Goal: Information Seeking & Learning: Learn about a topic

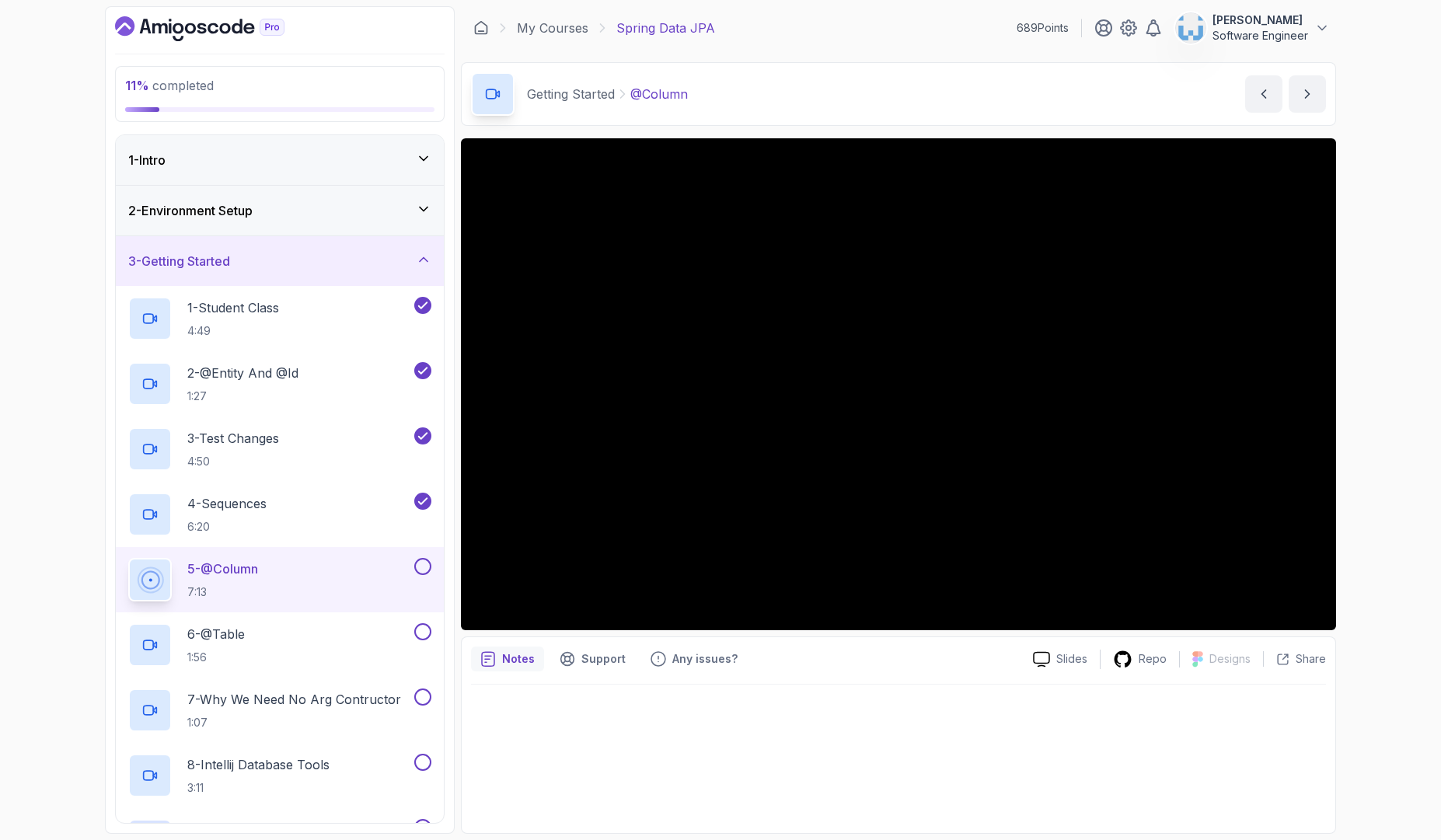
scroll to position [94, 0]
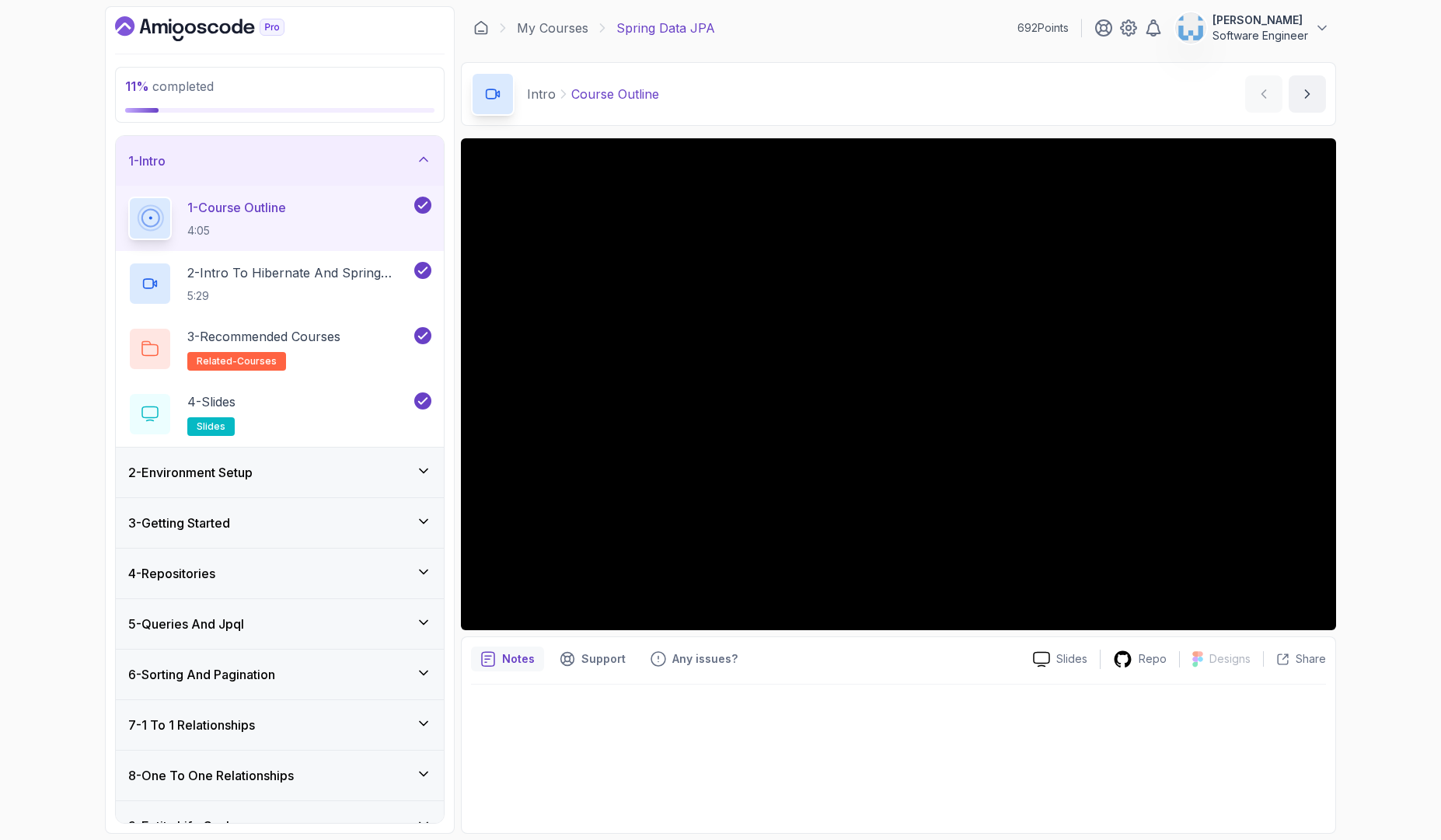
click at [294, 491] on div "2 - Environment Setup" at bounding box center [279, 472] width 328 height 50
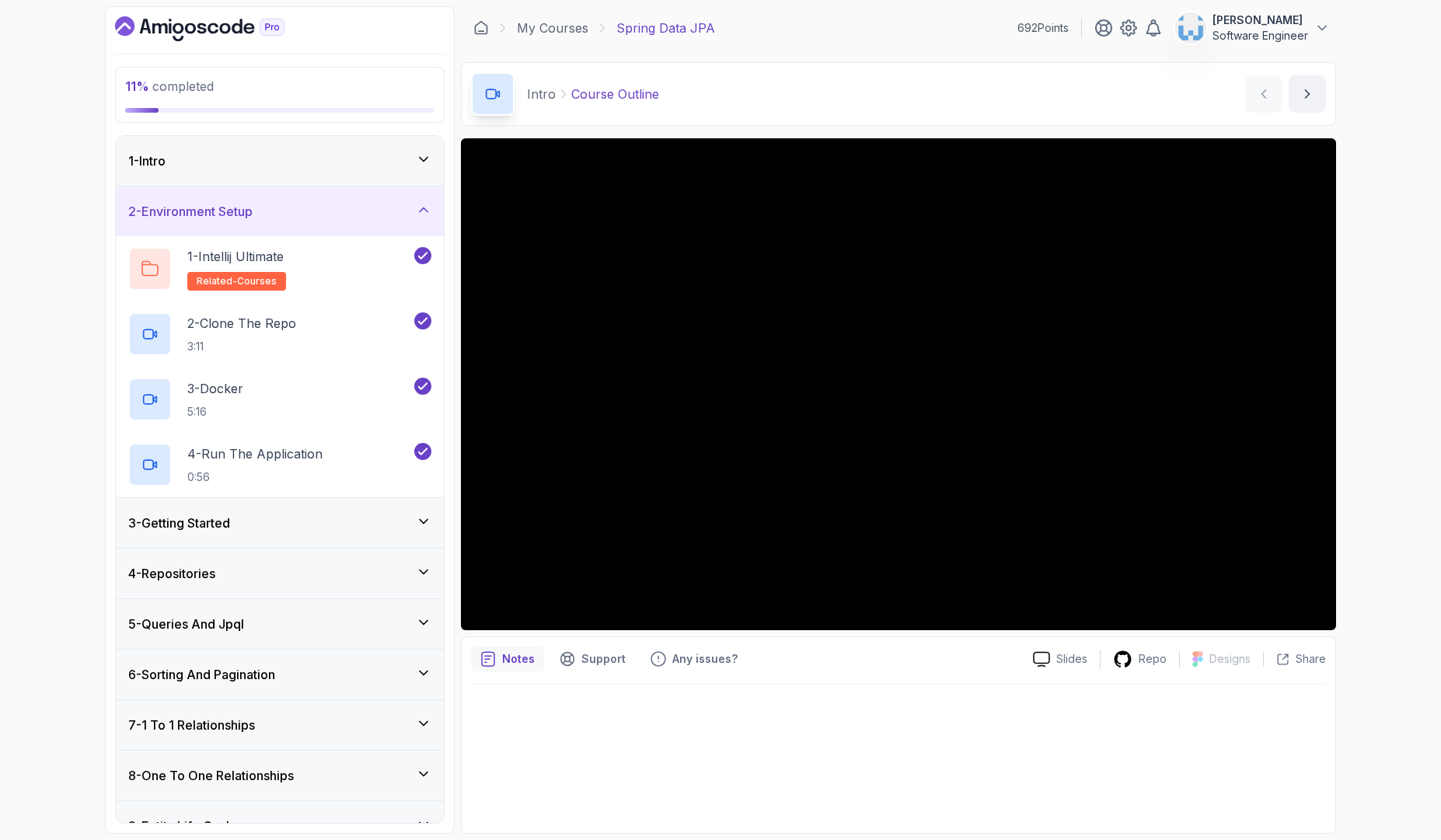
click at [304, 522] on div "3 - Getting Started" at bounding box center [280, 522] width 303 height 18
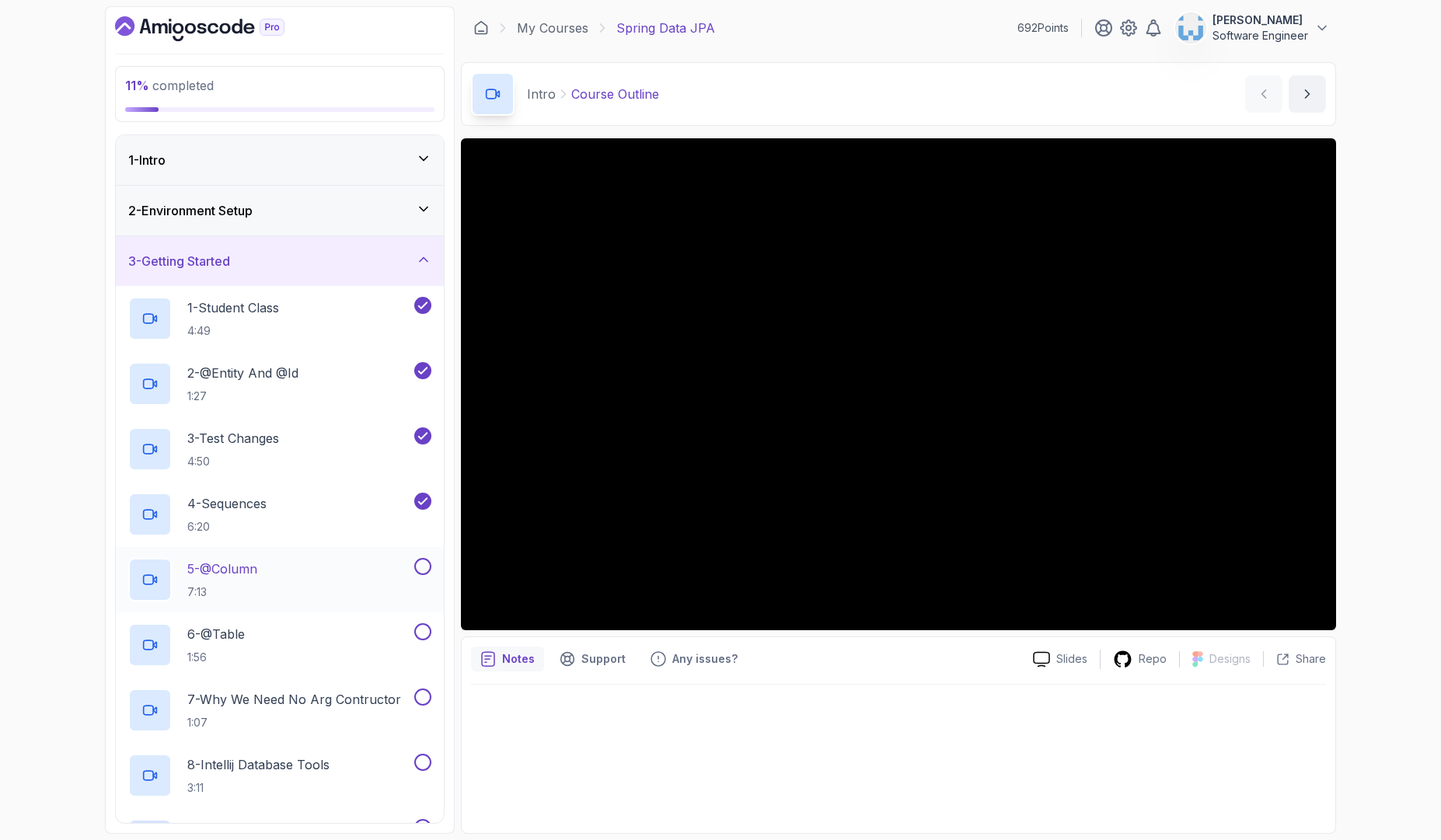
click at [298, 583] on div "5 - @Column 7:13" at bounding box center [270, 579] width 283 height 43
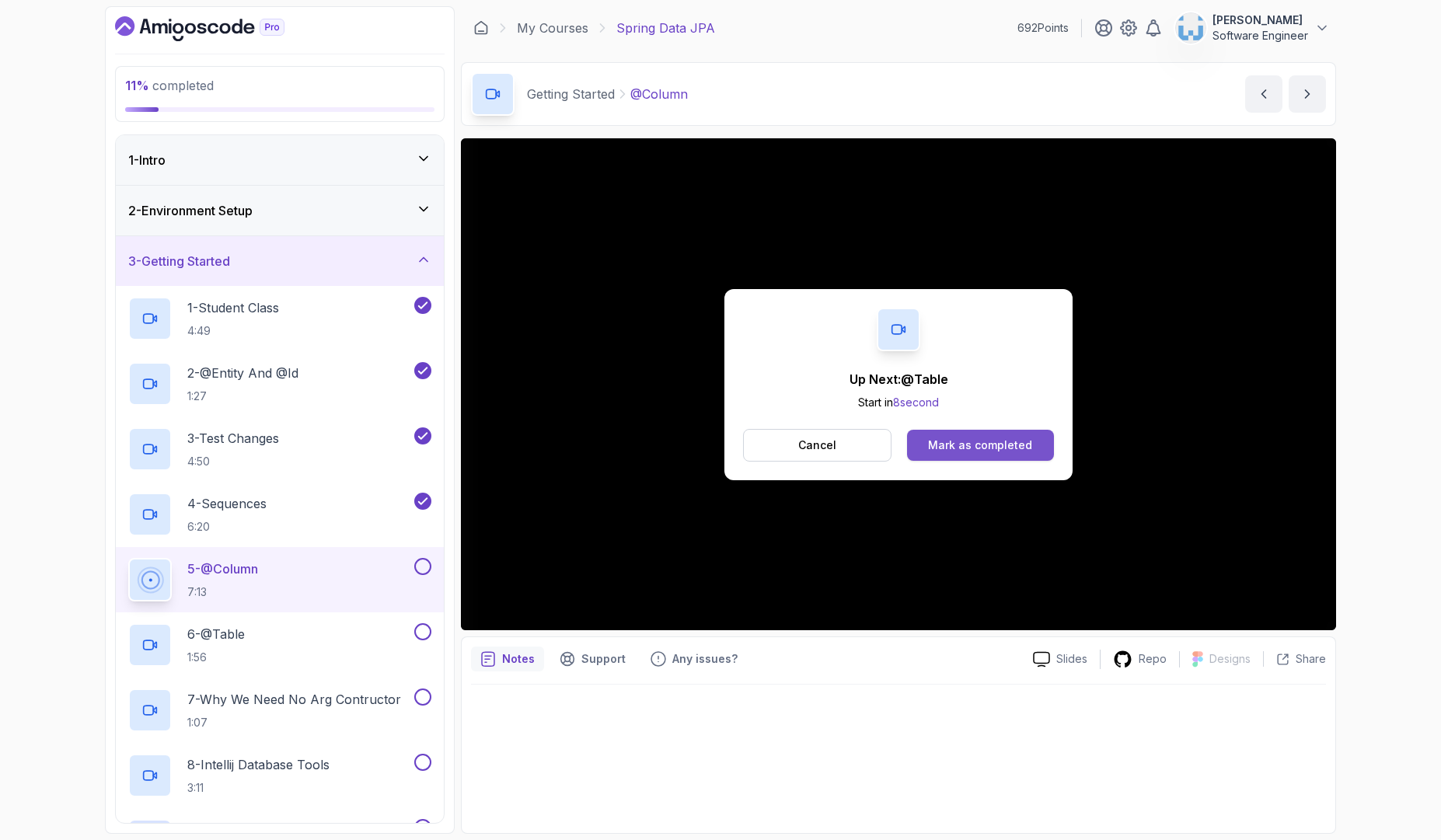
click at [942, 444] on div "Mark as completed" at bounding box center [979, 444] width 104 height 16
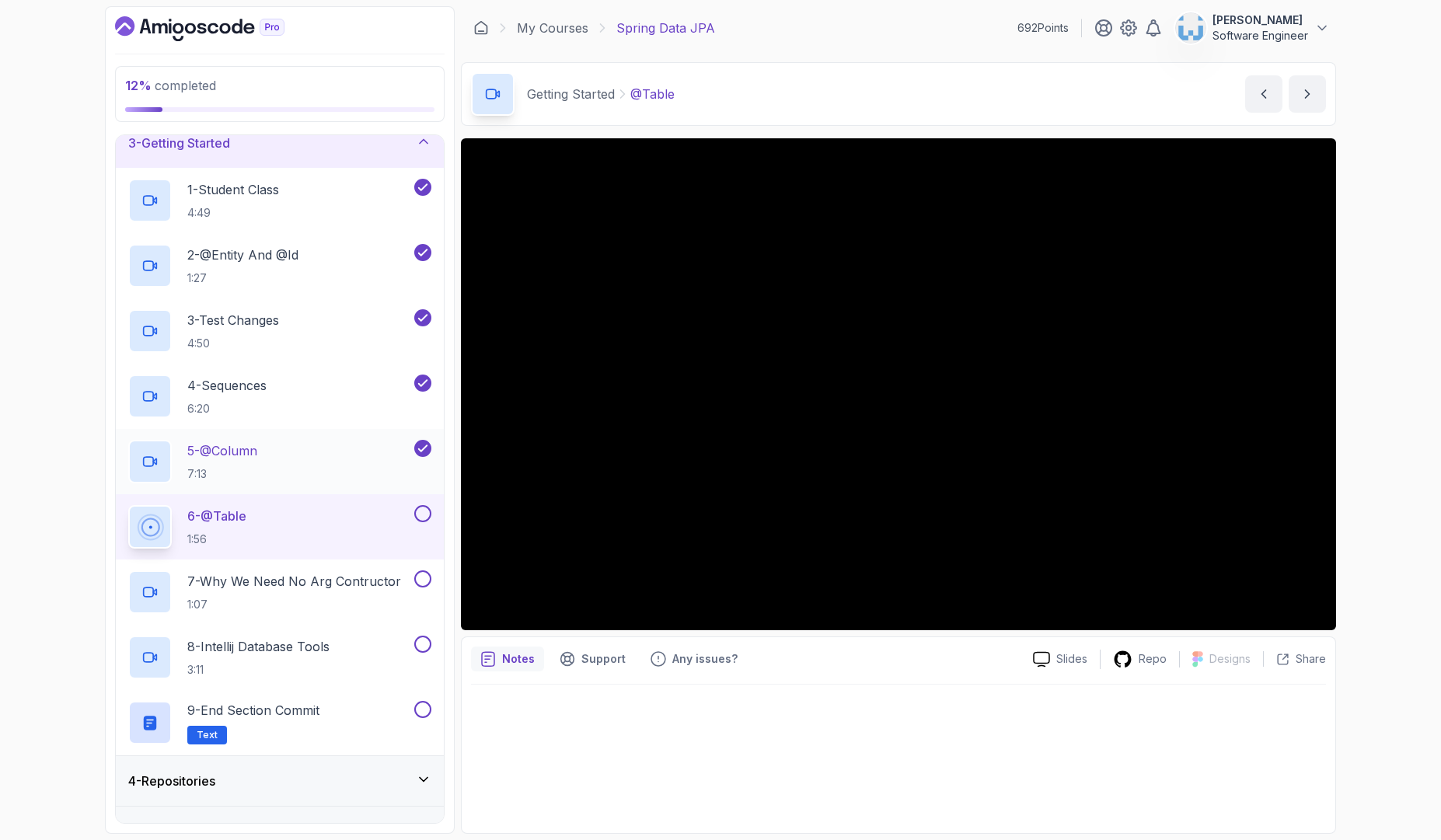
scroll to position [112, 0]
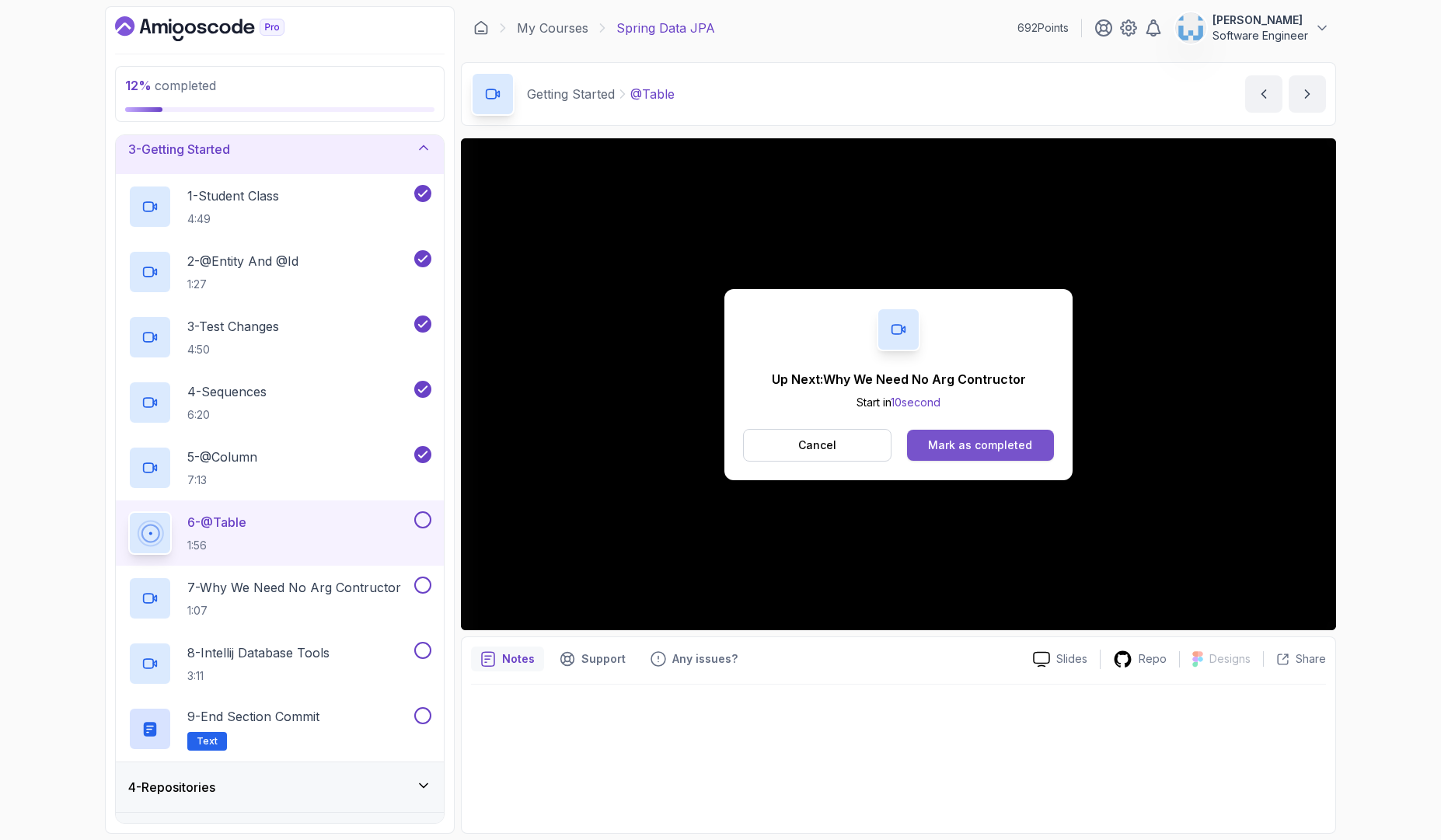
click at [1008, 443] on div "Mark as completed" at bounding box center [979, 444] width 104 height 16
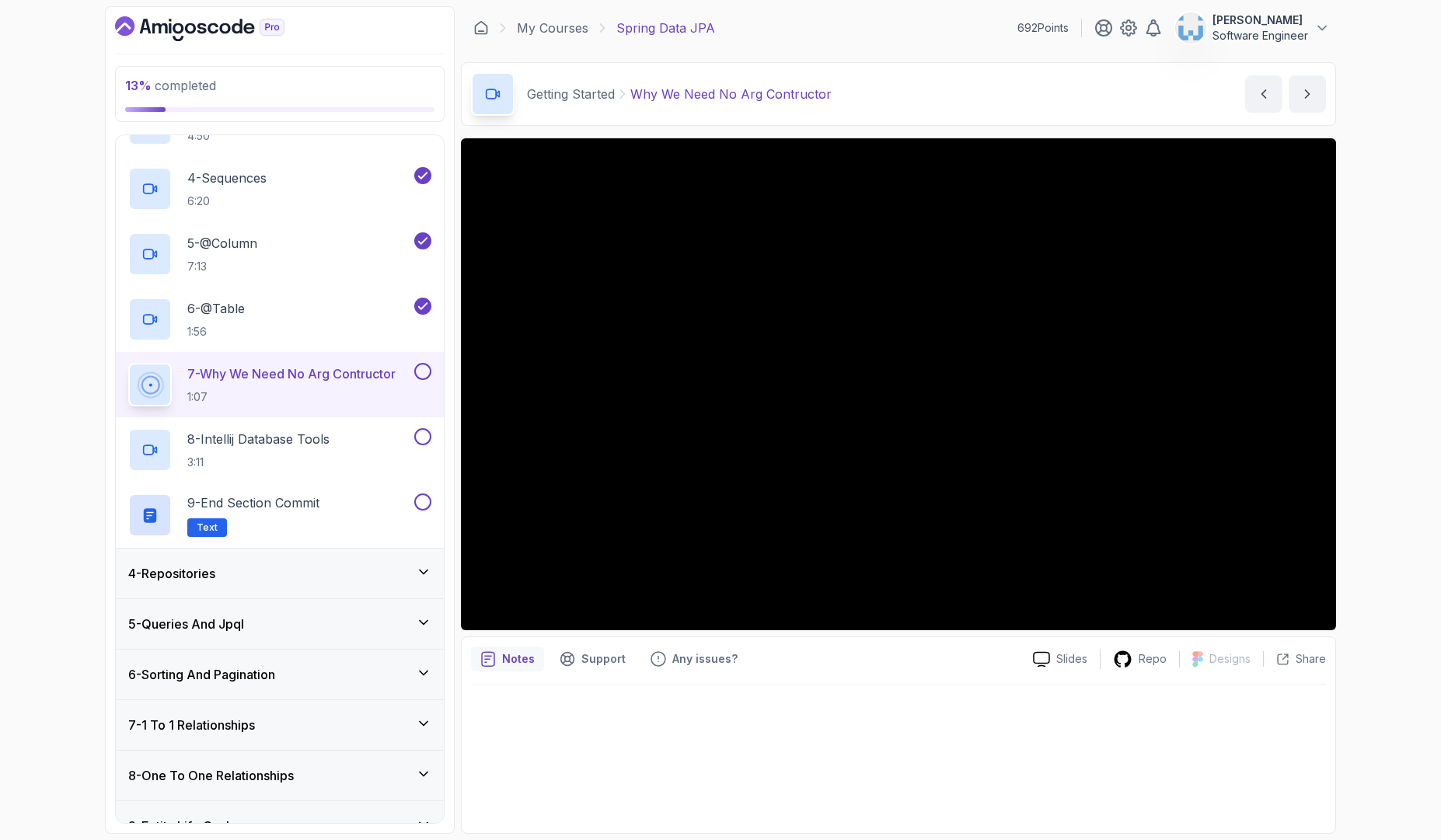
scroll to position [369, 0]
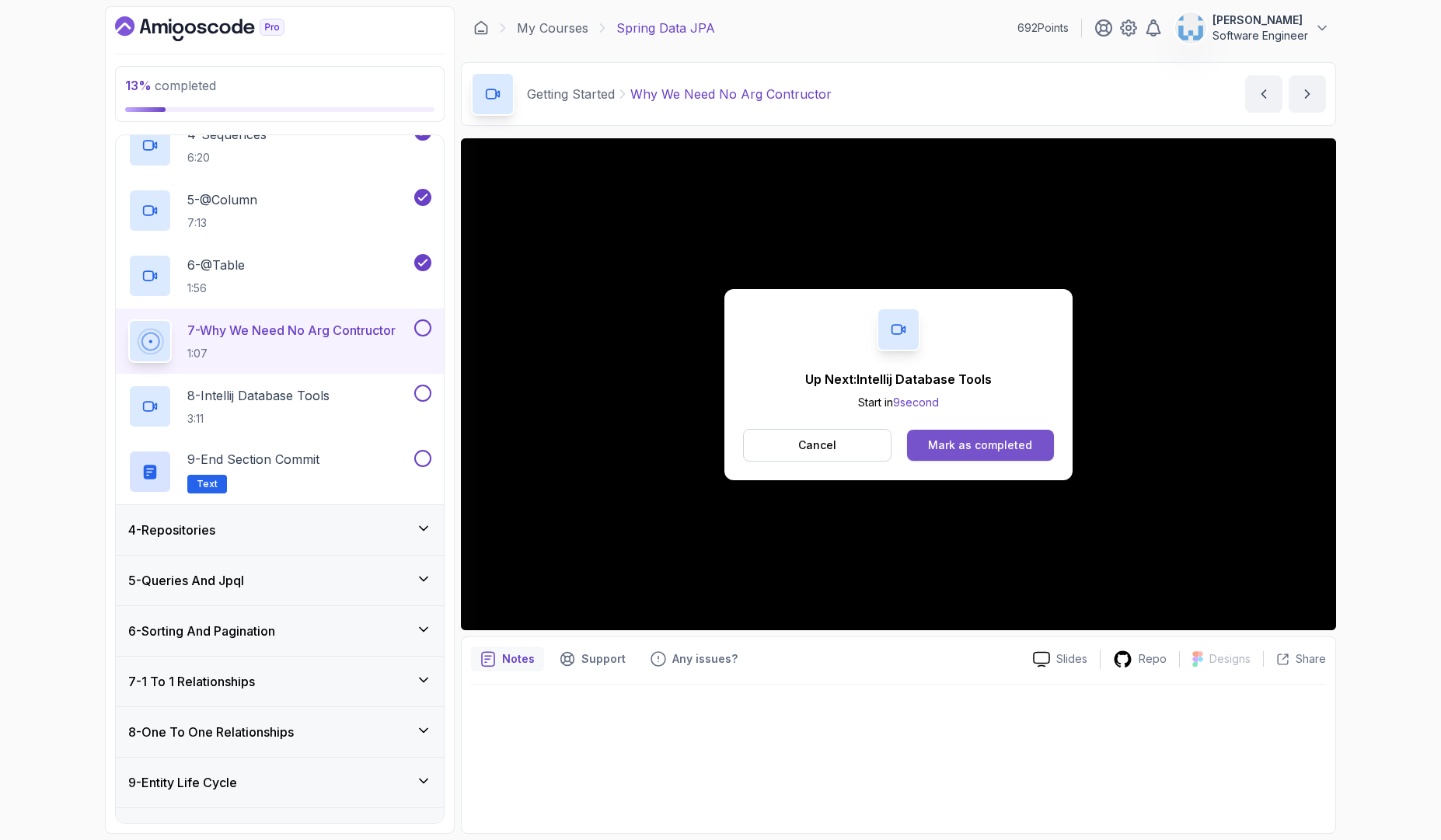
click at [1023, 437] on div "Mark as completed" at bounding box center [979, 444] width 104 height 16
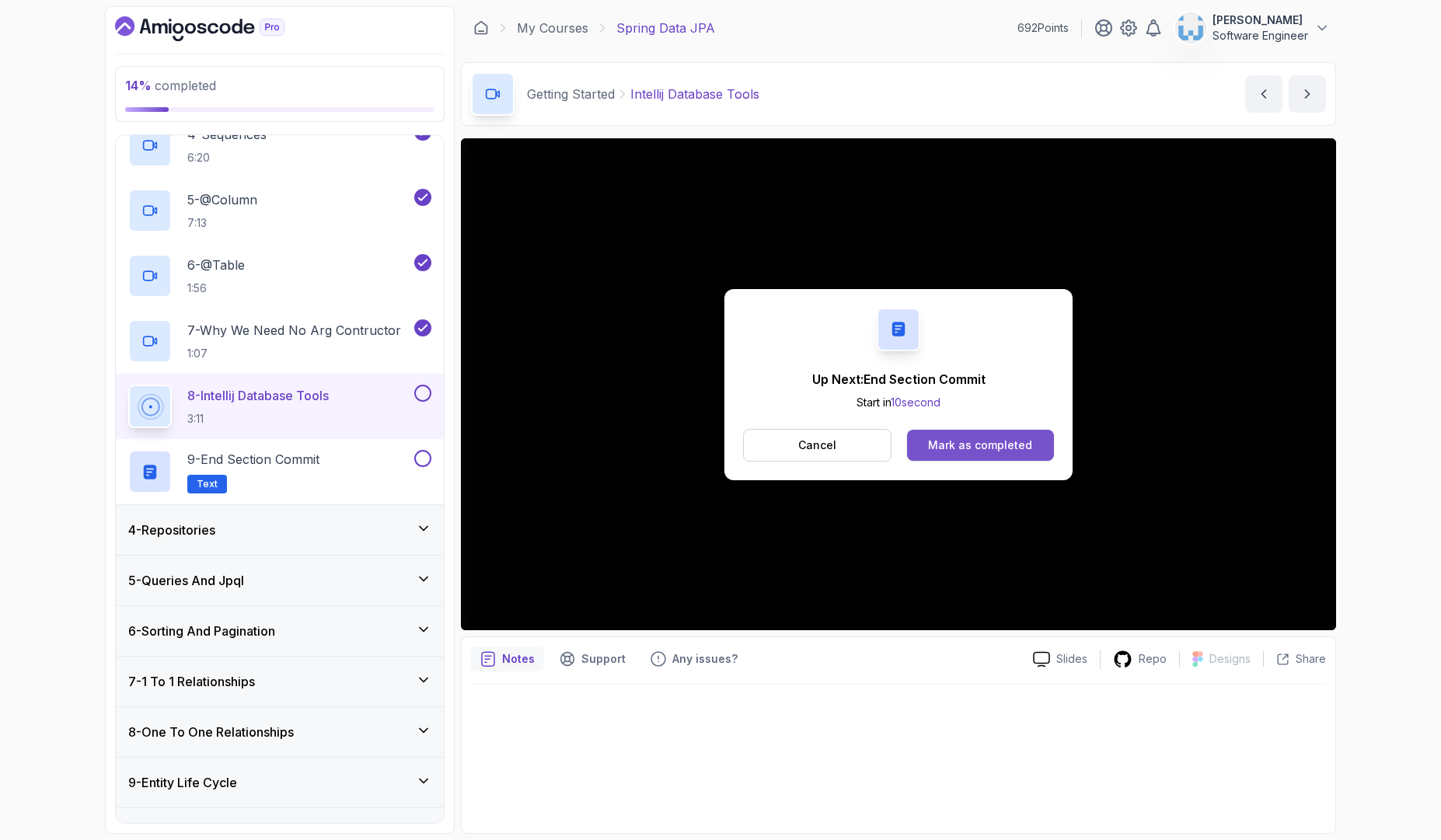
click at [937, 440] on div "Mark as completed" at bounding box center [979, 444] width 104 height 16
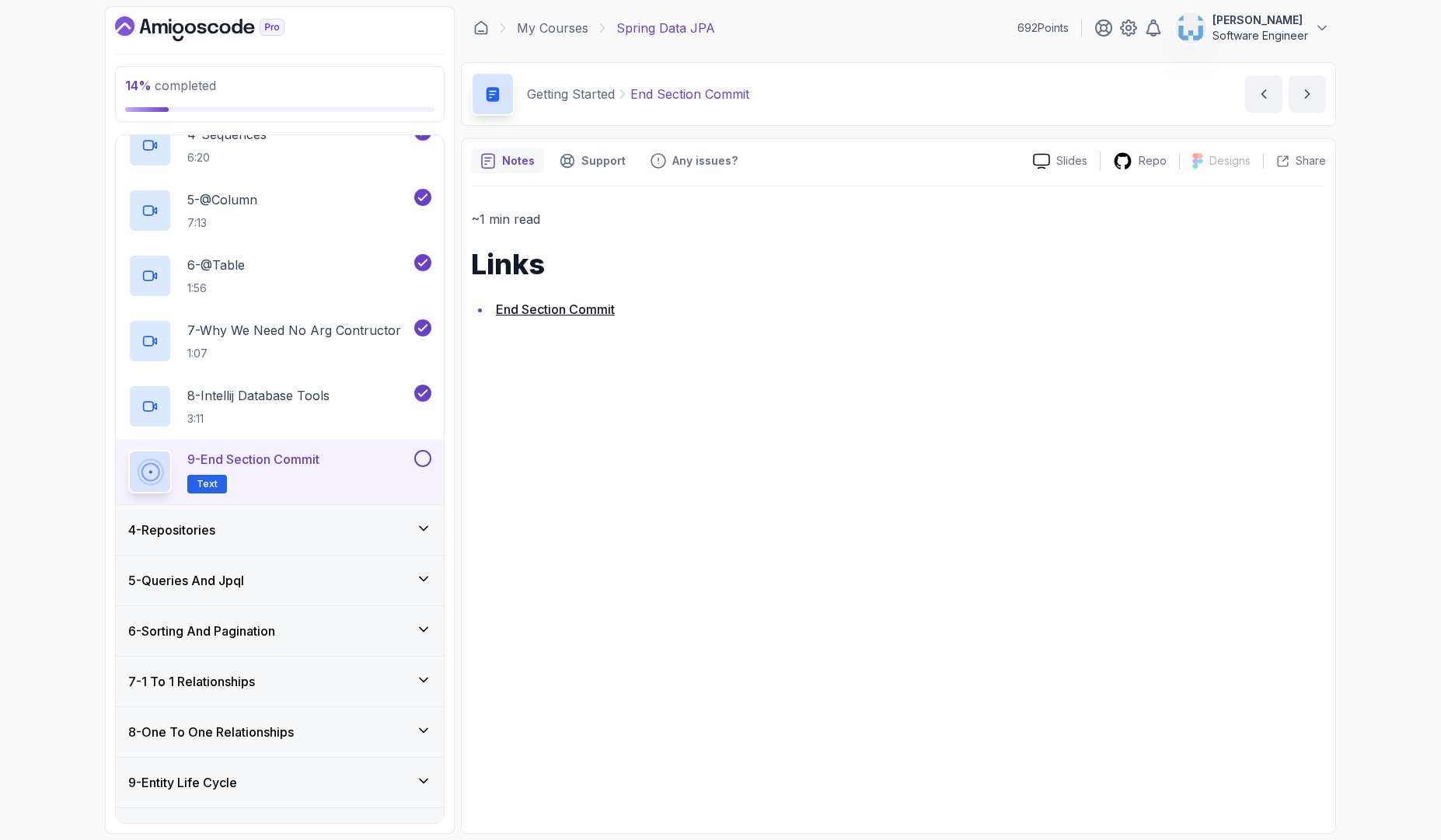
click at [426, 458] on button at bounding box center [422, 458] width 17 height 17
click at [326, 535] on div "4 - Repositories" at bounding box center [280, 530] width 303 height 18
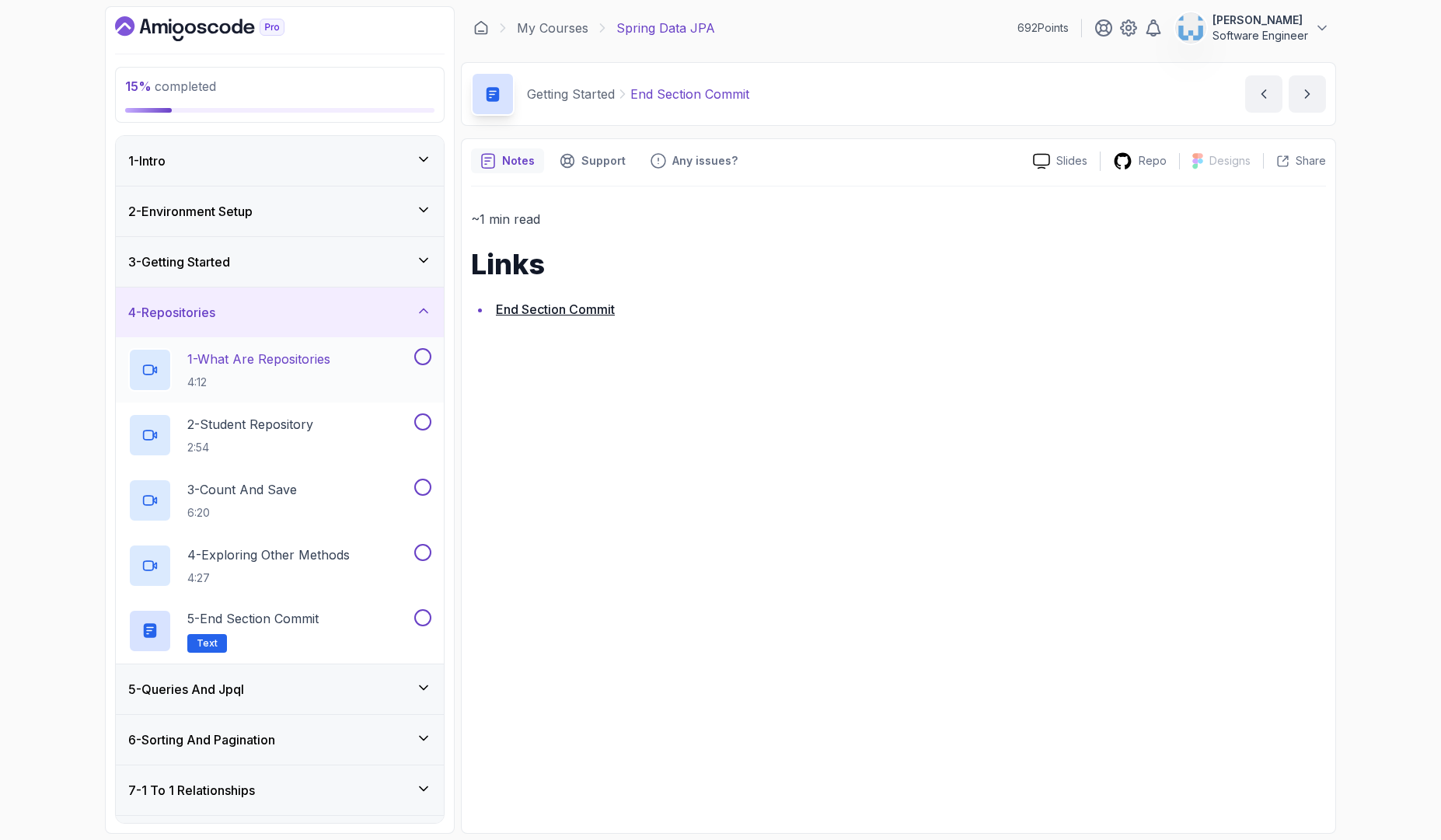
click at [321, 377] on p "4:12" at bounding box center [259, 382] width 143 height 16
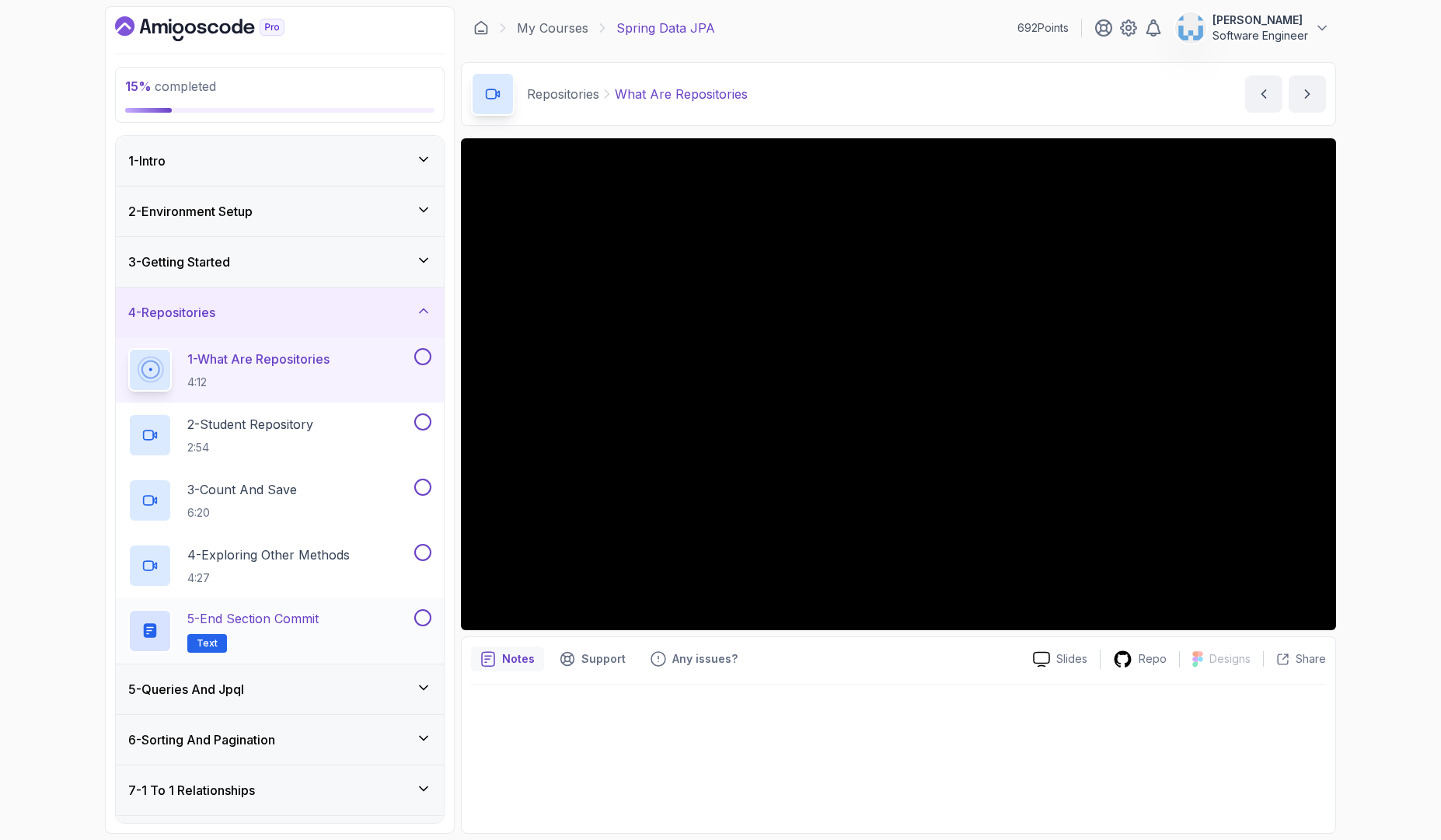
click at [427, 619] on button at bounding box center [422, 617] width 17 height 17
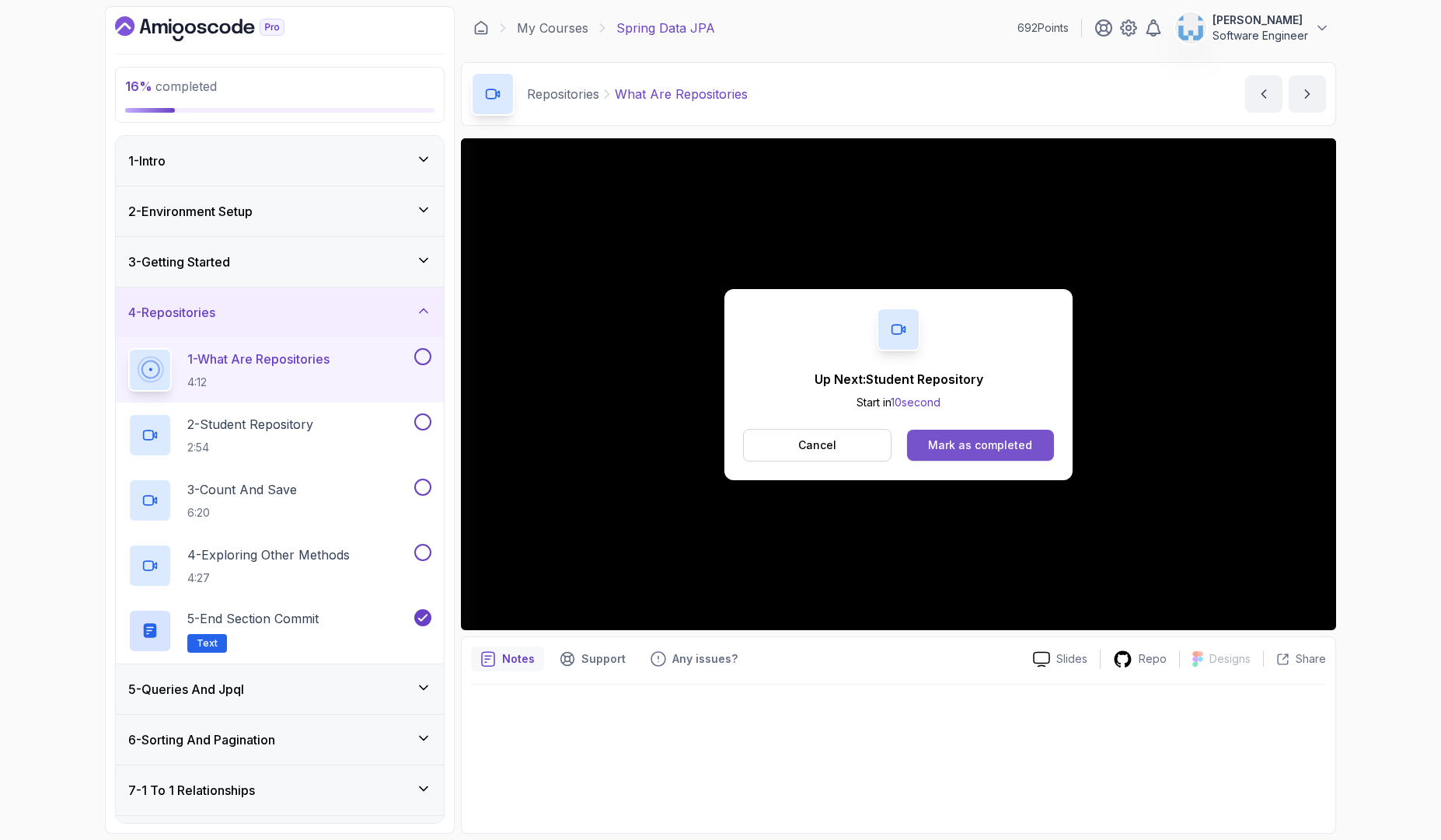
click at [970, 448] on div "Mark as completed" at bounding box center [979, 444] width 104 height 16
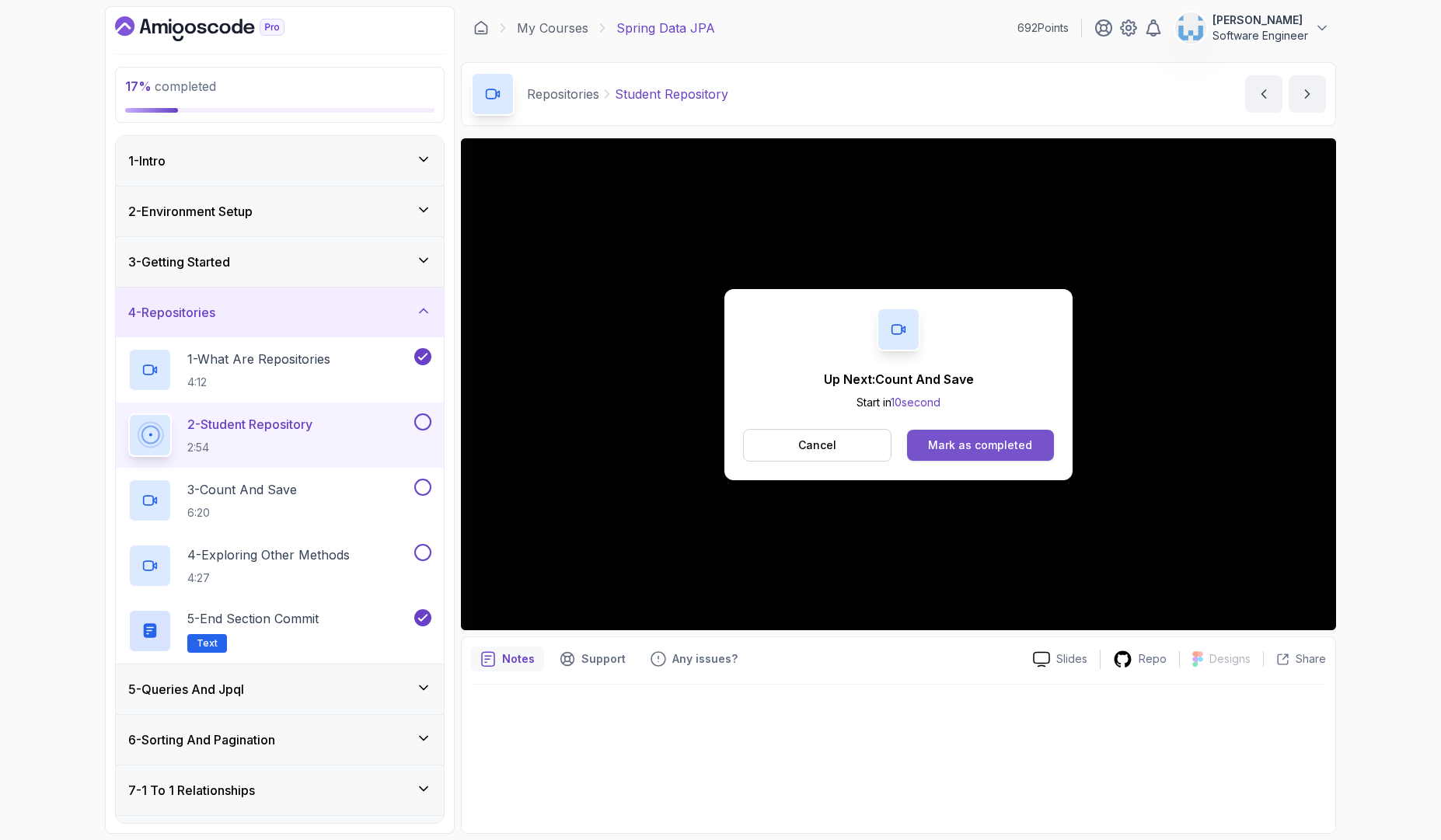
click at [983, 455] on button "Mark as completed" at bounding box center [980, 445] width 147 height 31
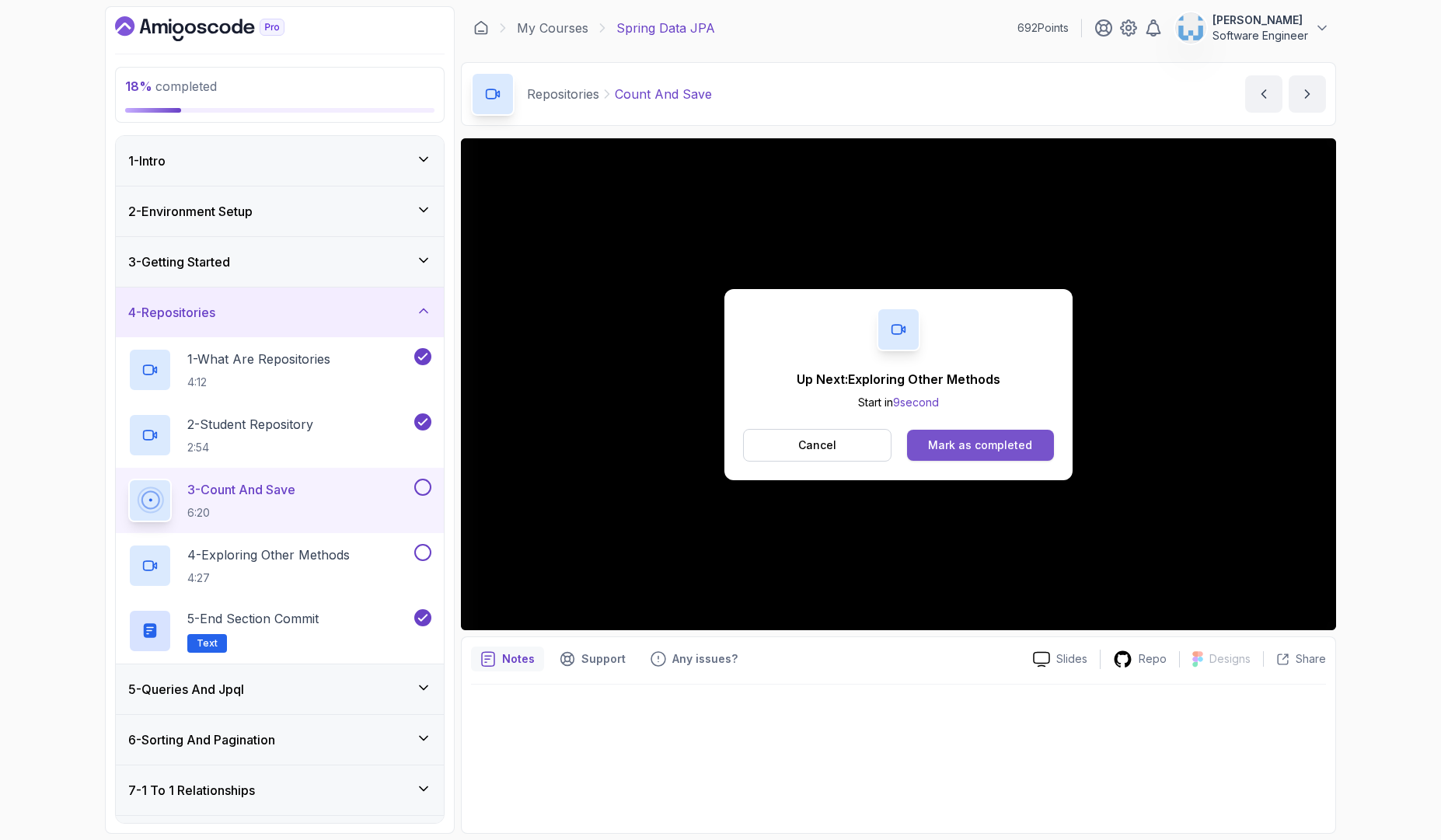
click at [969, 454] on button "Mark as completed" at bounding box center [980, 445] width 147 height 31
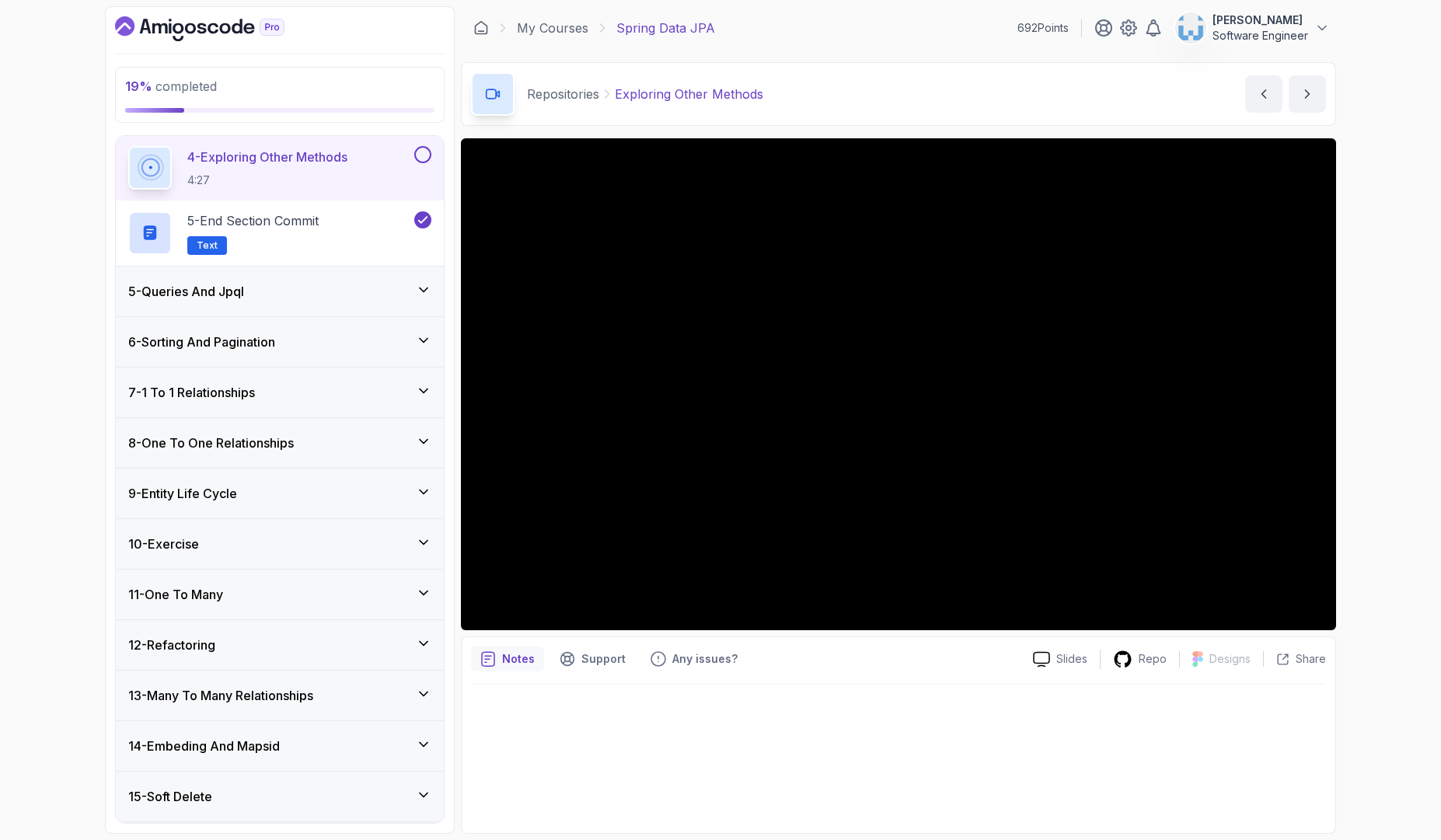
scroll to position [699, 0]
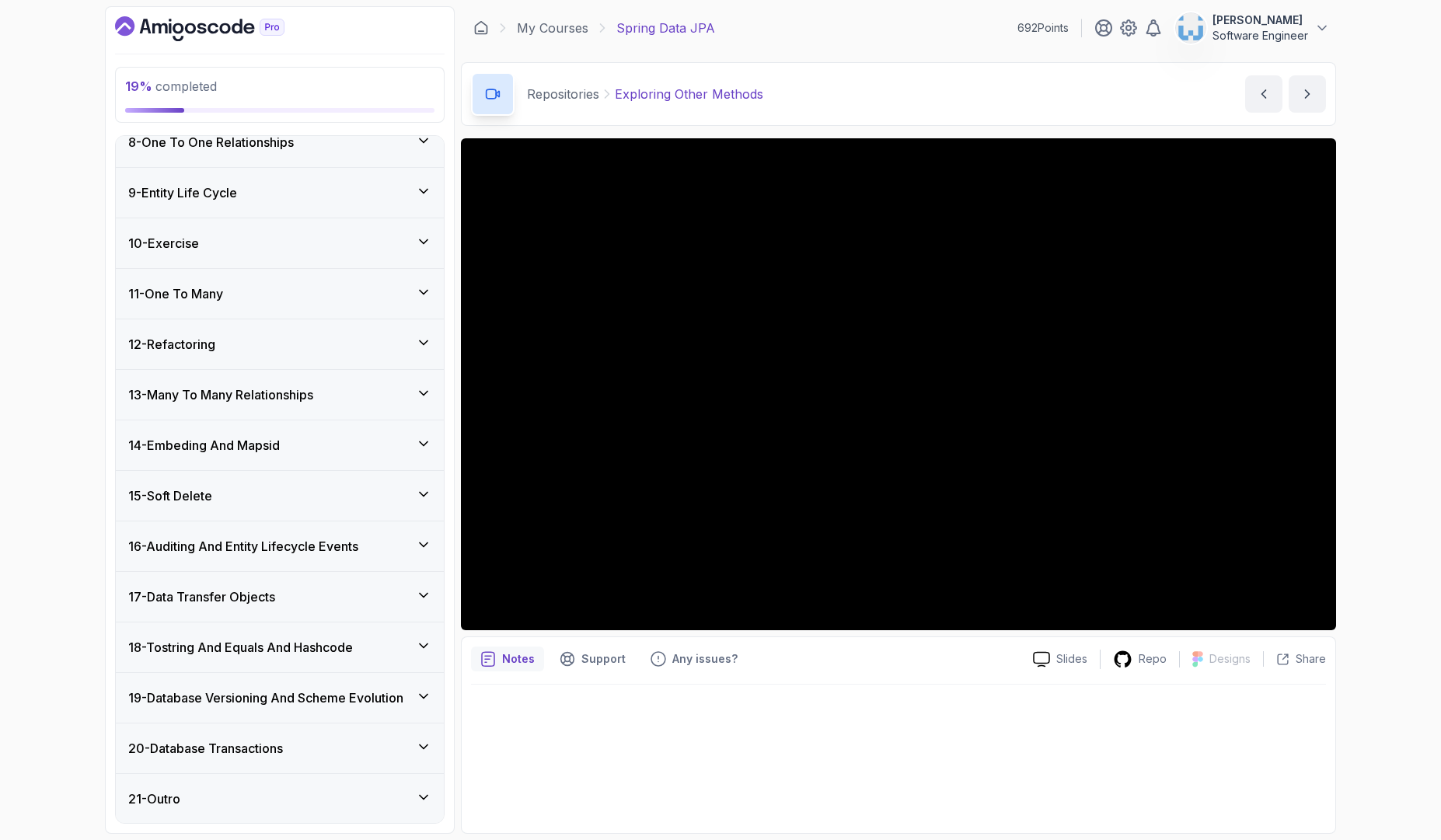
click at [368, 793] on div "21 - Outro" at bounding box center [280, 799] width 303 height 18
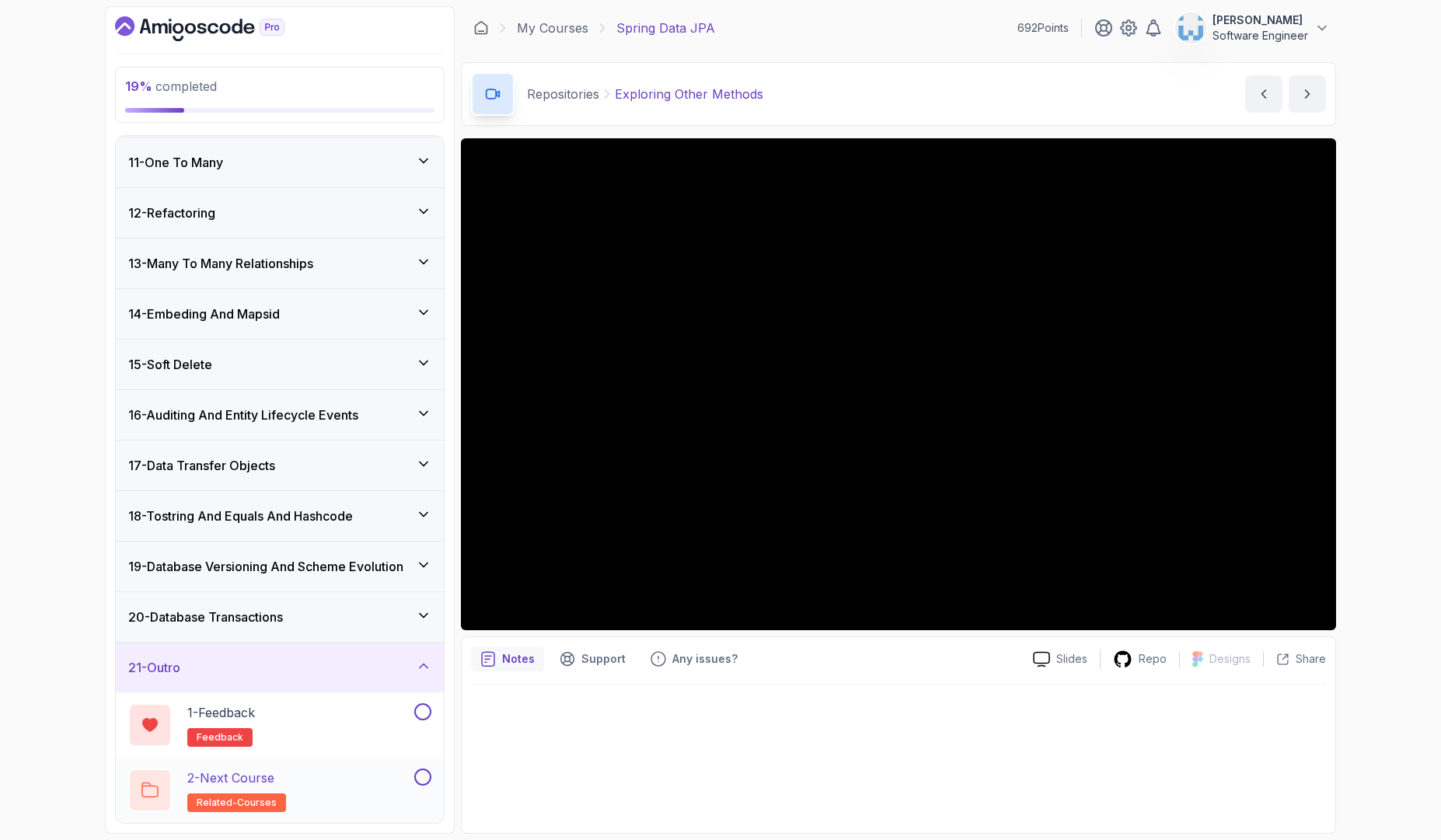
click at [422, 775] on button at bounding box center [422, 777] width 17 height 17
click at [422, 711] on button at bounding box center [422, 711] width 17 height 17
click at [424, 666] on icon at bounding box center [423, 666] width 16 height 16
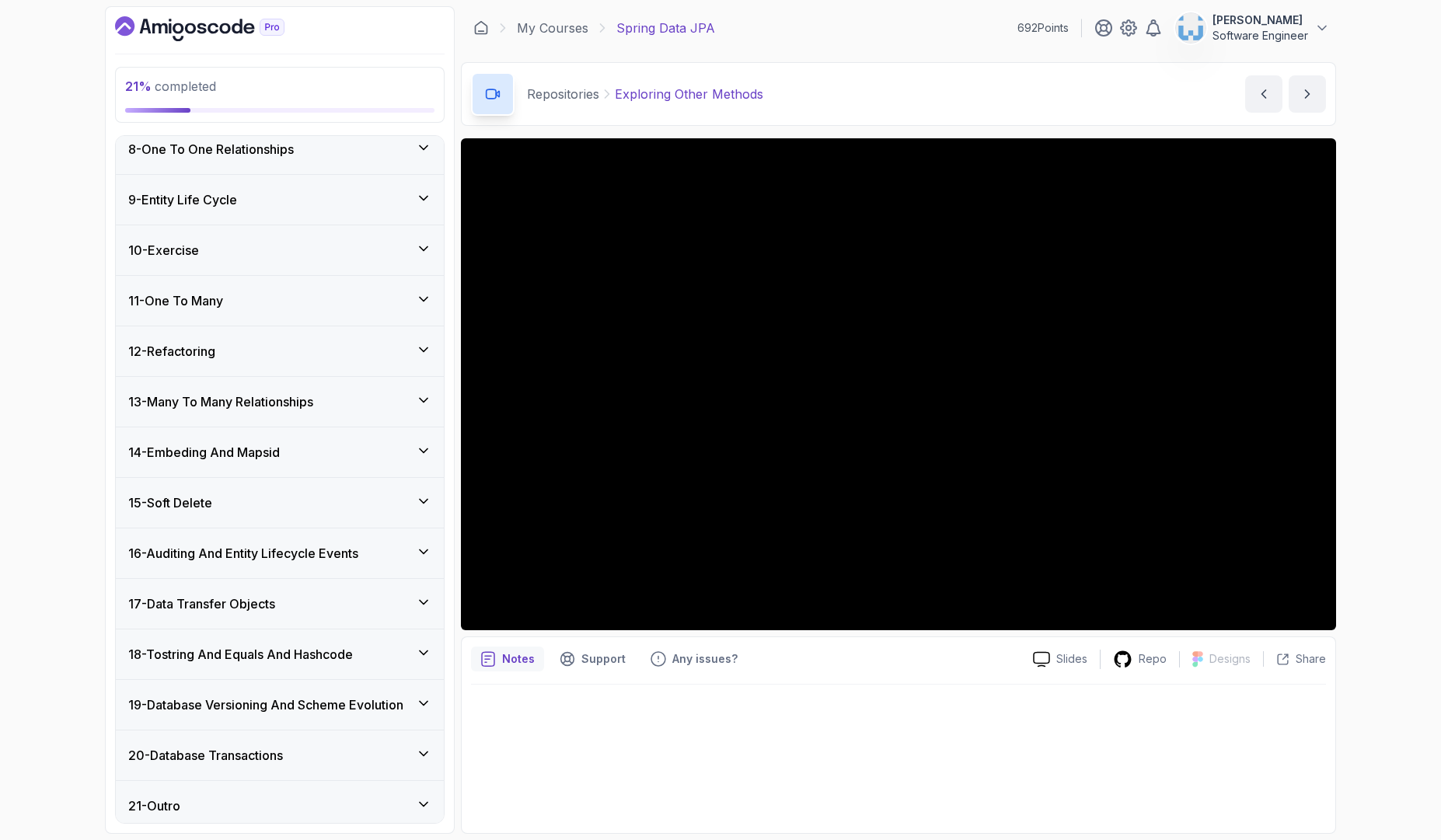
scroll to position [373, 0]
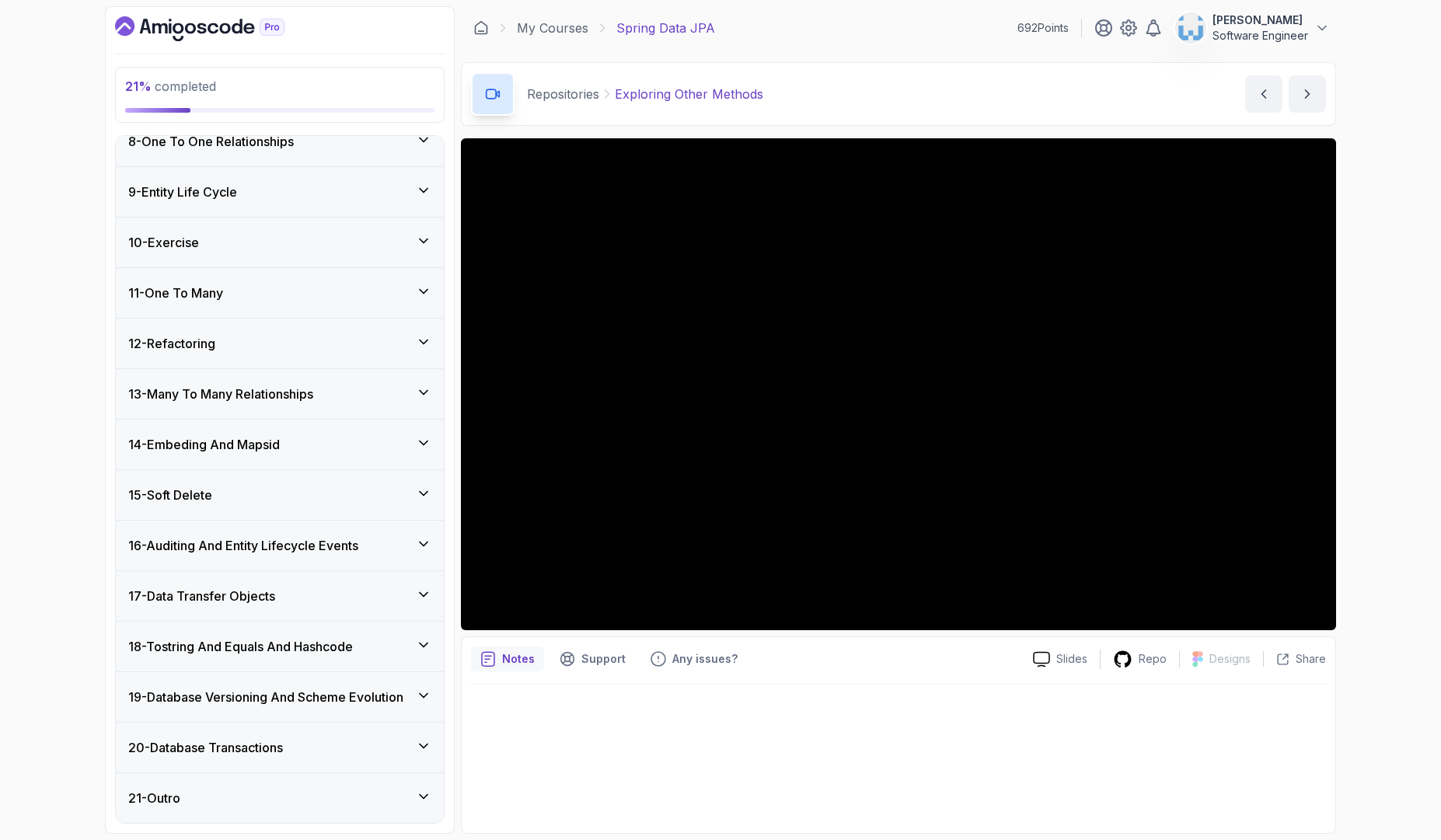
click at [419, 251] on div "10 - Exercise" at bounding box center [280, 242] width 303 height 18
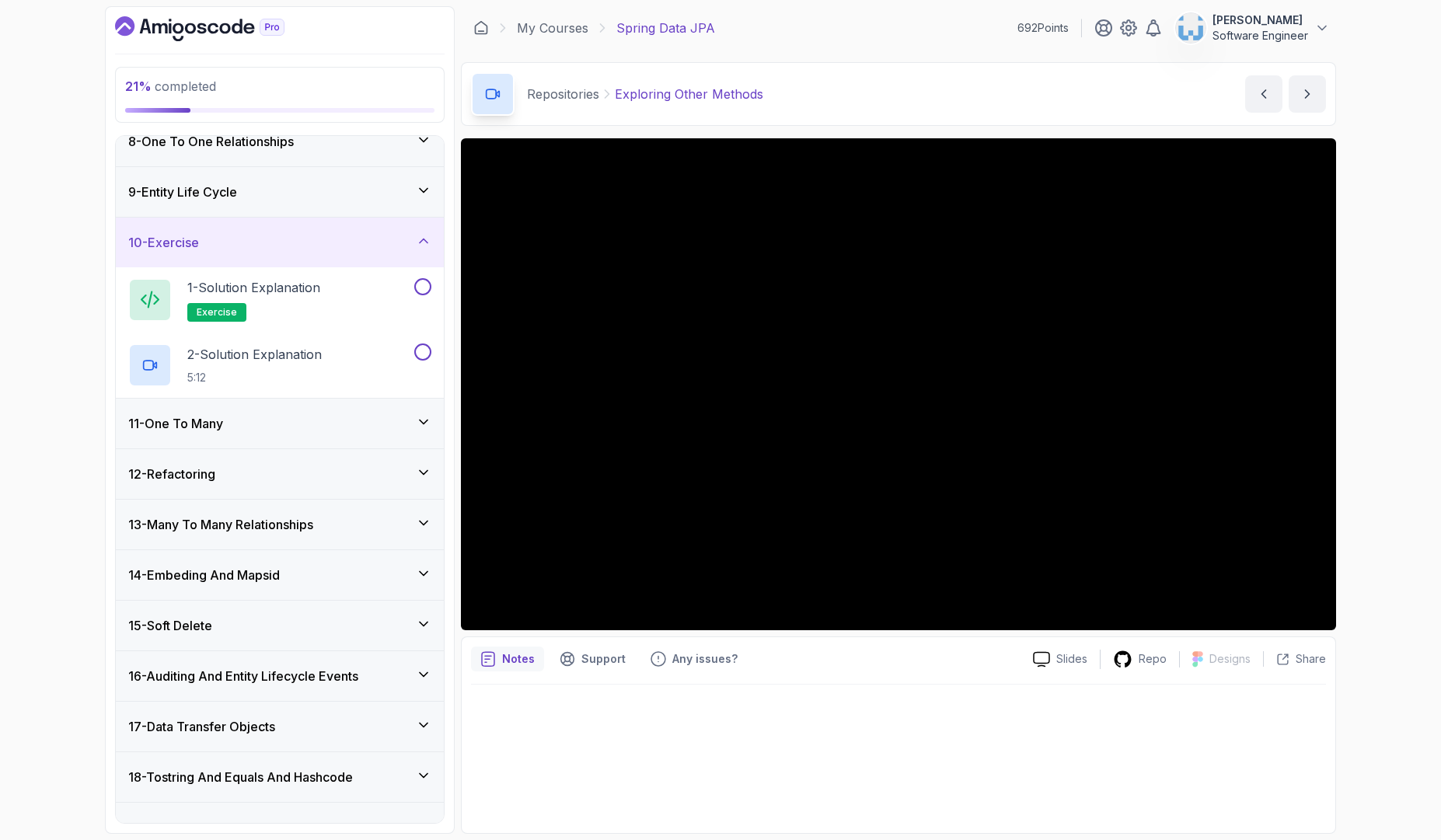
click at [422, 243] on icon at bounding box center [423, 241] width 16 height 16
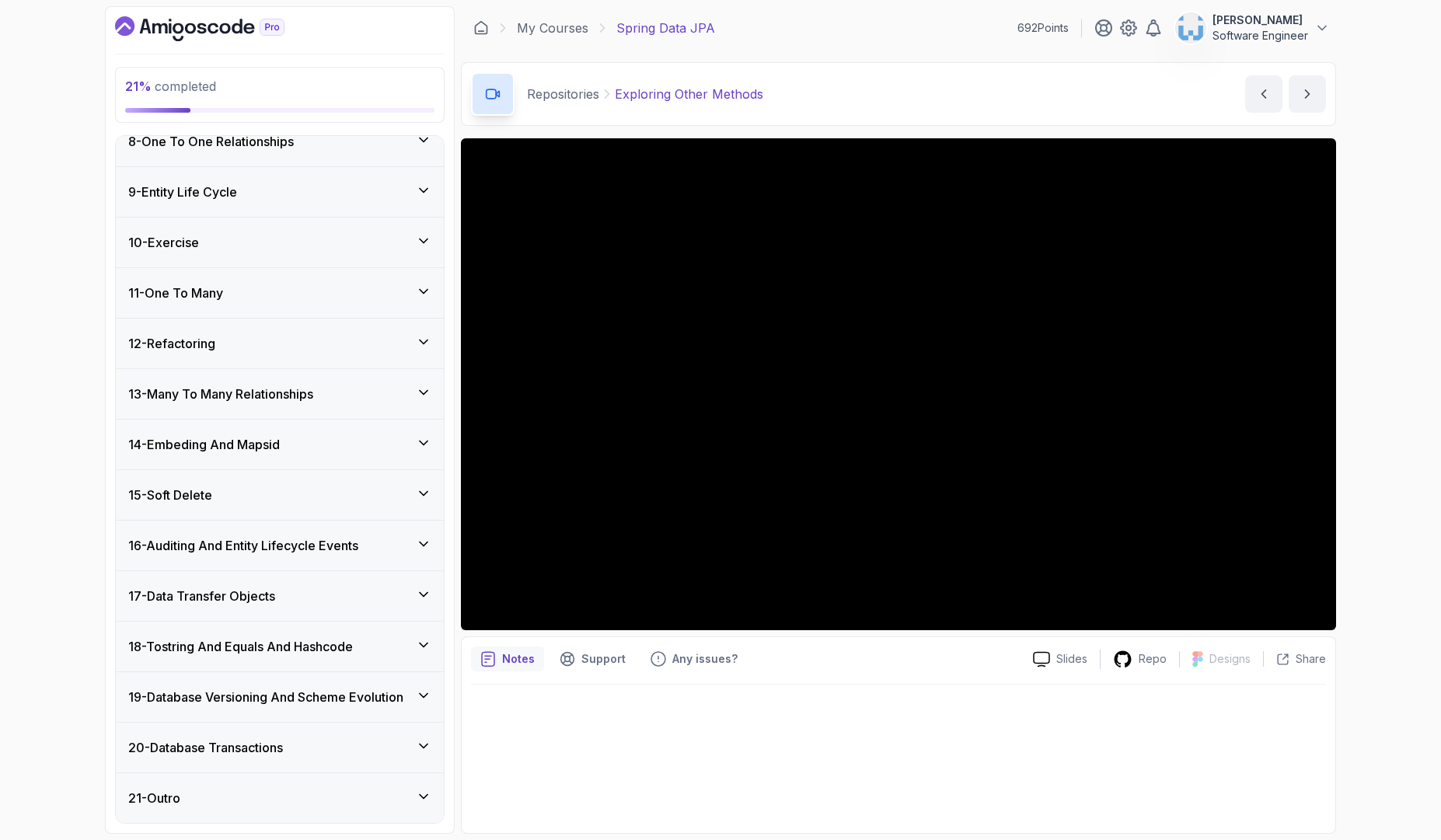
click at [423, 204] on div "9 - Entity Life Cycle" at bounding box center [279, 192] width 328 height 50
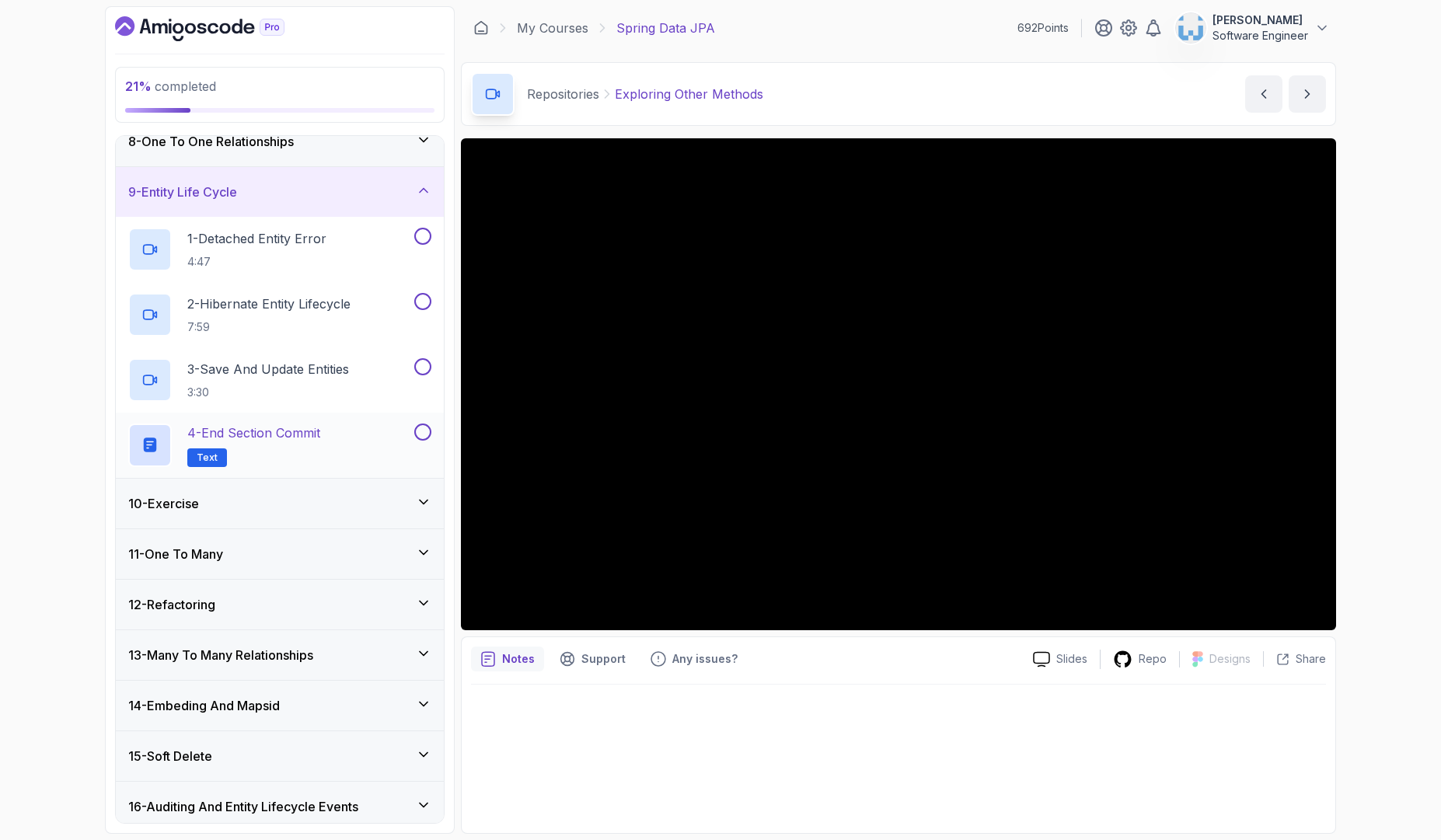
click at [422, 430] on button at bounding box center [422, 431] width 17 height 17
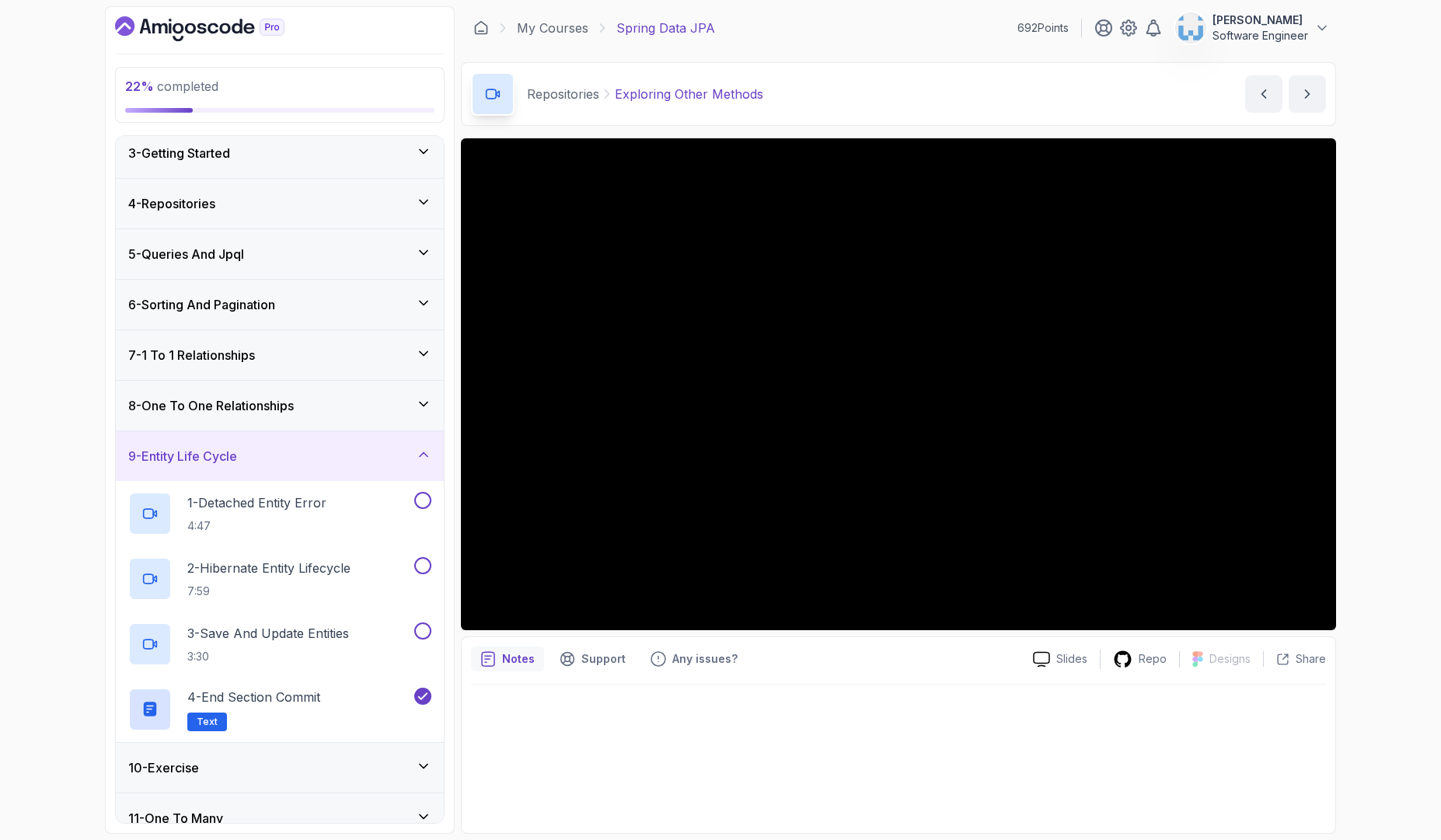
scroll to position [94, 0]
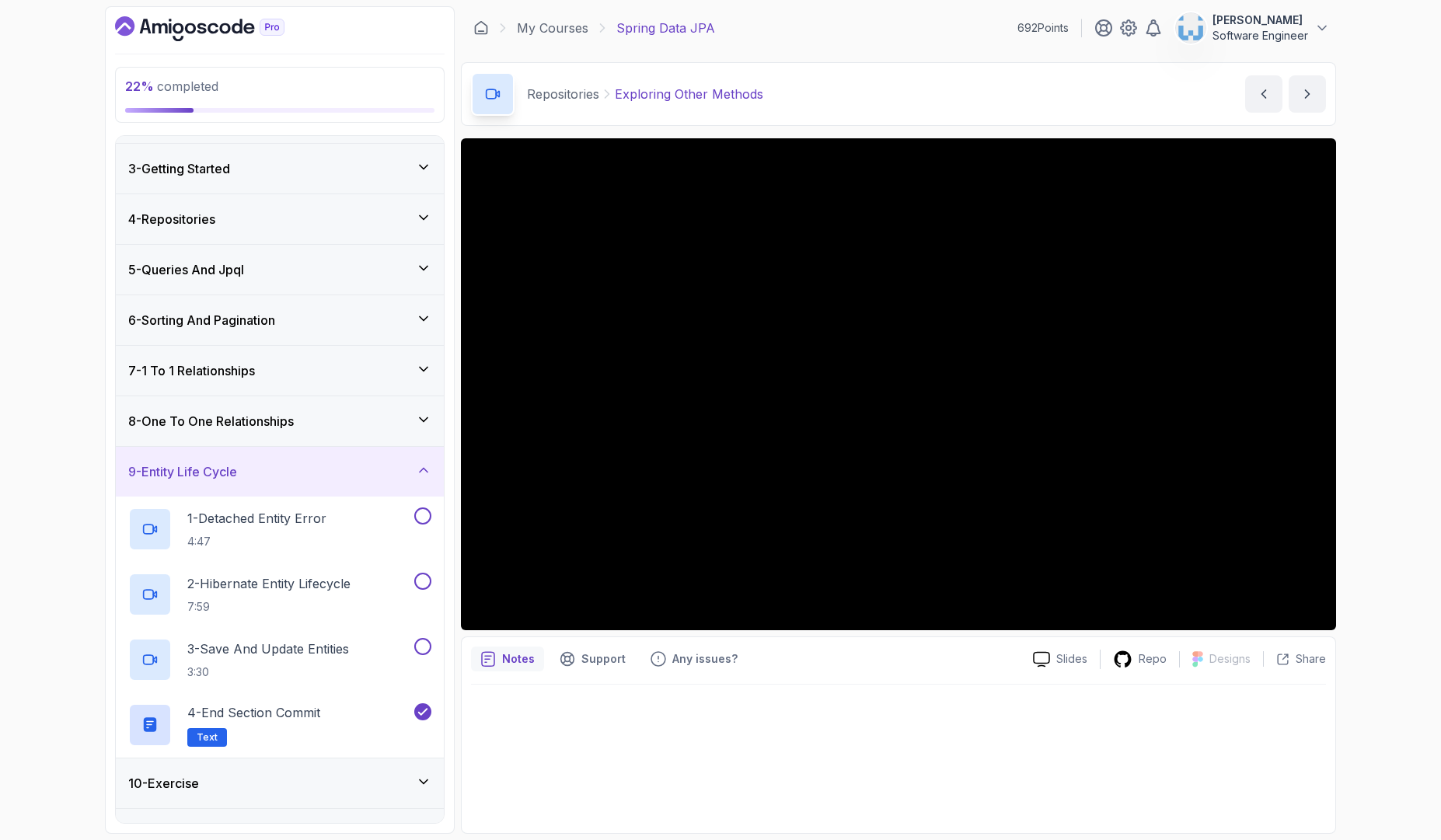
click at [427, 467] on icon at bounding box center [423, 469] width 16 height 16
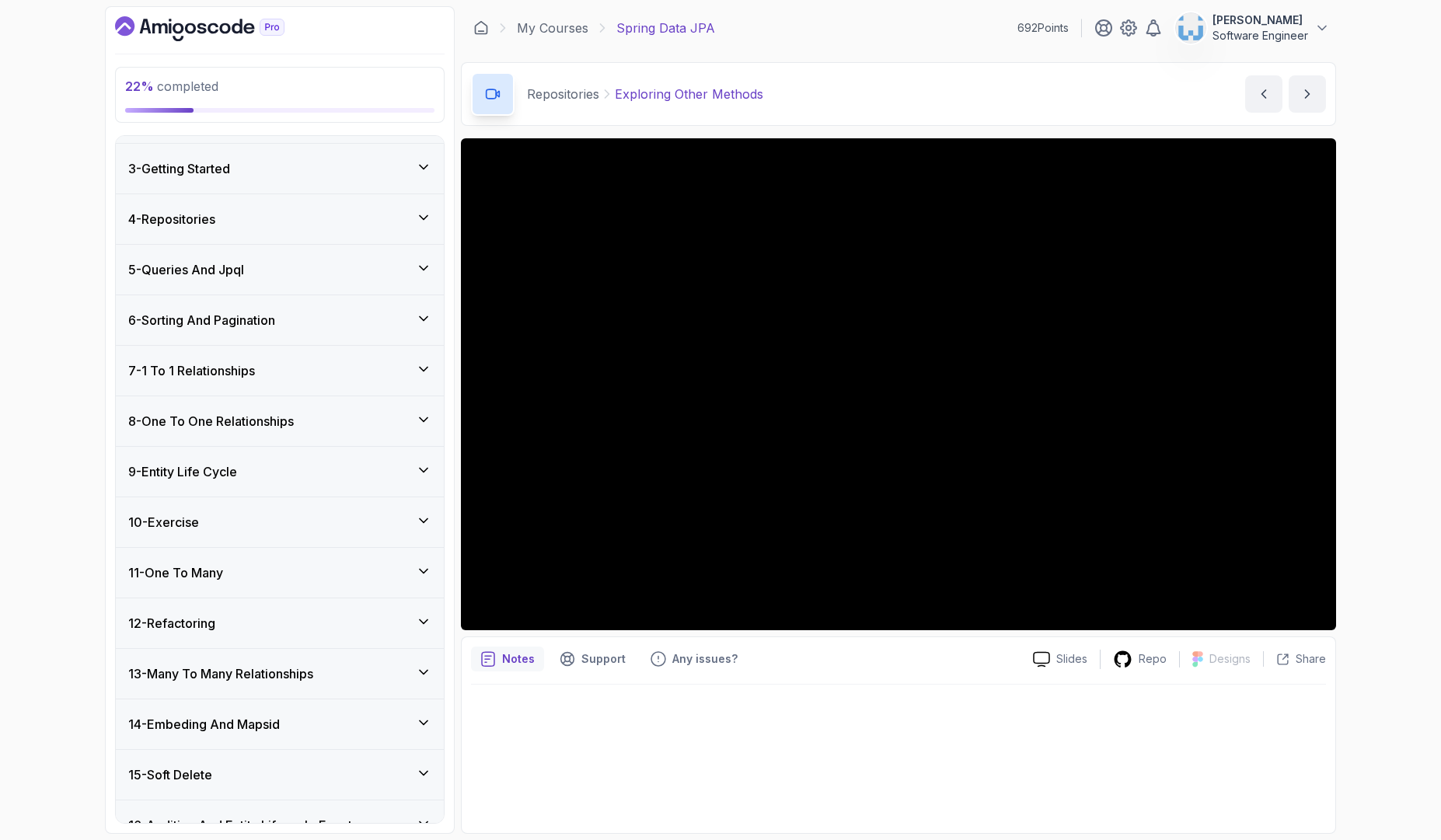
click at [417, 420] on icon at bounding box center [423, 419] width 16 height 16
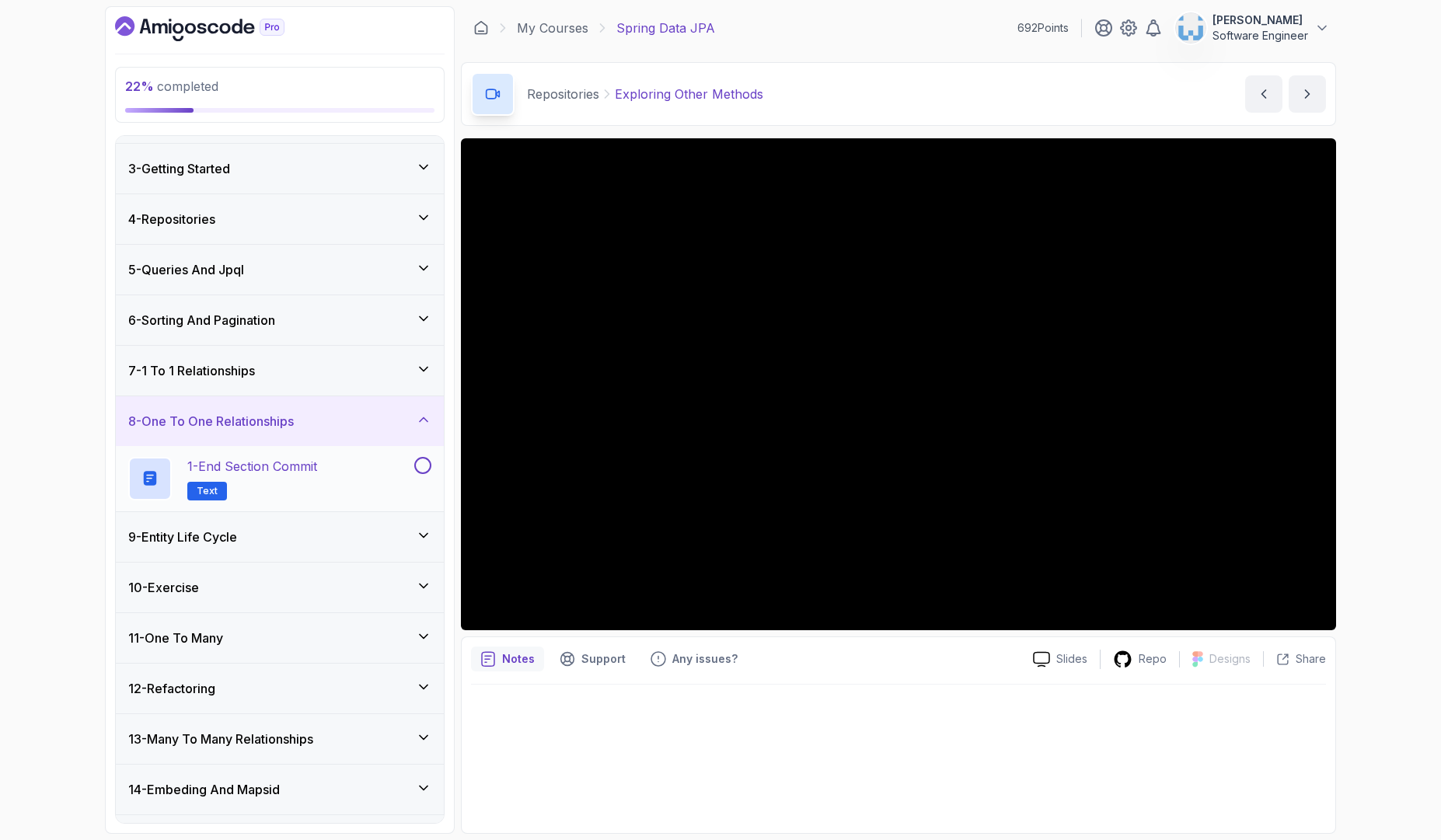
click at [422, 467] on button at bounding box center [422, 465] width 17 height 17
click at [422, 420] on icon at bounding box center [423, 419] width 16 height 16
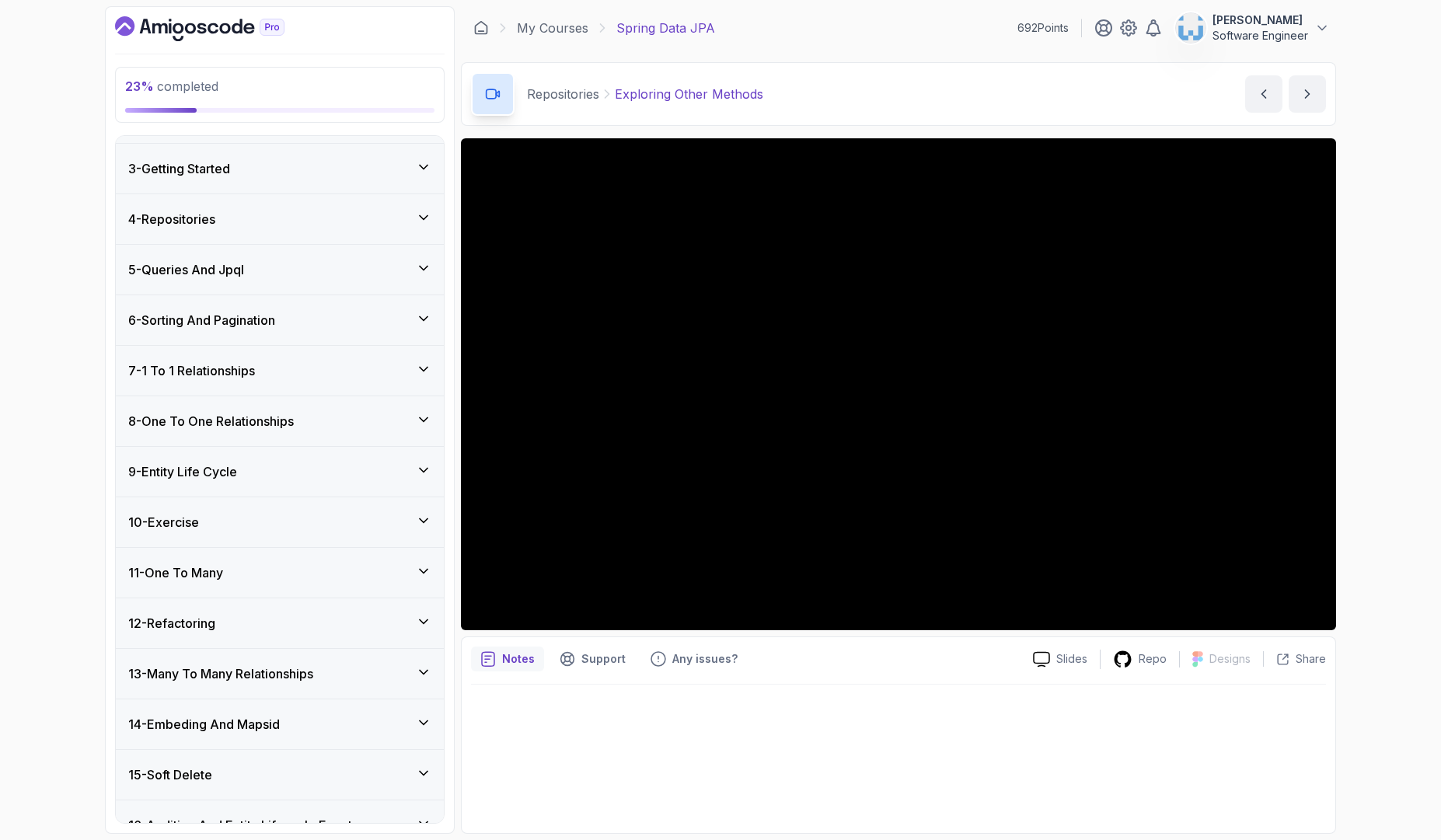
click at [424, 378] on div "7 - 1 To 1 Relationships" at bounding box center [280, 370] width 303 height 18
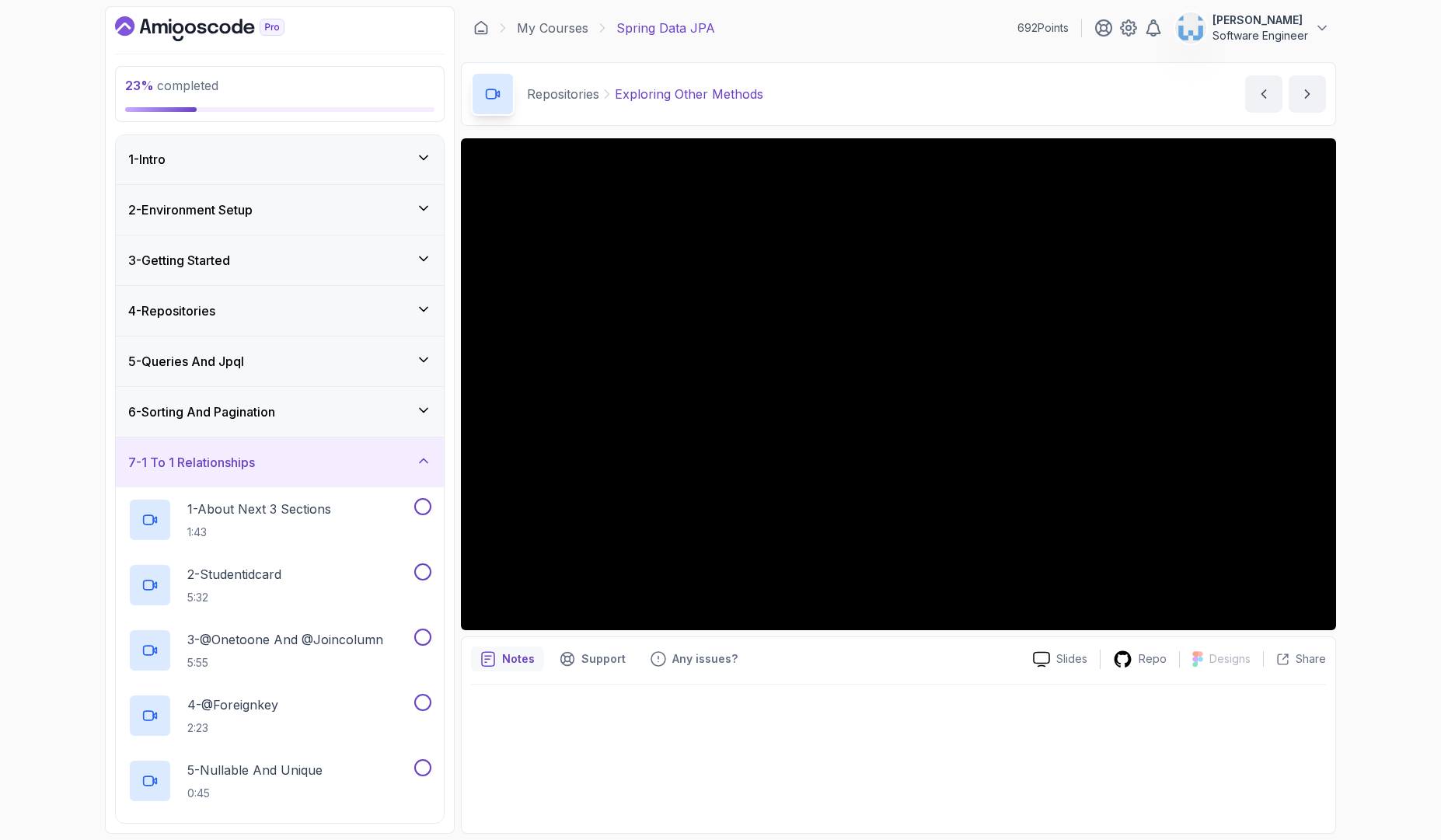
scroll to position [0, 0]
click at [417, 460] on icon at bounding box center [423, 461] width 16 height 16
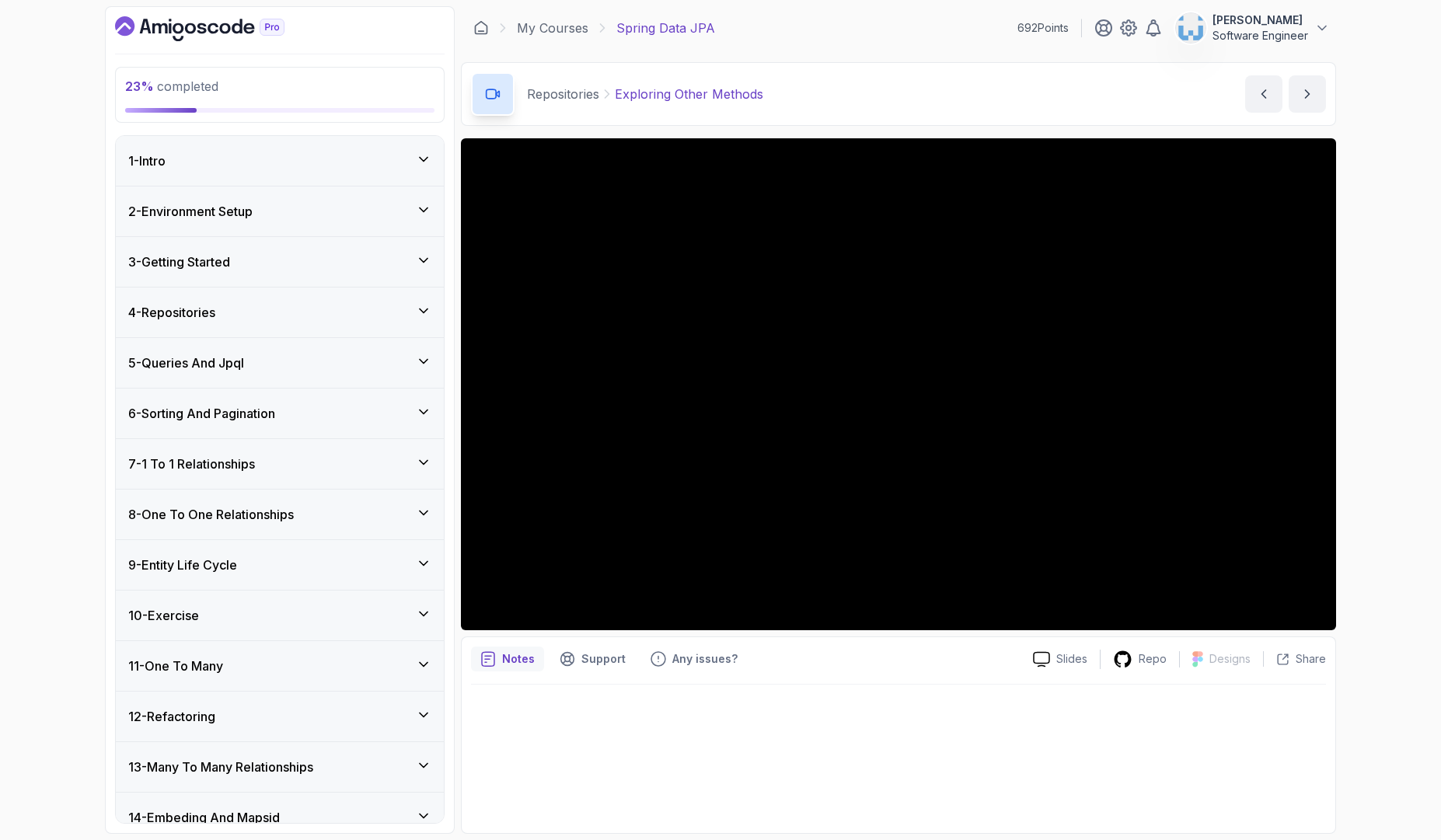
click at [412, 409] on div "6 - Sorting And Pagination" at bounding box center [280, 413] width 303 height 18
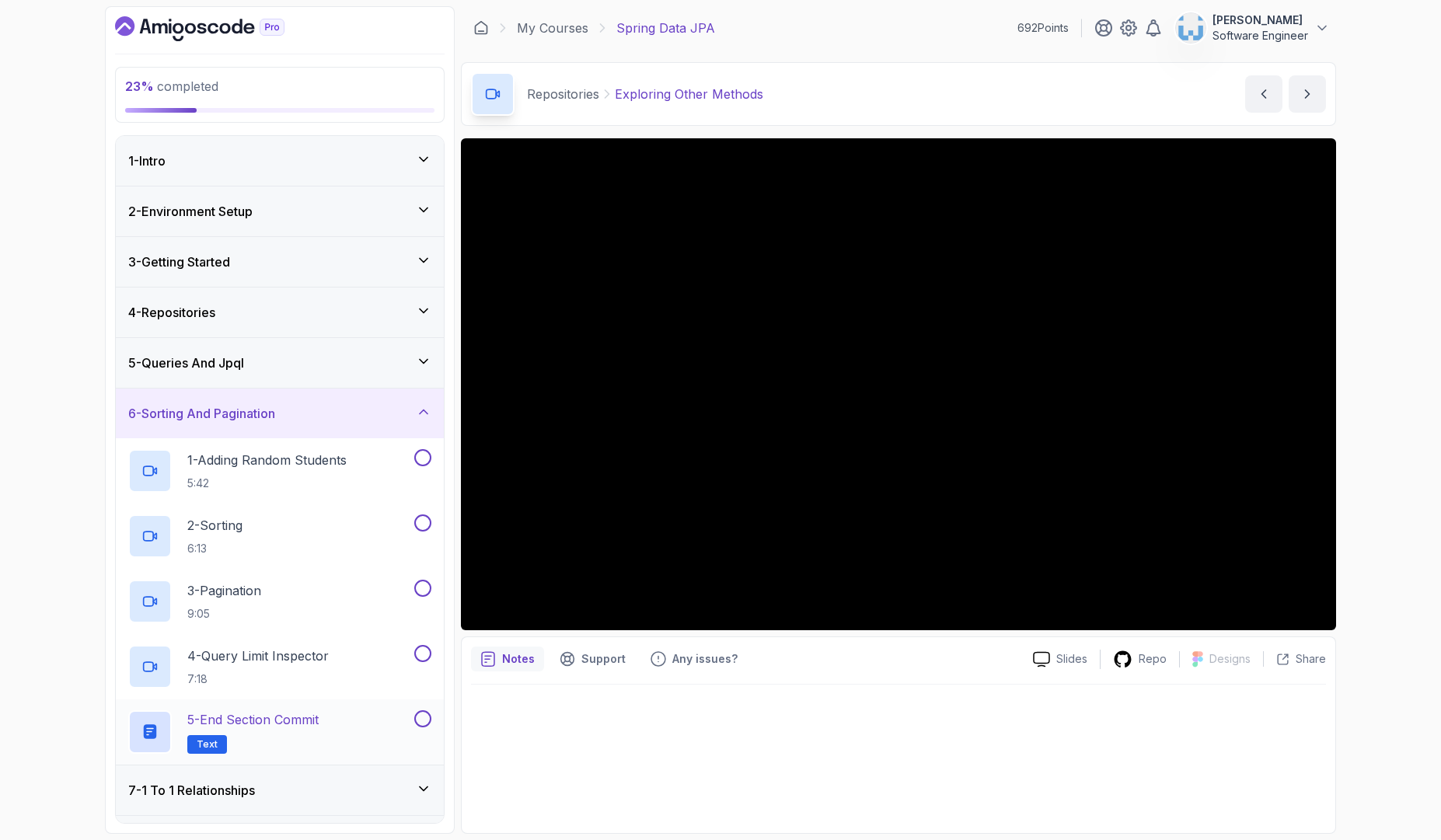
click at [427, 719] on button at bounding box center [422, 718] width 17 height 17
click at [420, 418] on icon at bounding box center [423, 411] width 16 height 16
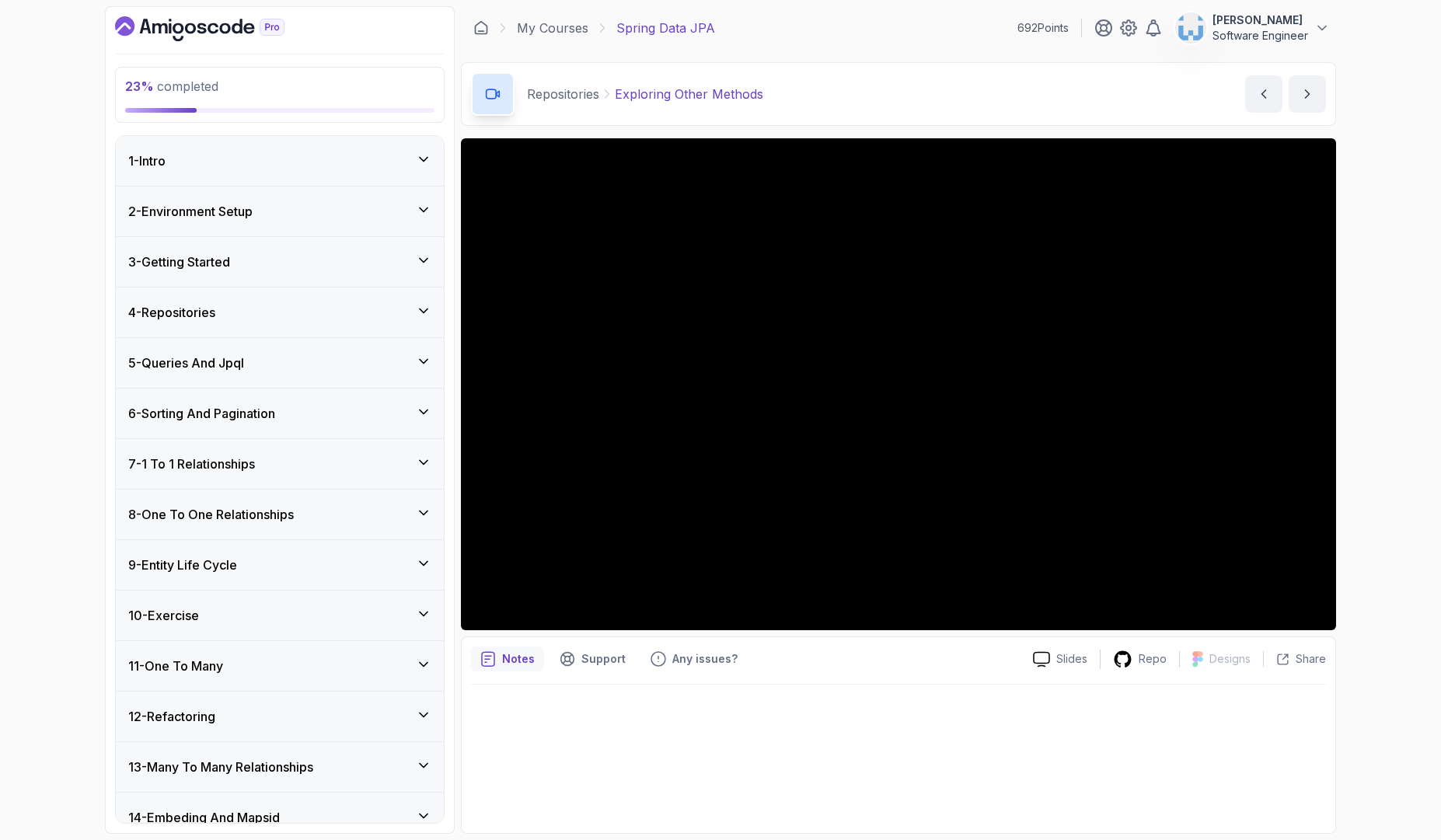
click at [417, 364] on icon at bounding box center [423, 361] width 16 height 16
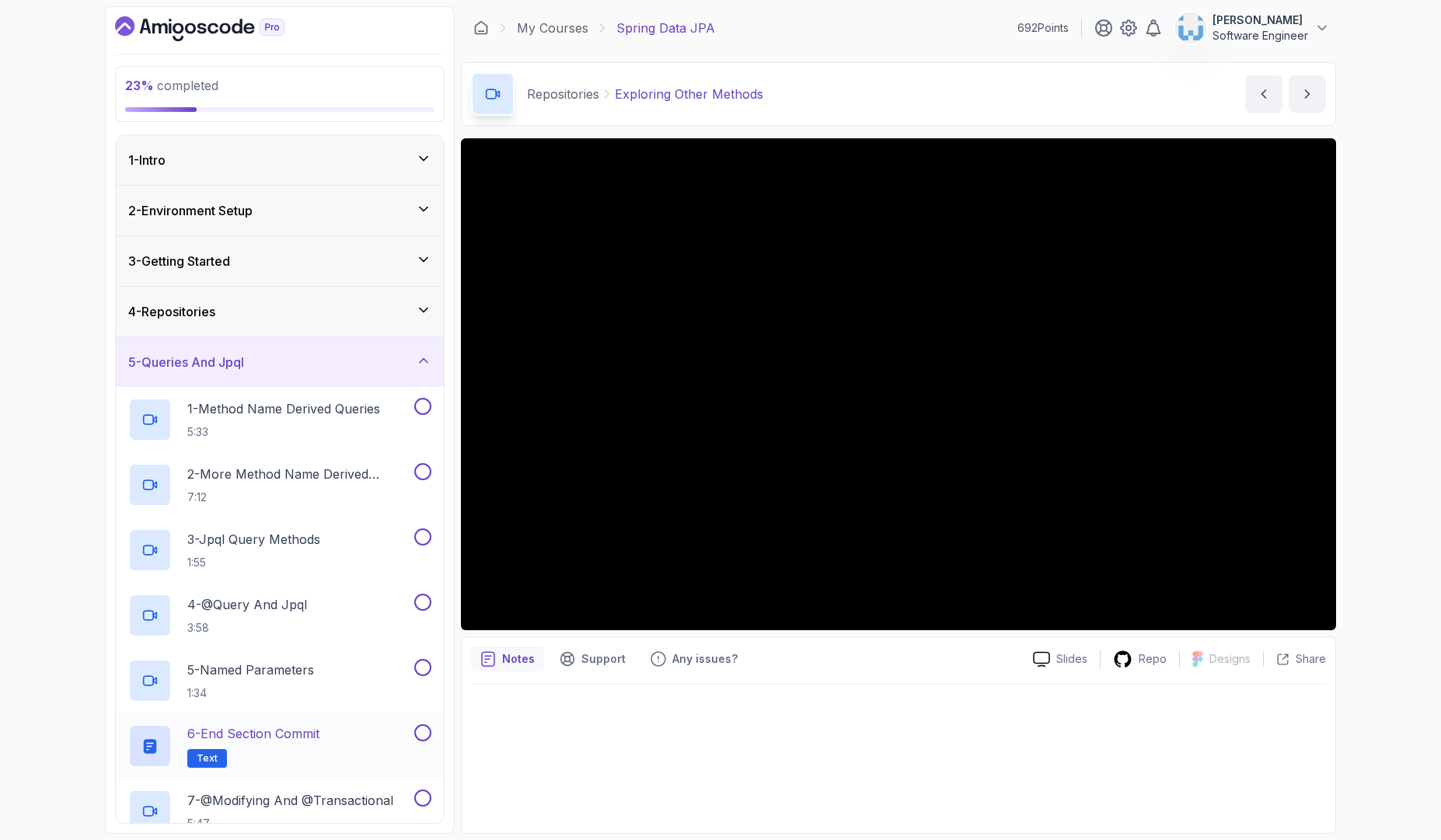
click at [424, 734] on button at bounding box center [422, 733] width 17 height 17
click at [389, 366] on div "5 - Queries And Jpql" at bounding box center [280, 362] width 303 height 18
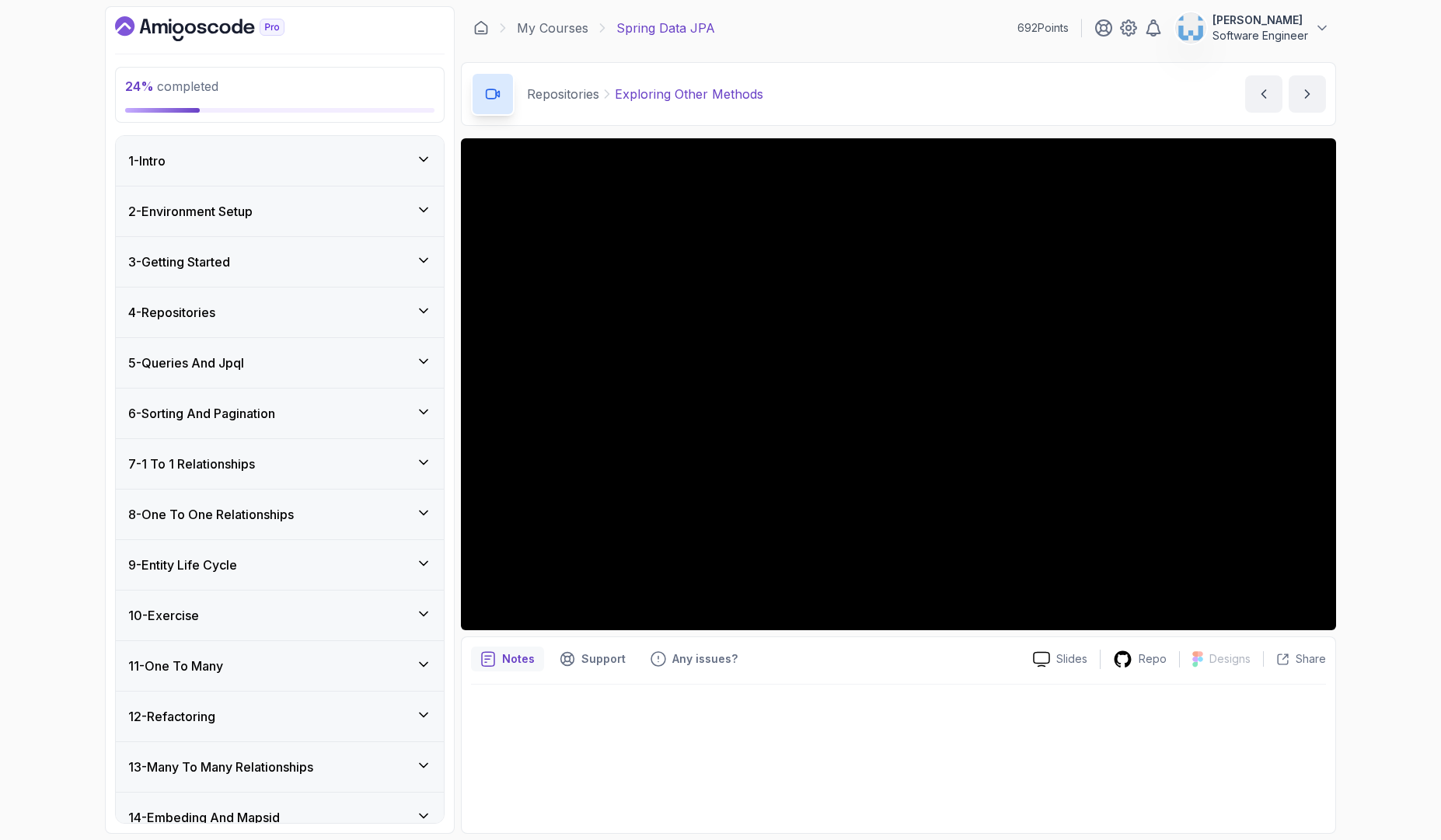
click at [407, 318] on div "4 - Repositories" at bounding box center [280, 312] width 303 height 18
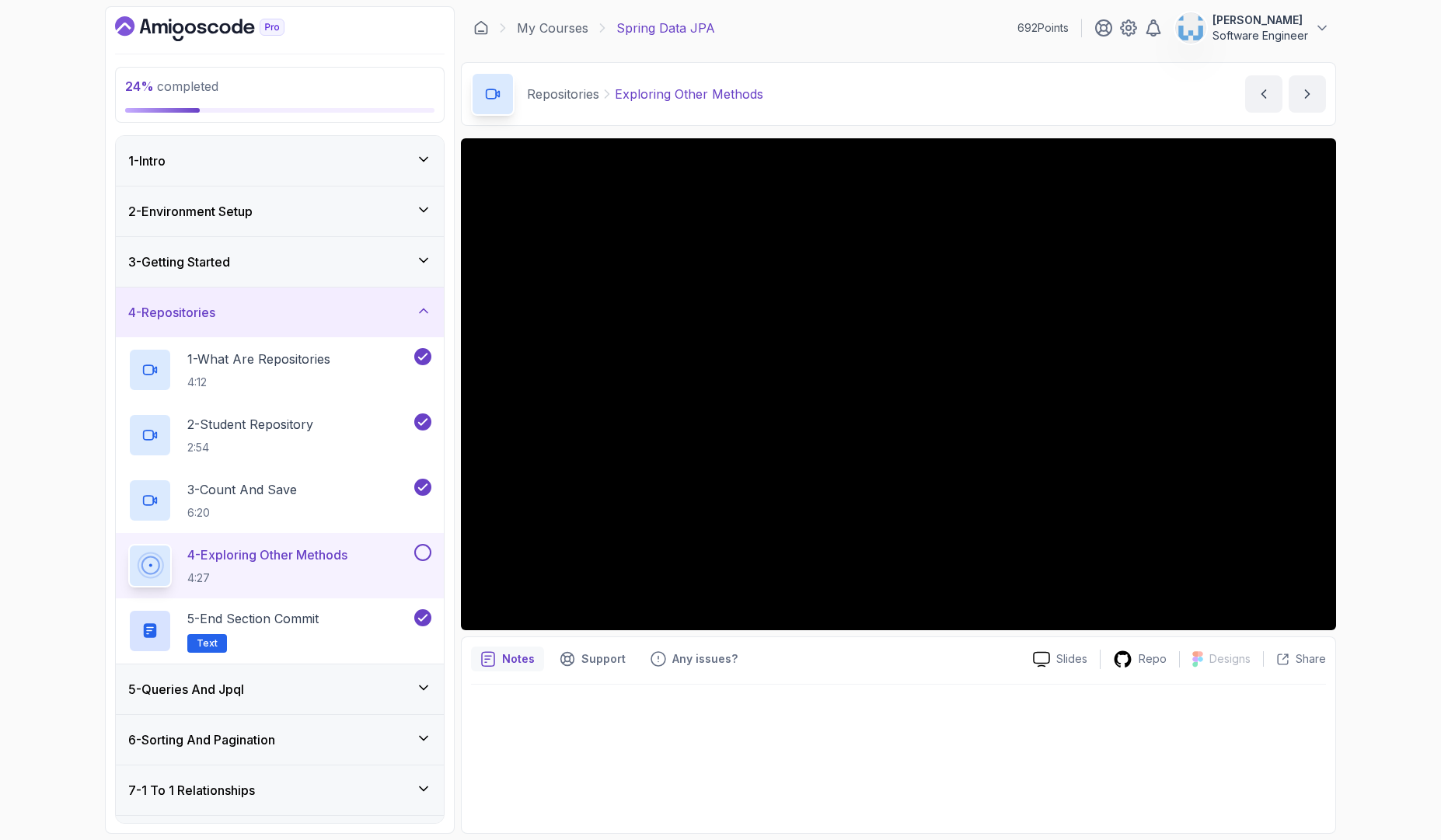
click at [354, 308] on div "4 - Repositories" at bounding box center [280, 312] width 303 height 18
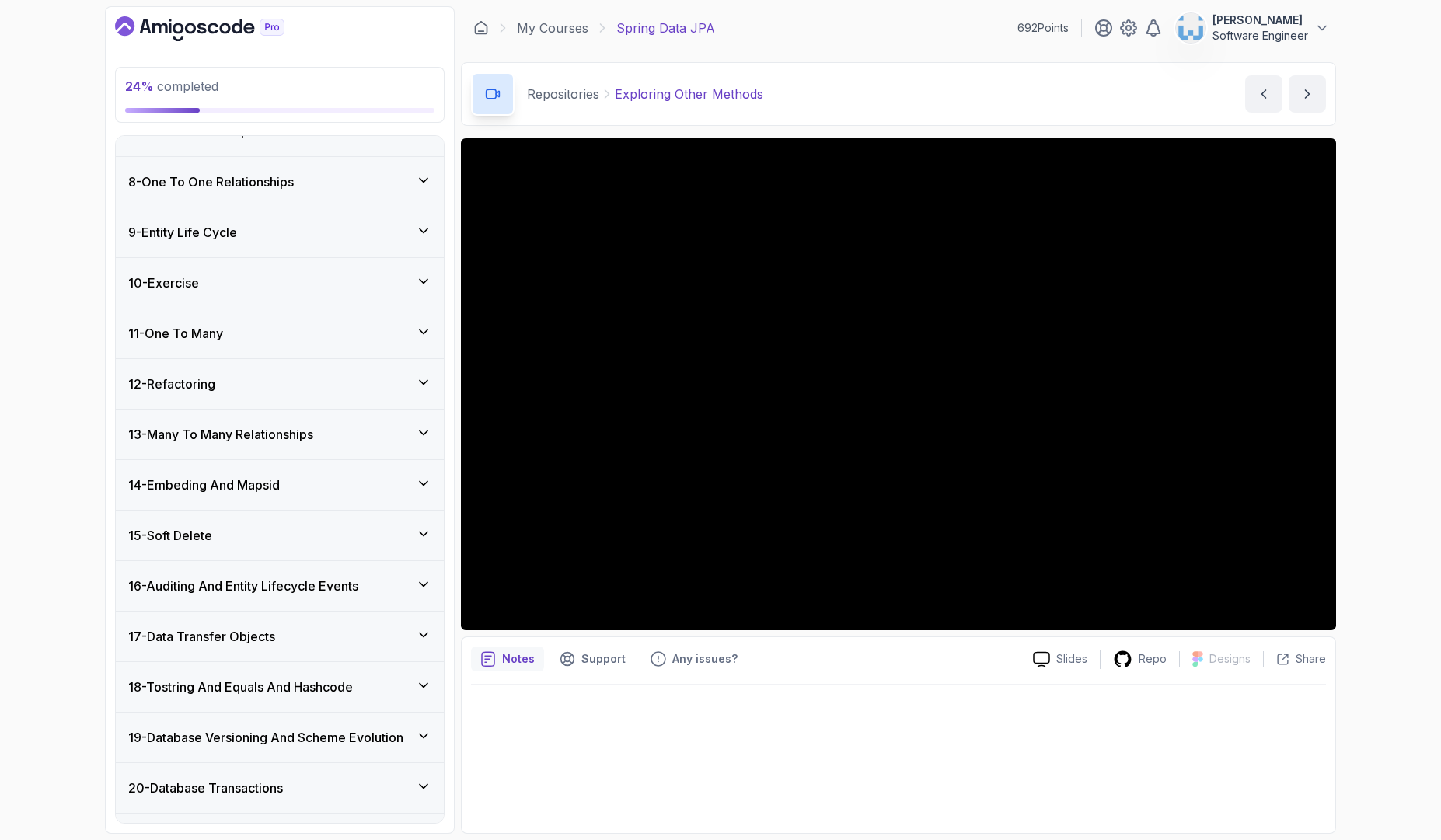
scroll to position [373, 0]
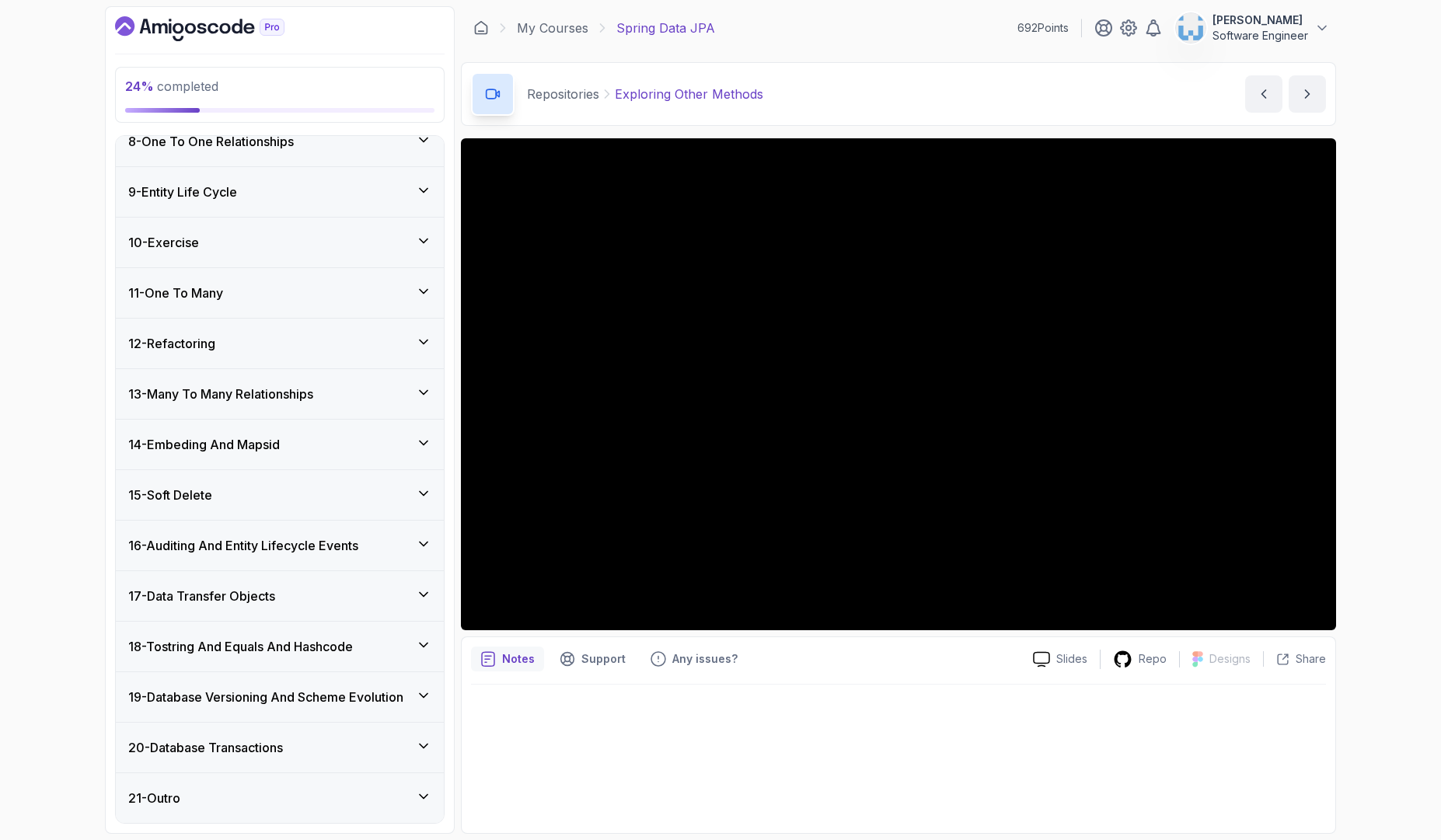
click at [328, 747] on div "20 - Database Transactions" at bounding box center [280, 747] width 303 height 18
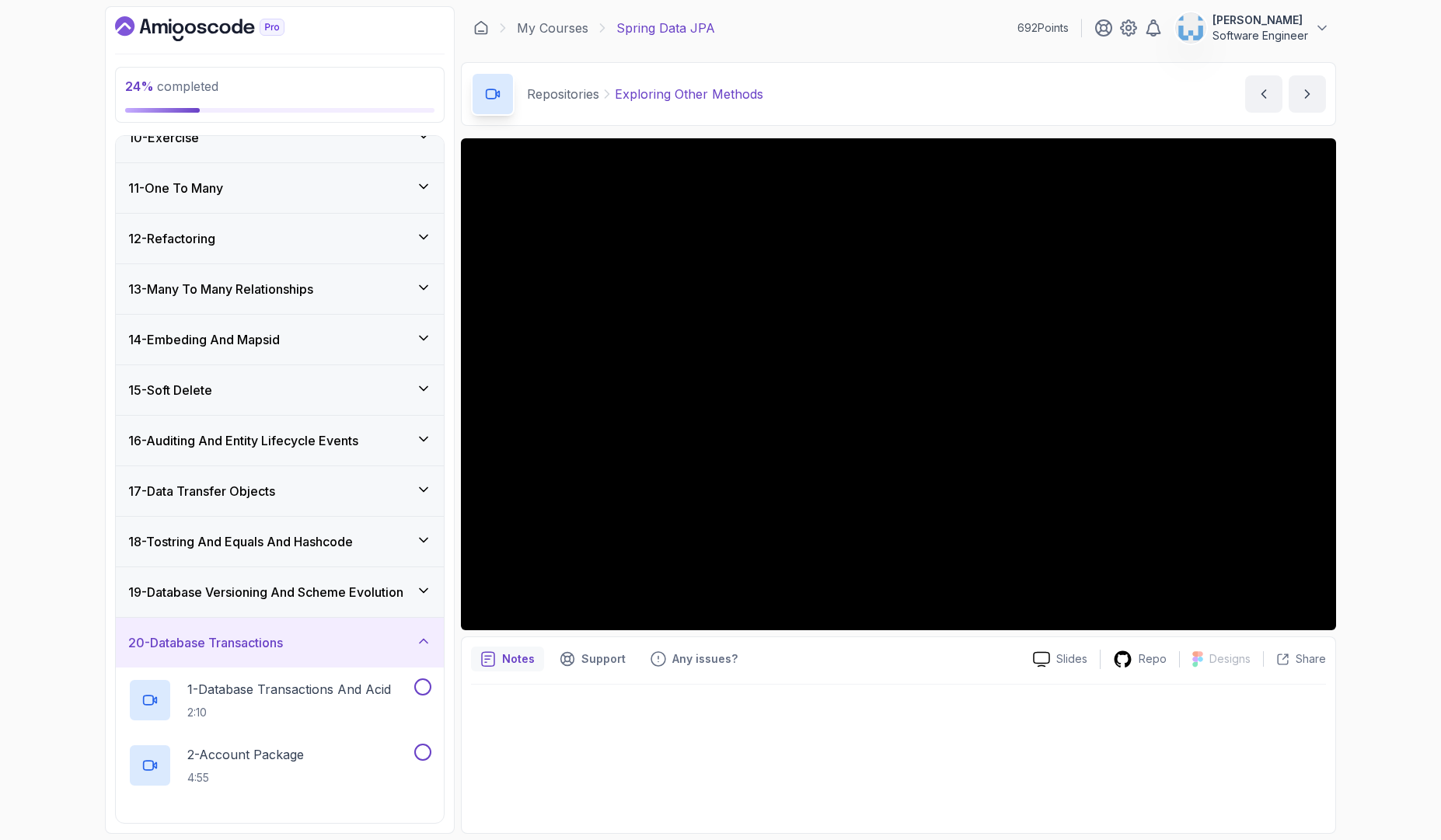
scroll to position [699, 0]
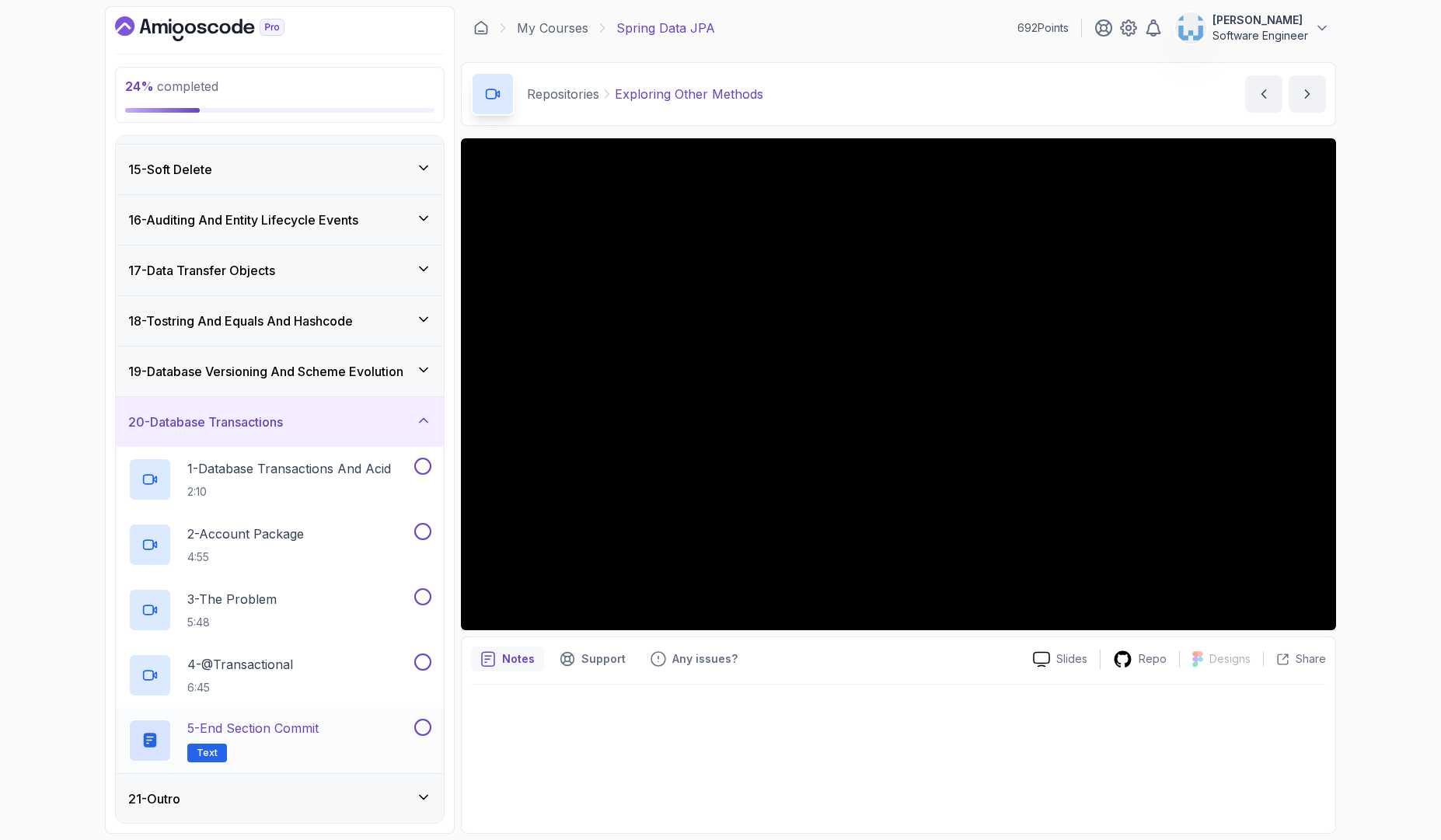
click at [423, 733] on button at bounding box center [422, 727] width 17 height 17
click at [383, 419] on div "20 - Database Transactions" at bounding box center [280, 421] width 303 height 18
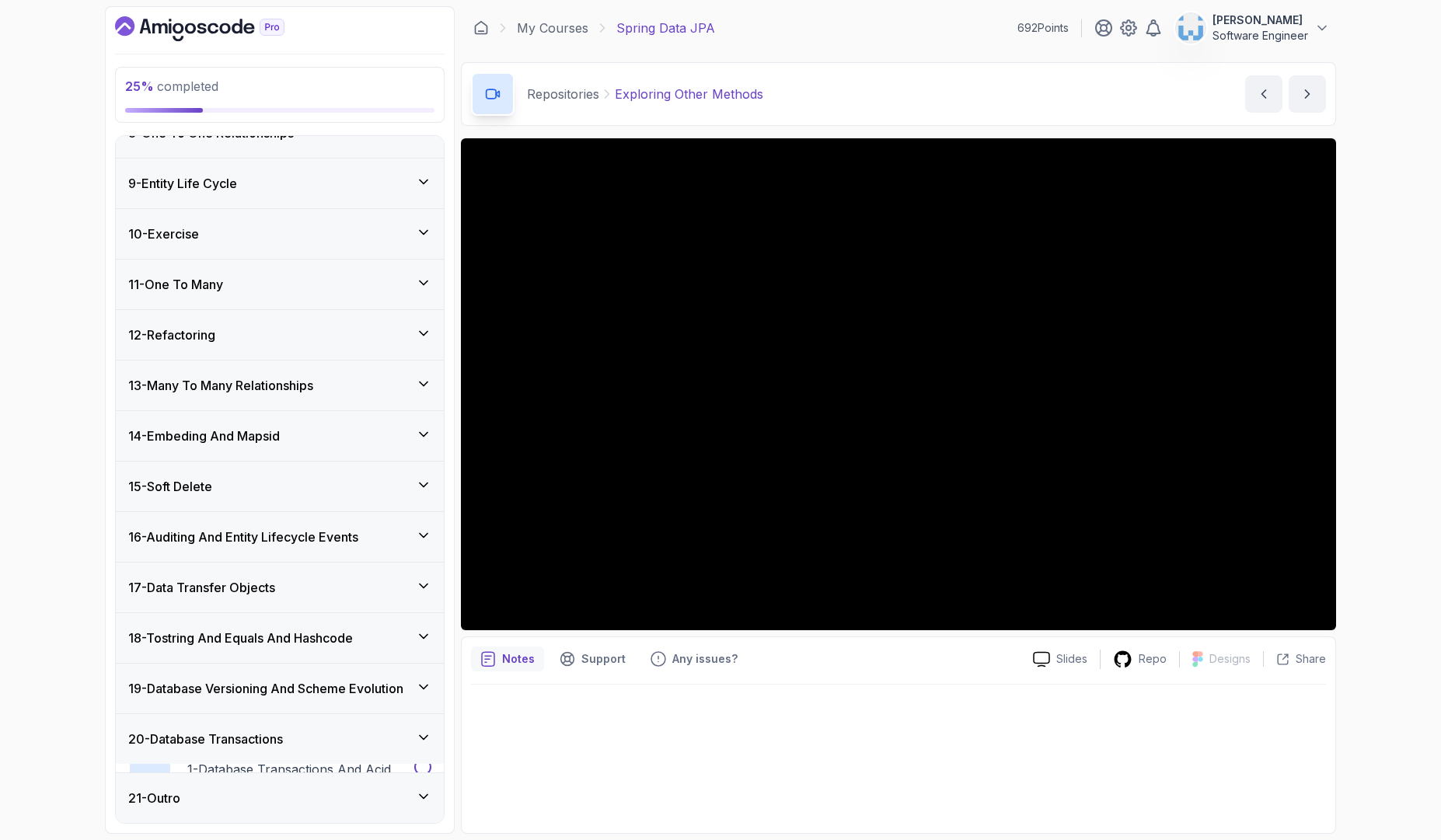
scroll to position [373, 0]
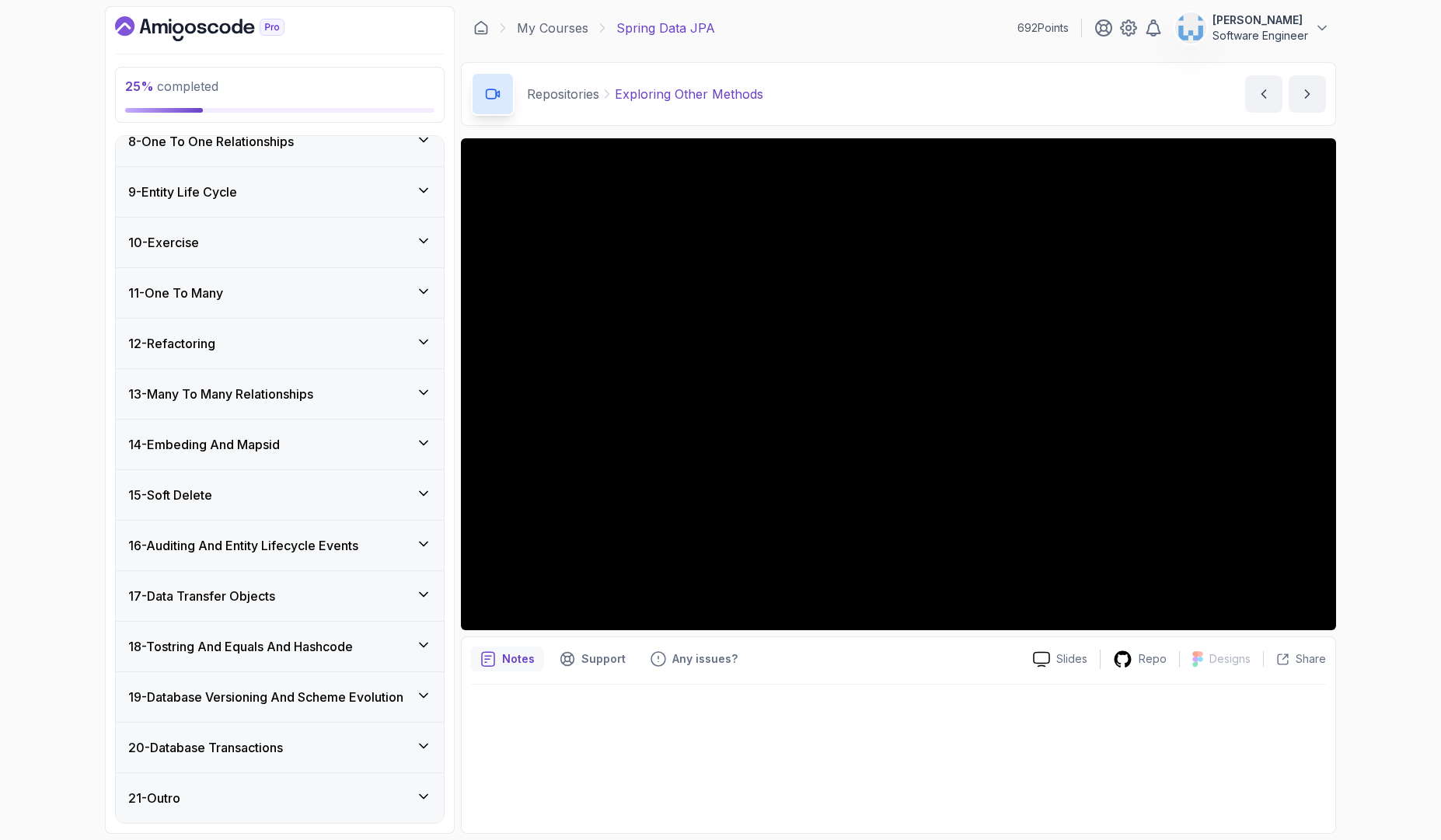
click at [388, 699] on h3 "19 - Database Versioning And Scheme Evolution" at bounding box center [266, 697] width 276 height 18
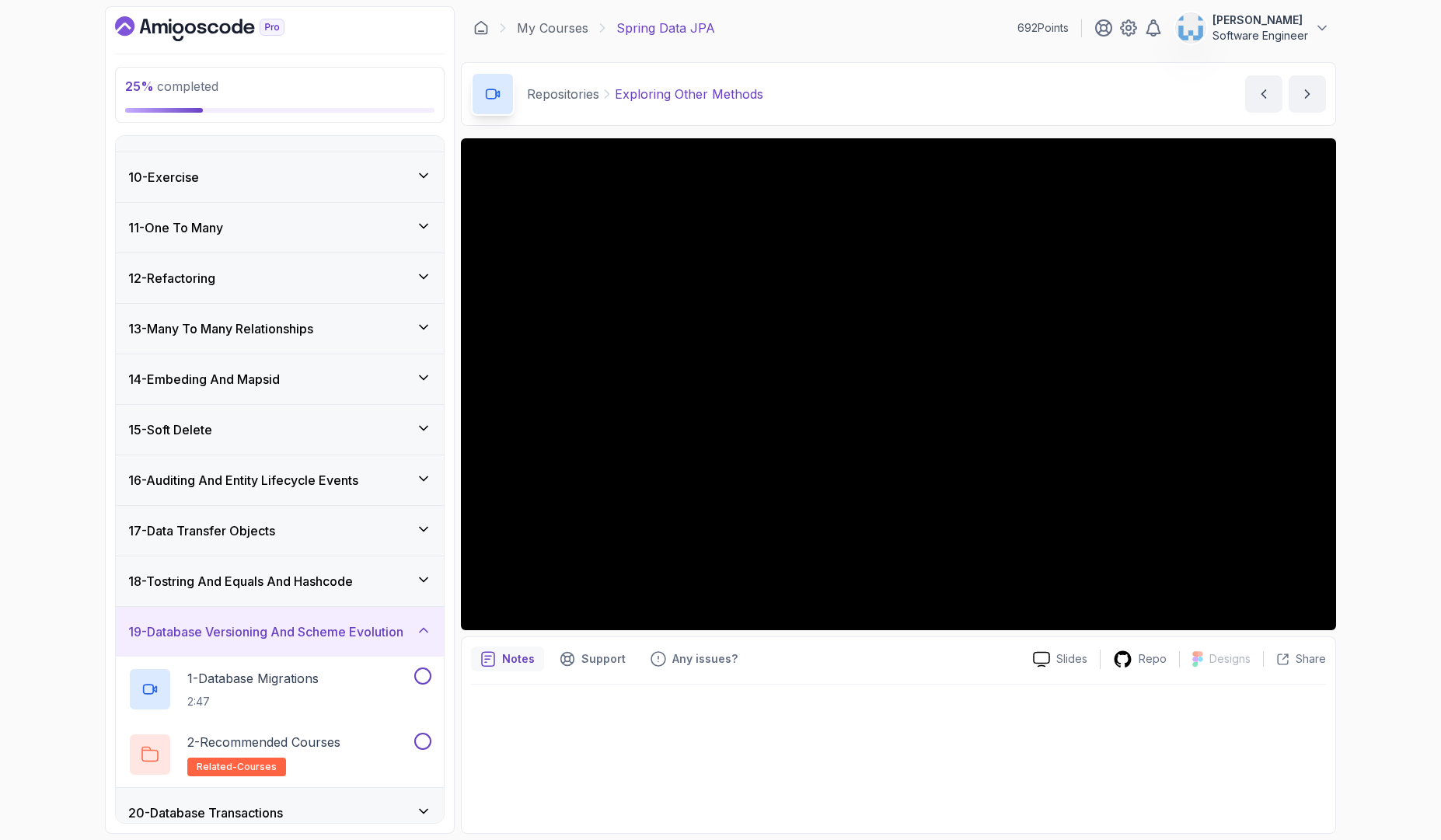
scroll to position [503, 0]
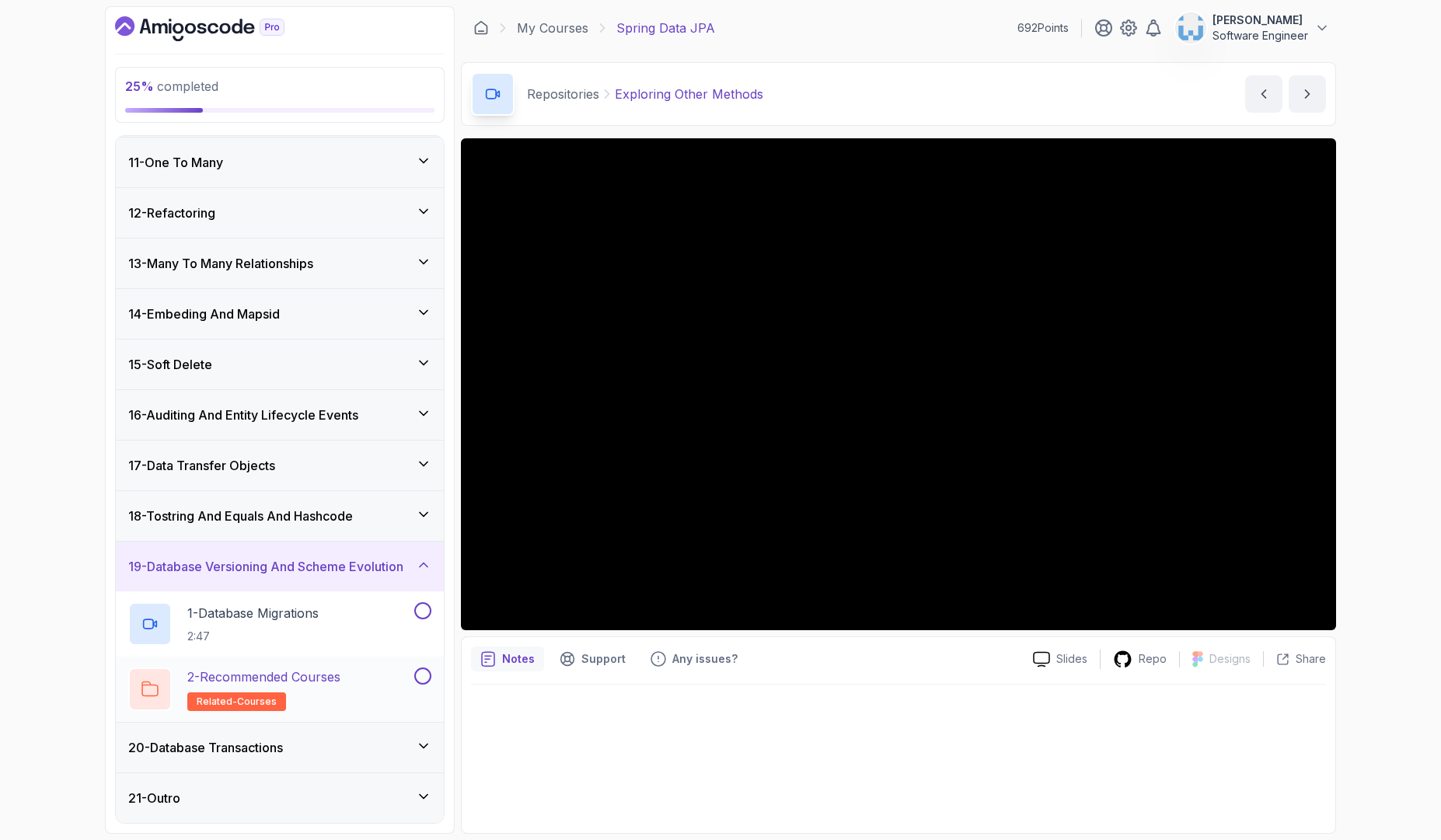
click at [419, 678] on button at bounding box center [422, 676] width 17 height 17
click at [422, 566] on icon at bounding box center [423, 565] width 16 height 16
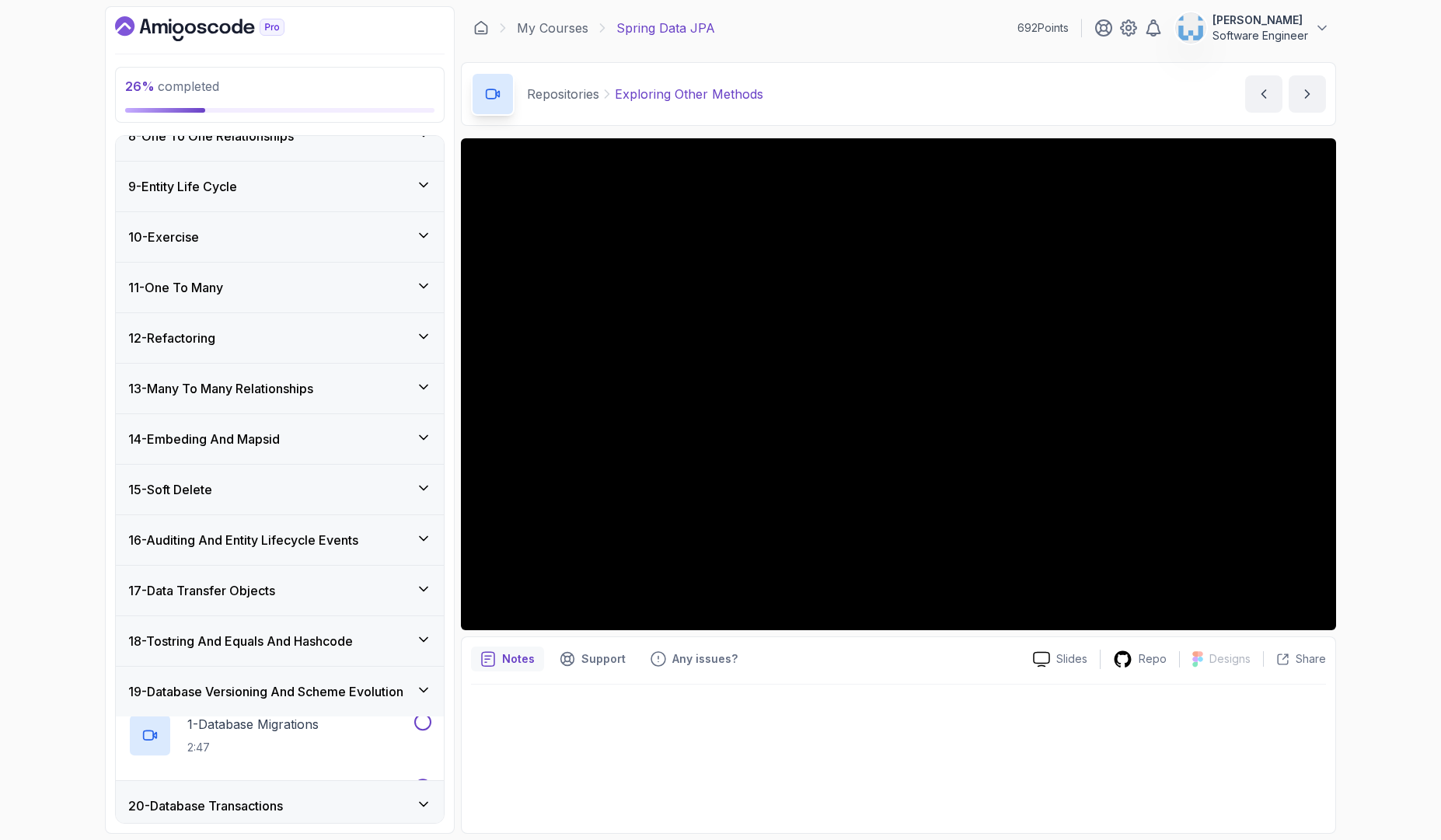
scroll to position [373, 0]
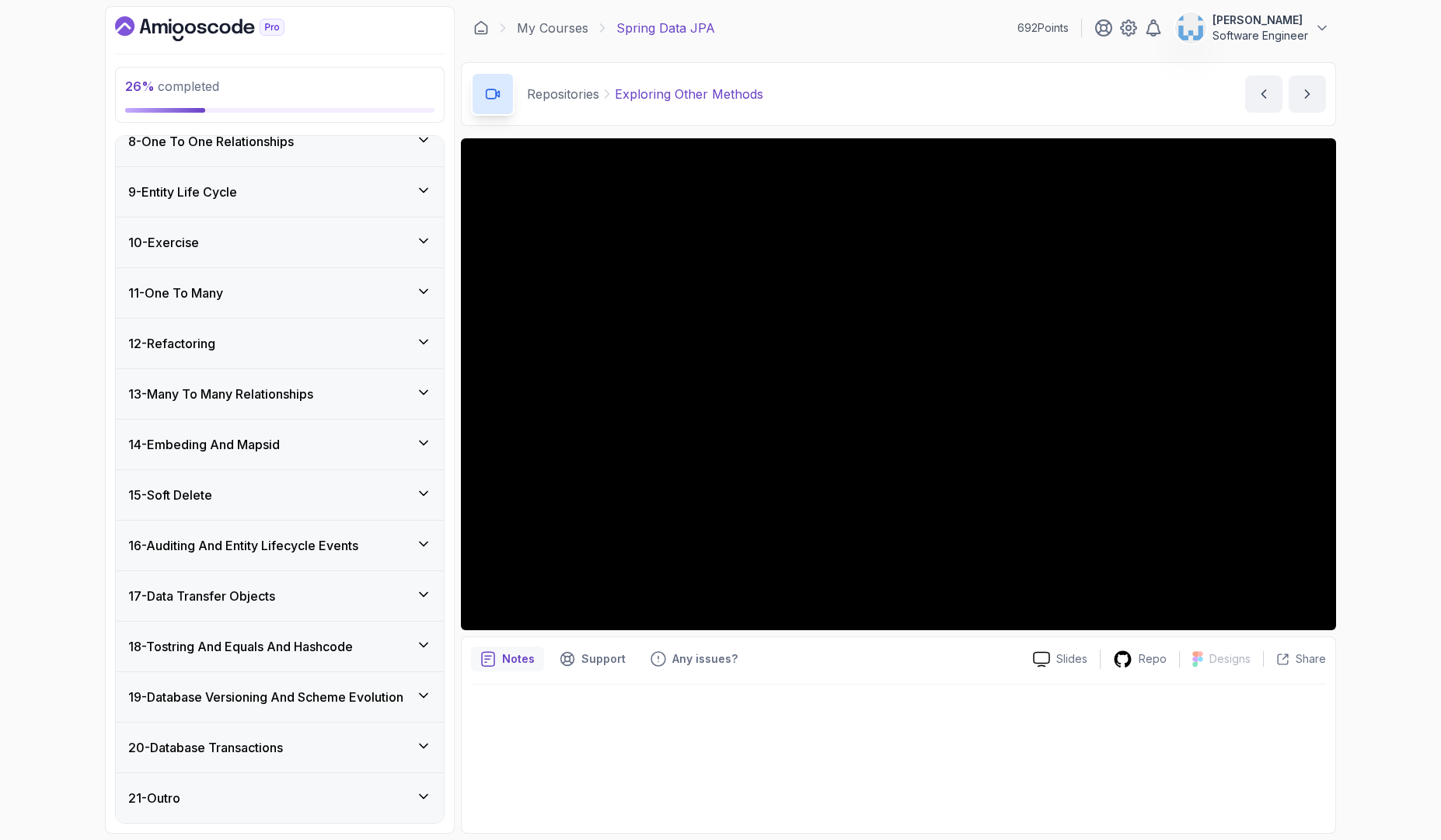
click at [424, 648] on icon at bounding box center [423, 644] width 16 height 16
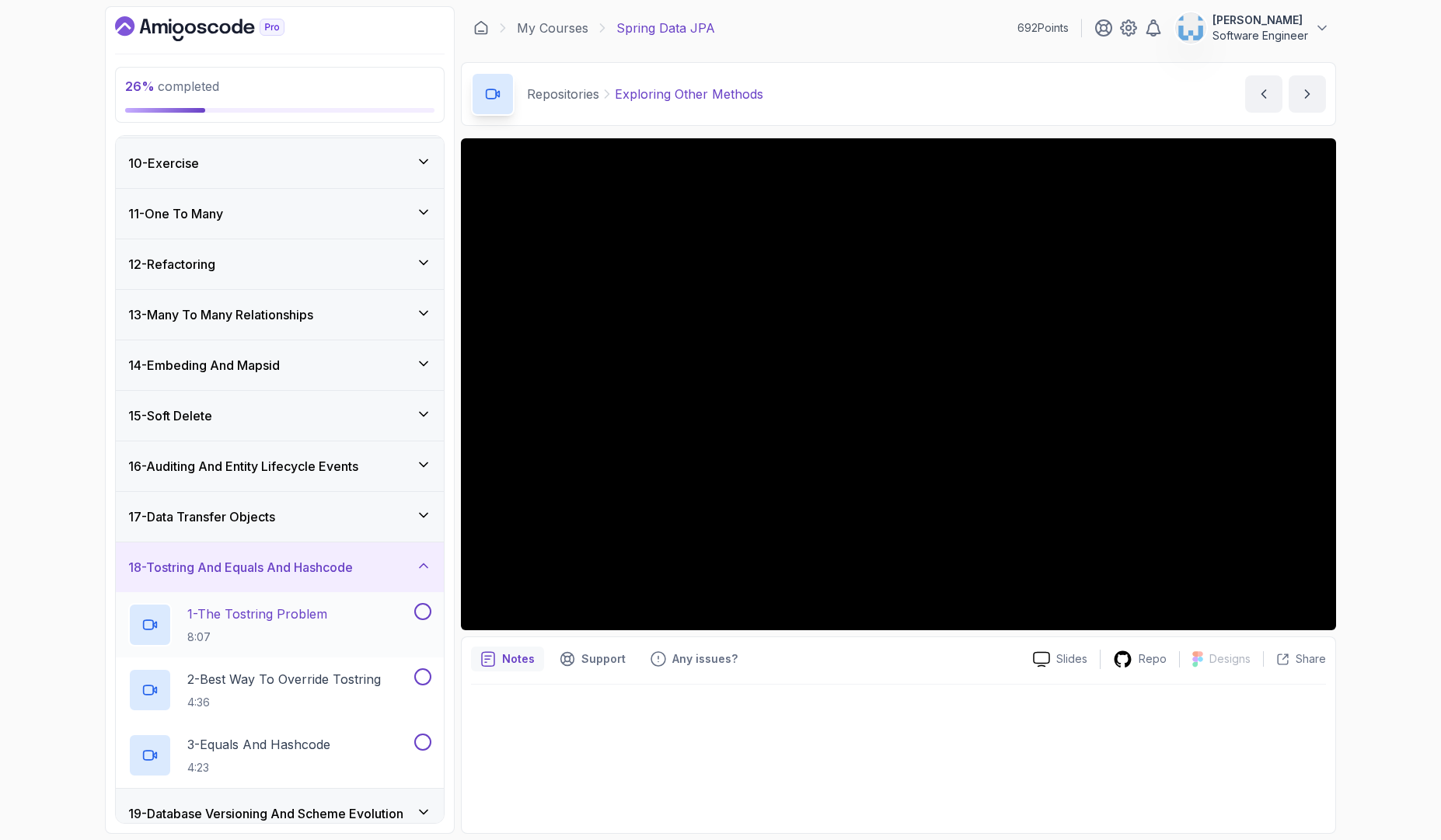
scroll to position [568, 0]
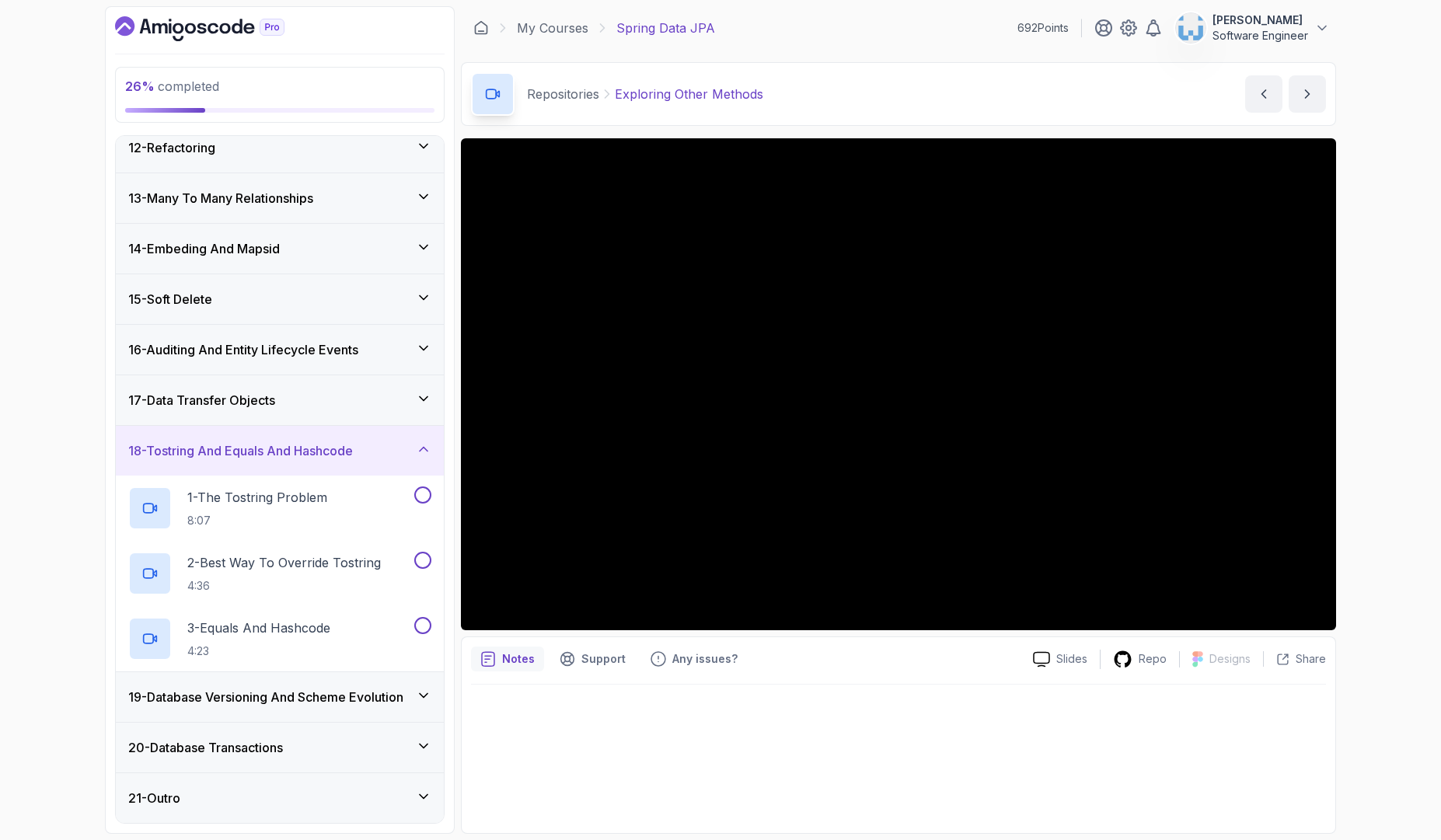
click at [413, 453] on div "18 - Tostring And Equals And Hashcode" at bounding box center [280, 451] width 303 height 18
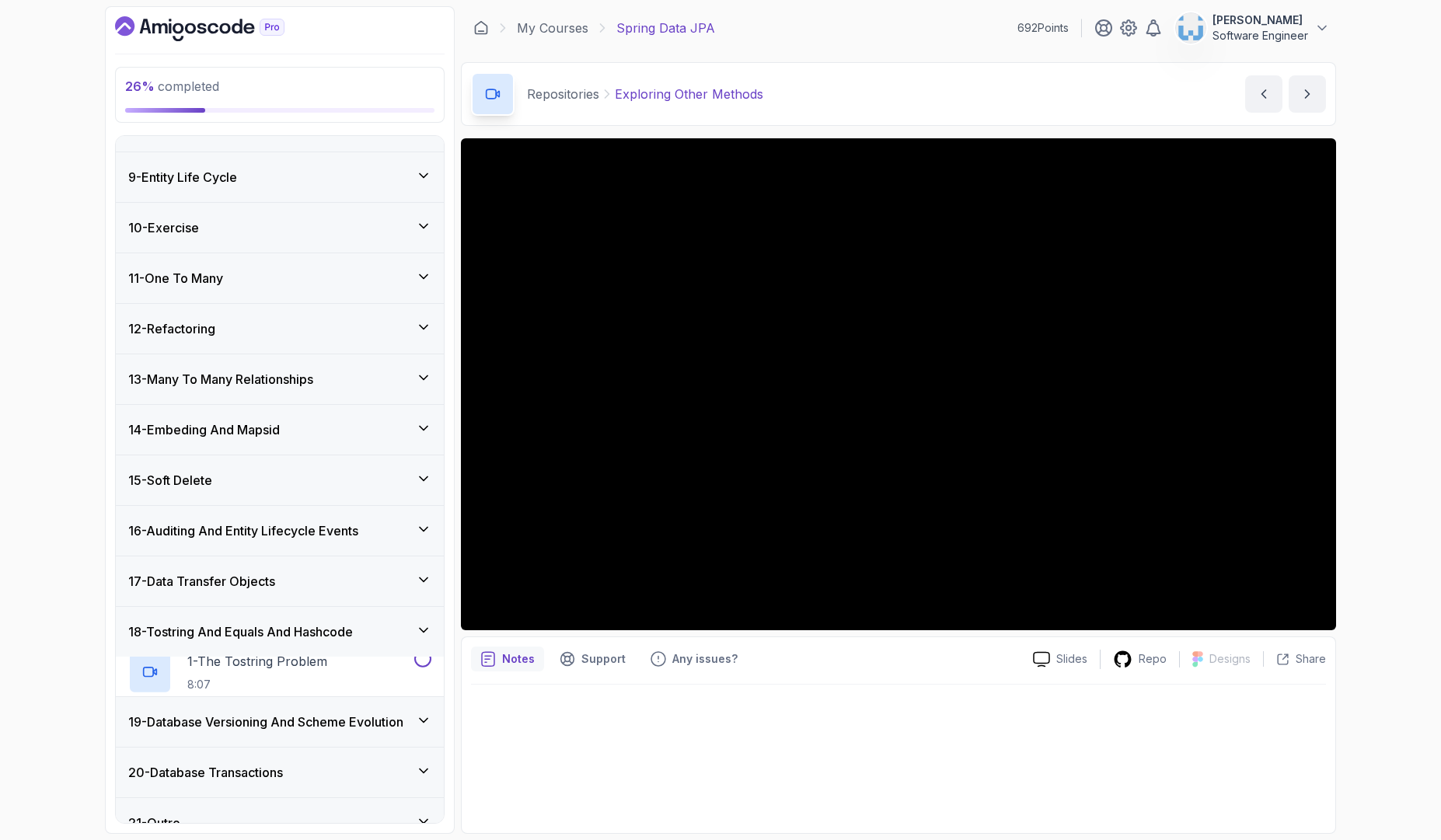
scroll to position [373, 0]
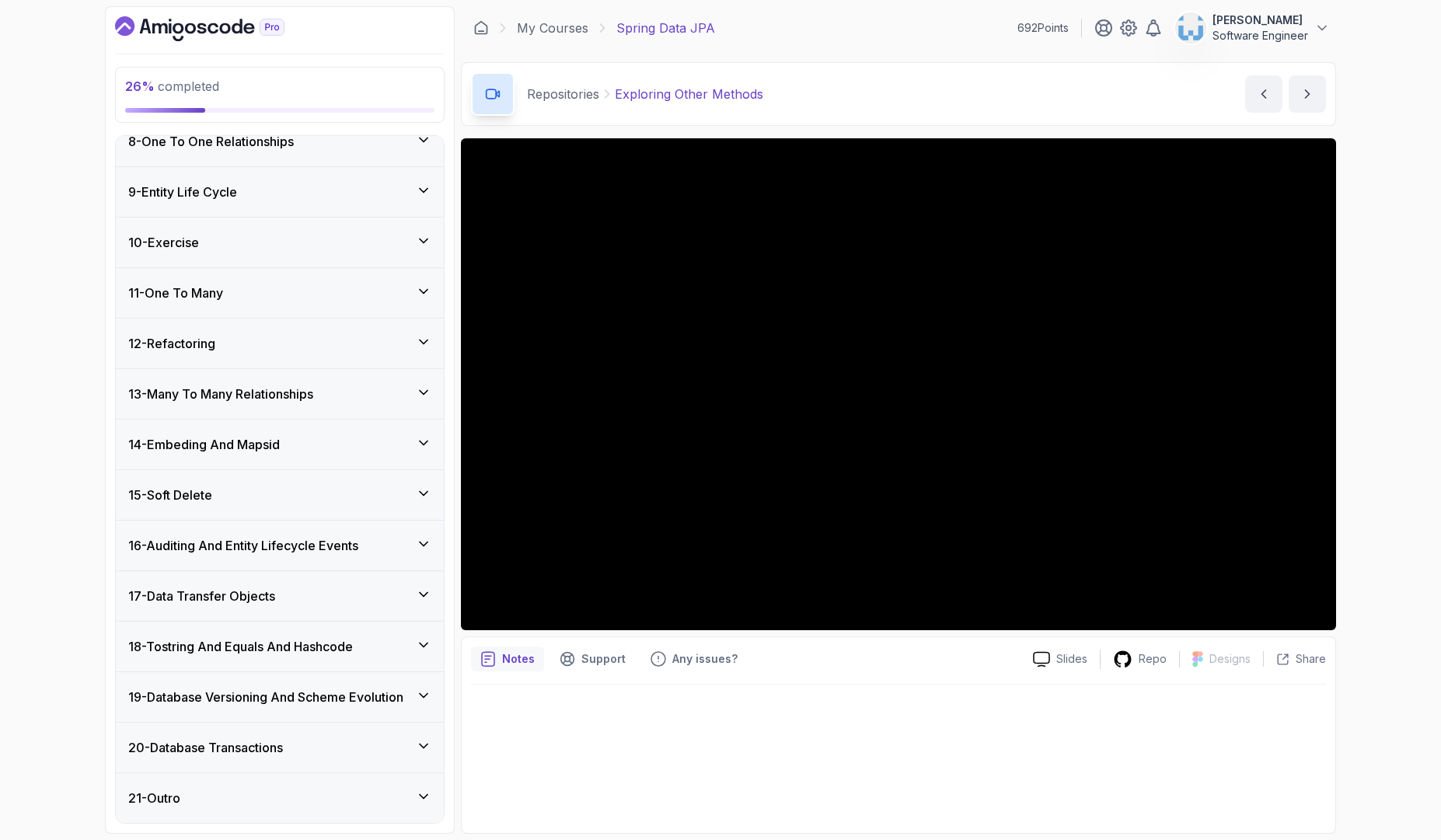
click at [406, 591] on div "17 - Data Transfer Objects" at bounding box center [280, 596] width 303 height 18
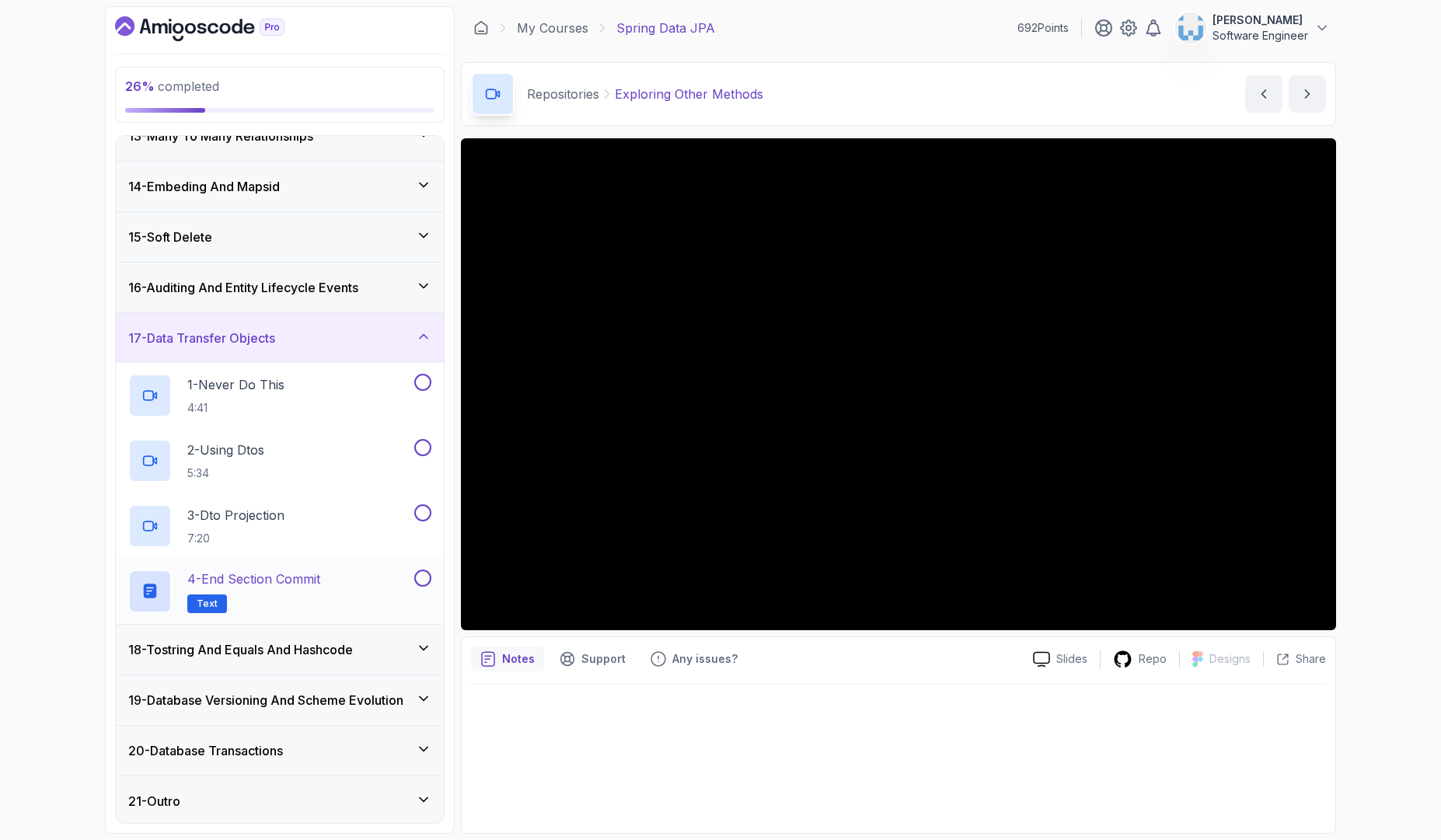
scroll to position [633, 0]
click at [420, 576] on button at bounding box center [422, 575] width 17 height 17
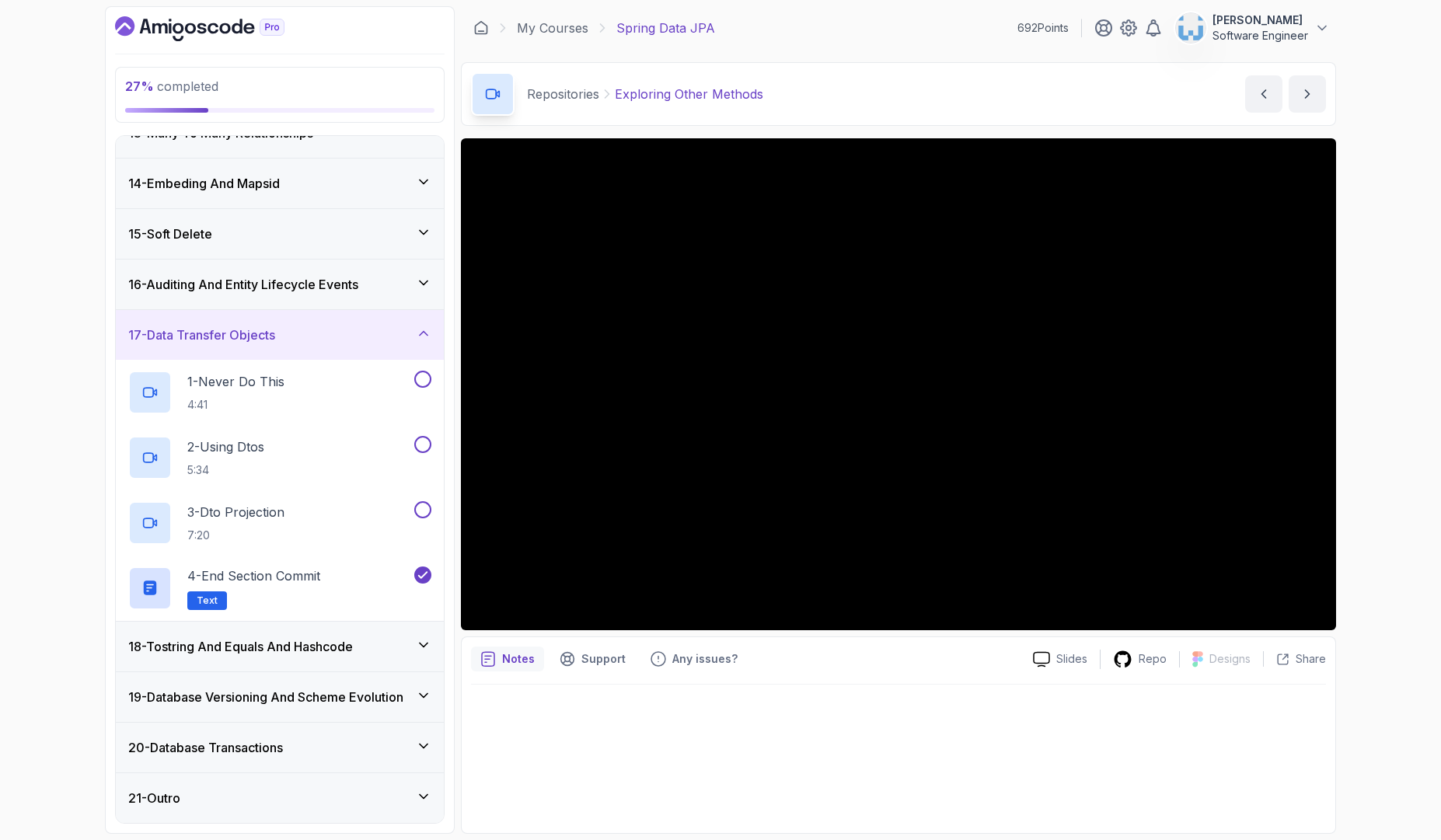
click at [412, 339] on div "17 - Data Transfer Objects" at bounding box center [280, 335] width 303 height 18
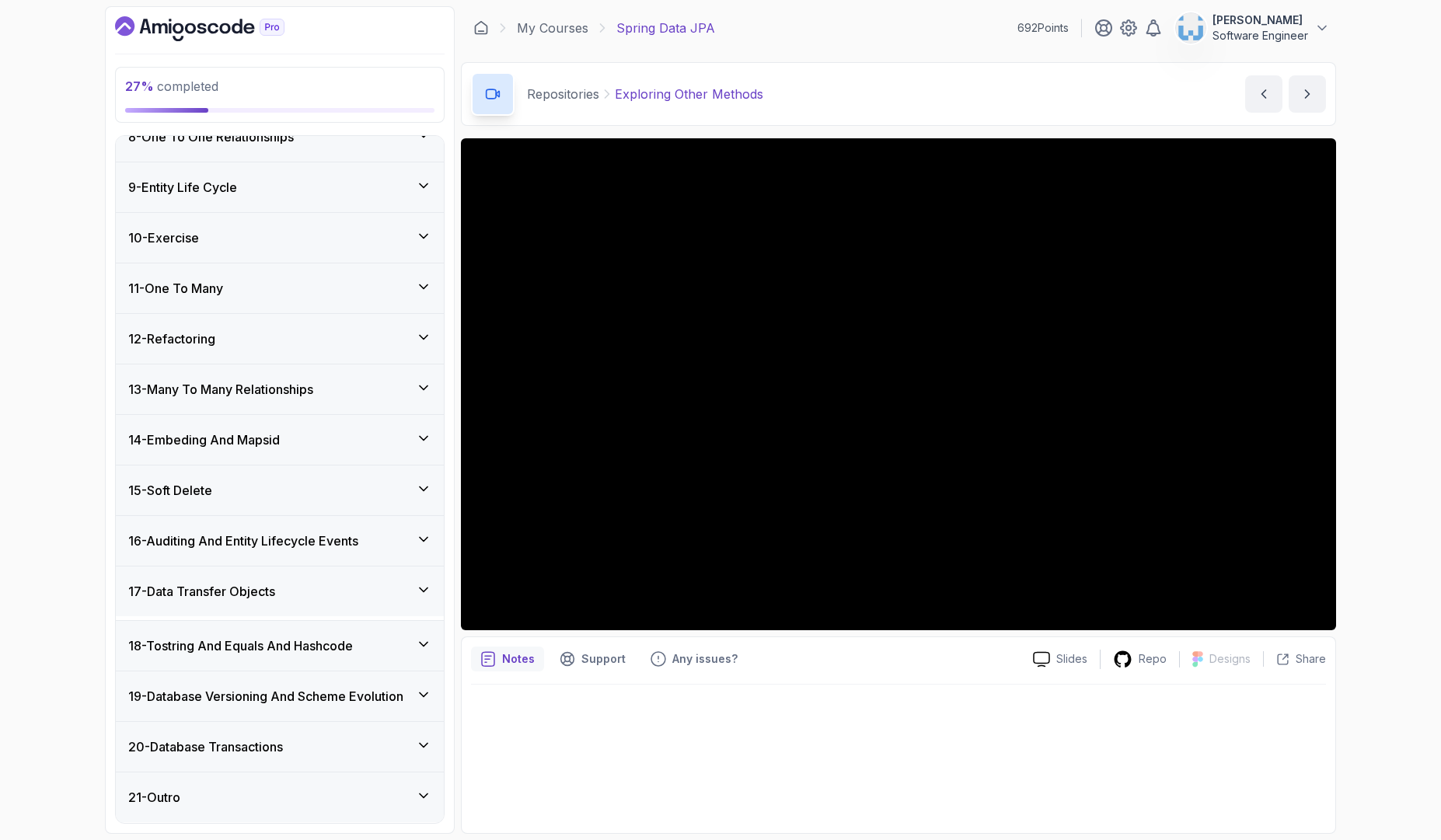
scroll to position [373, 0]
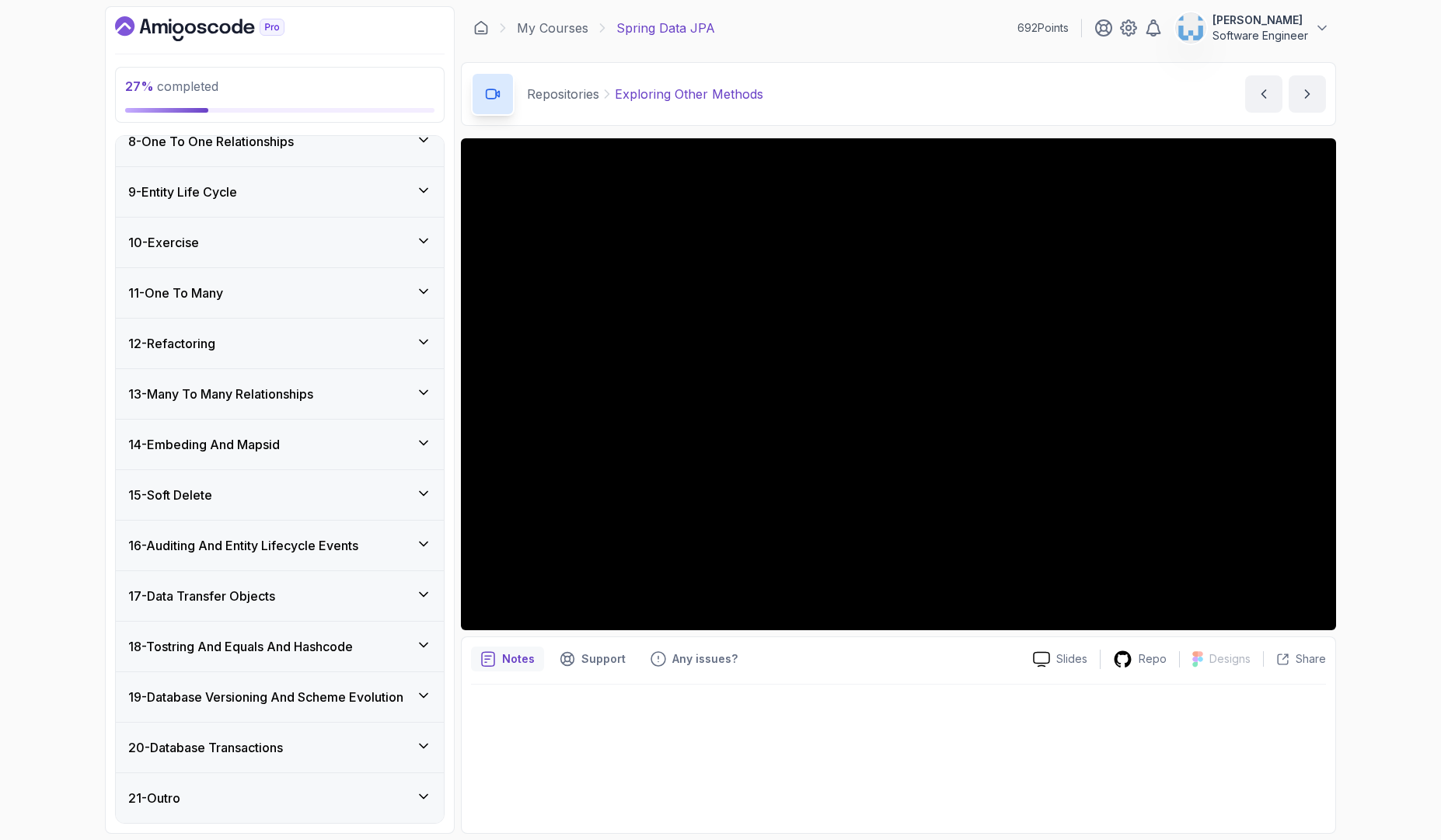
click at [394, 543] on div "16 - Auditing And Entity Lifecycle Events" at bounding box center [280, 545] width 303 height 18
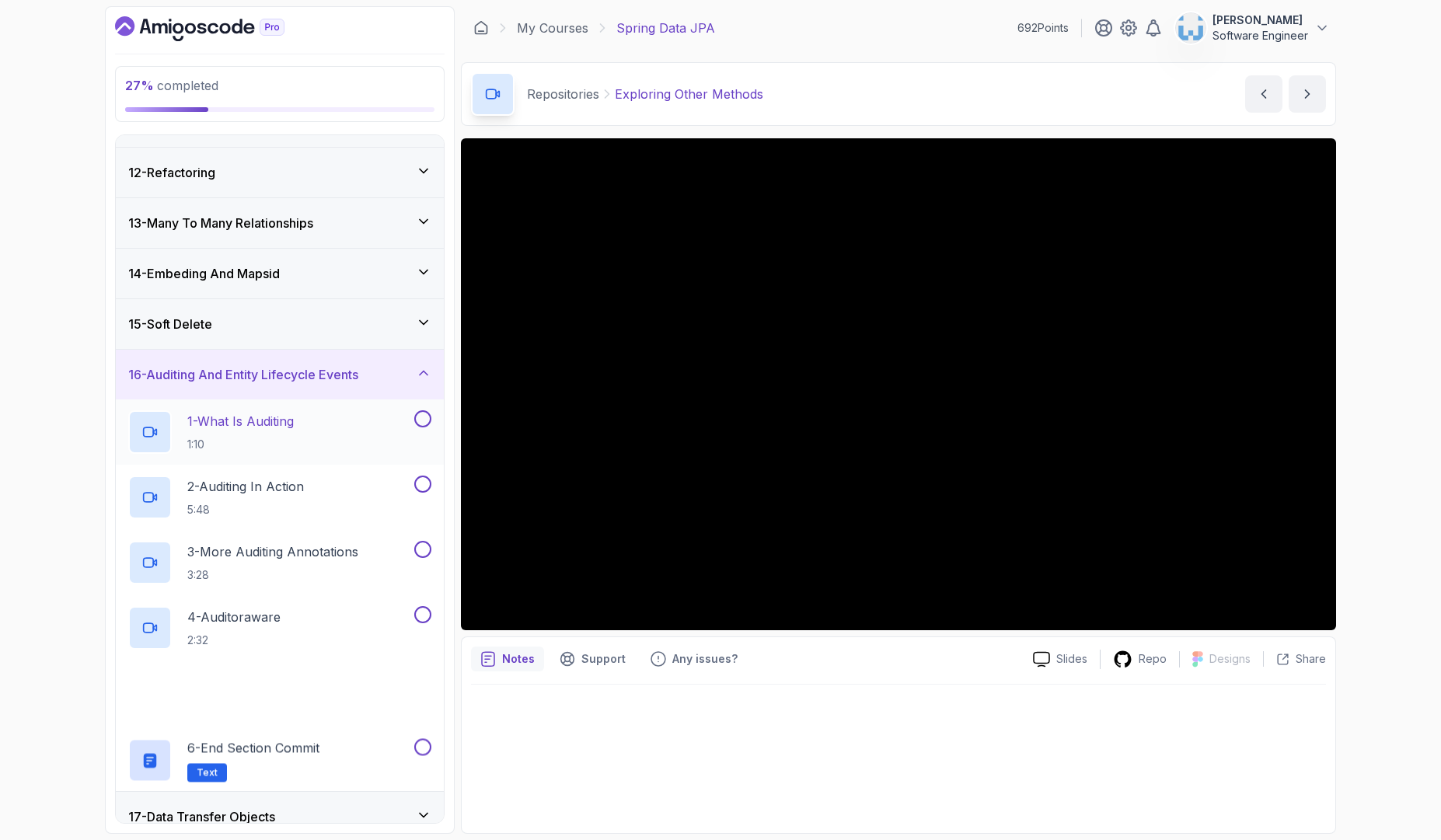
scroll to position [752, 0]
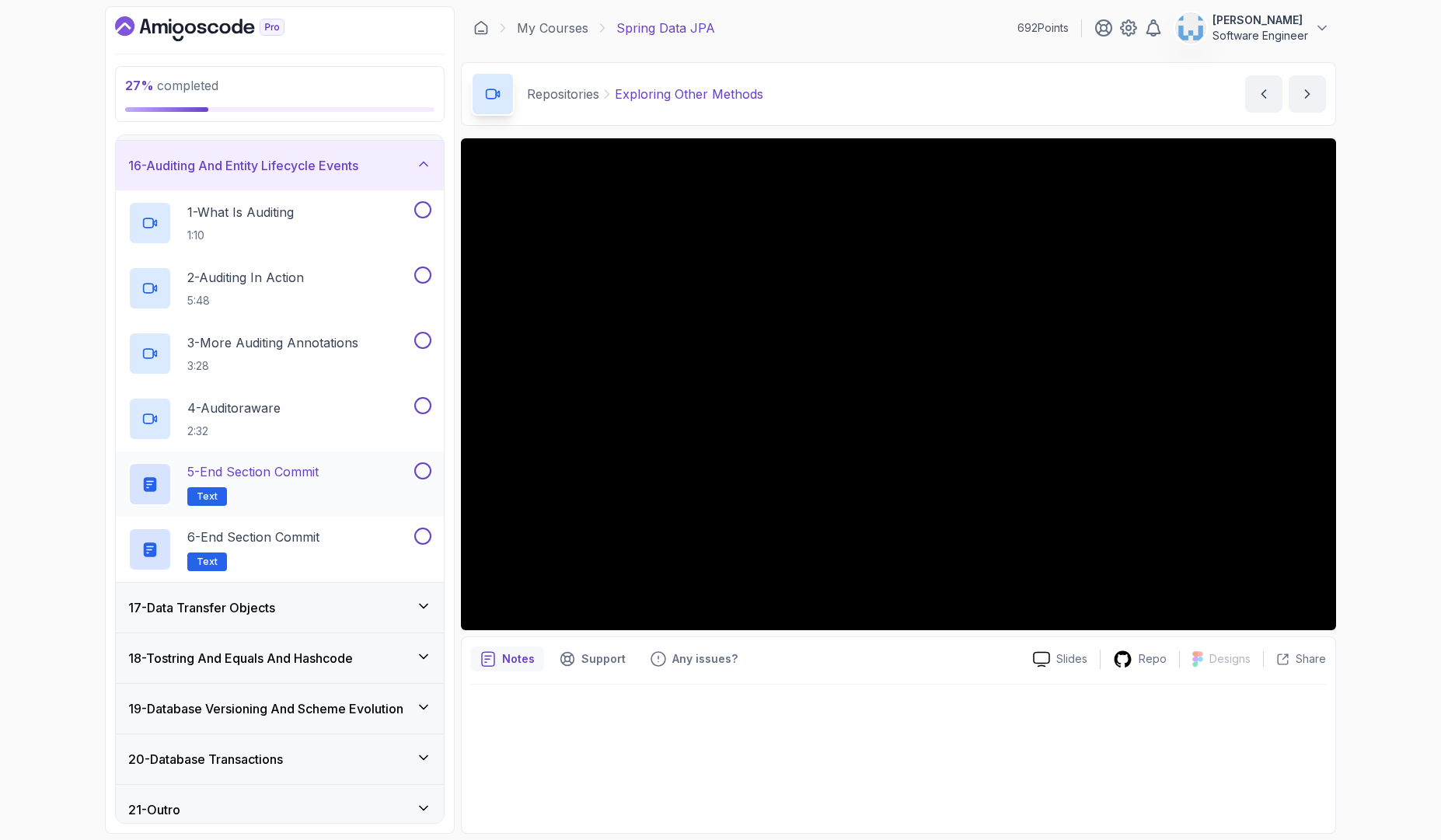
click at [425, 477] on button at bounding box center [422, 470] width 17 height 17
click at [419, 536] on button at bounding box center [422, 536] width 17 height 17
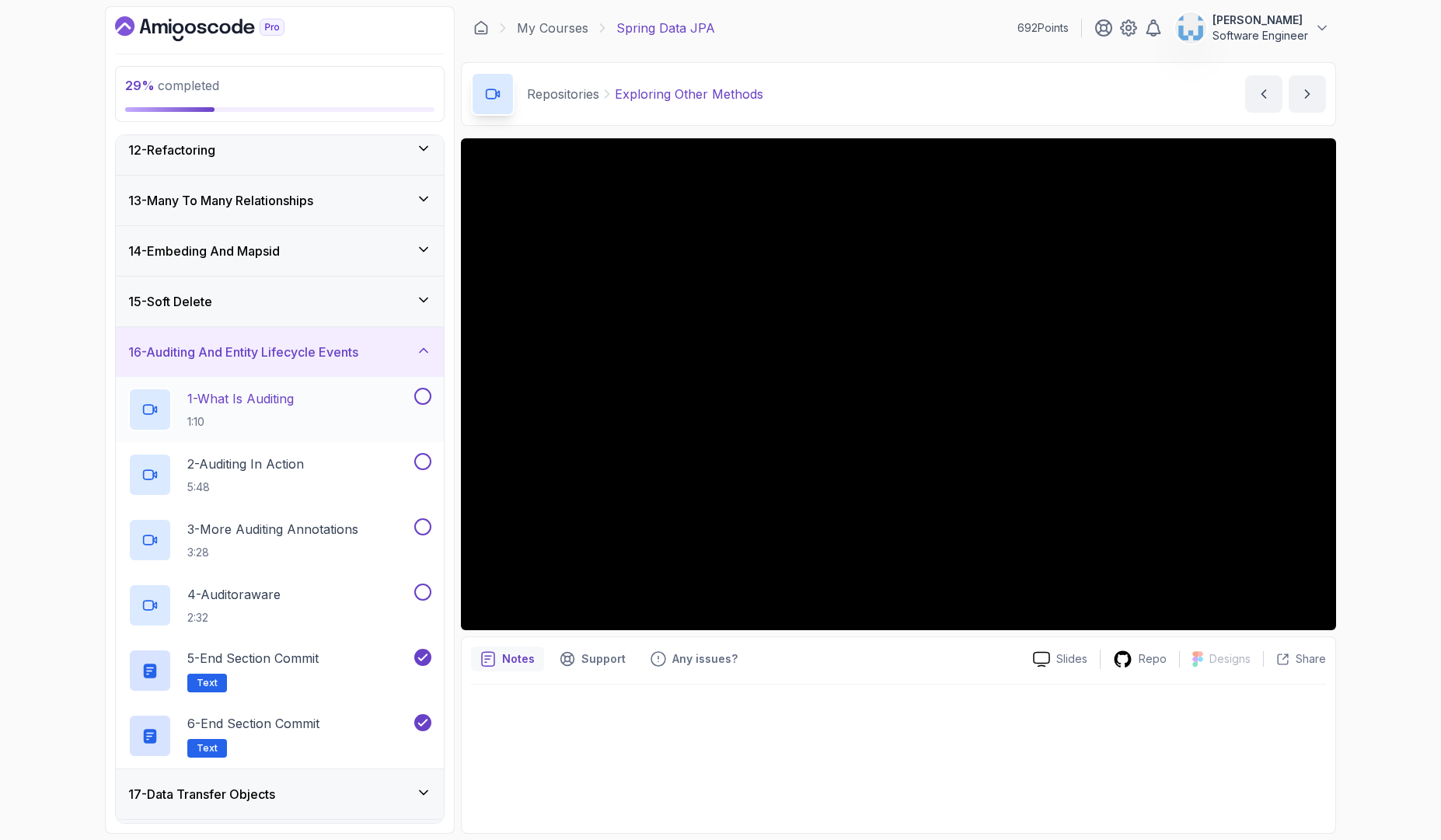
scroll to position [547, 0]
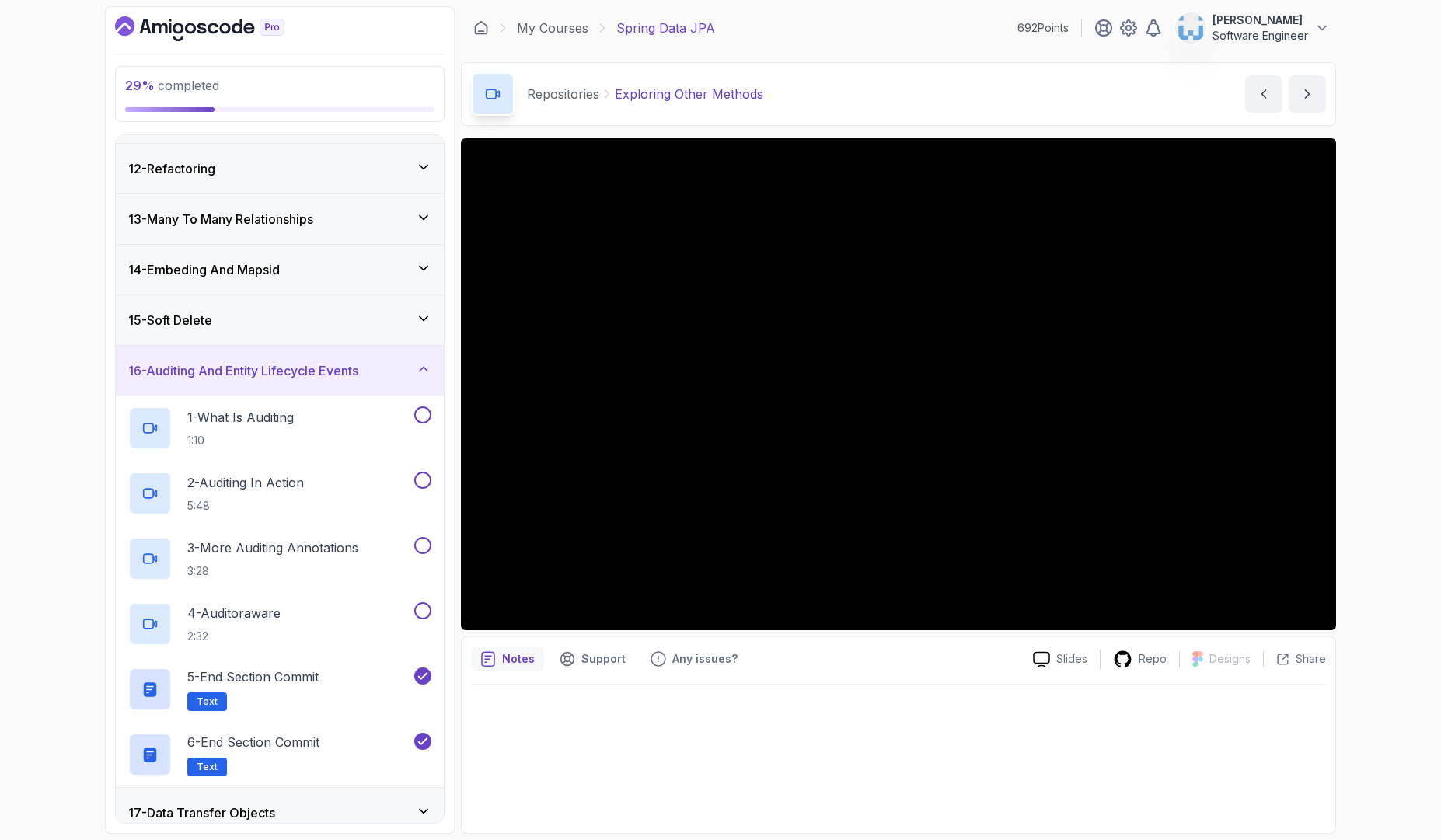
click at [388, 326] on div "15 - Soft Delete" at bounding box center [280, 319] width 303 height 18
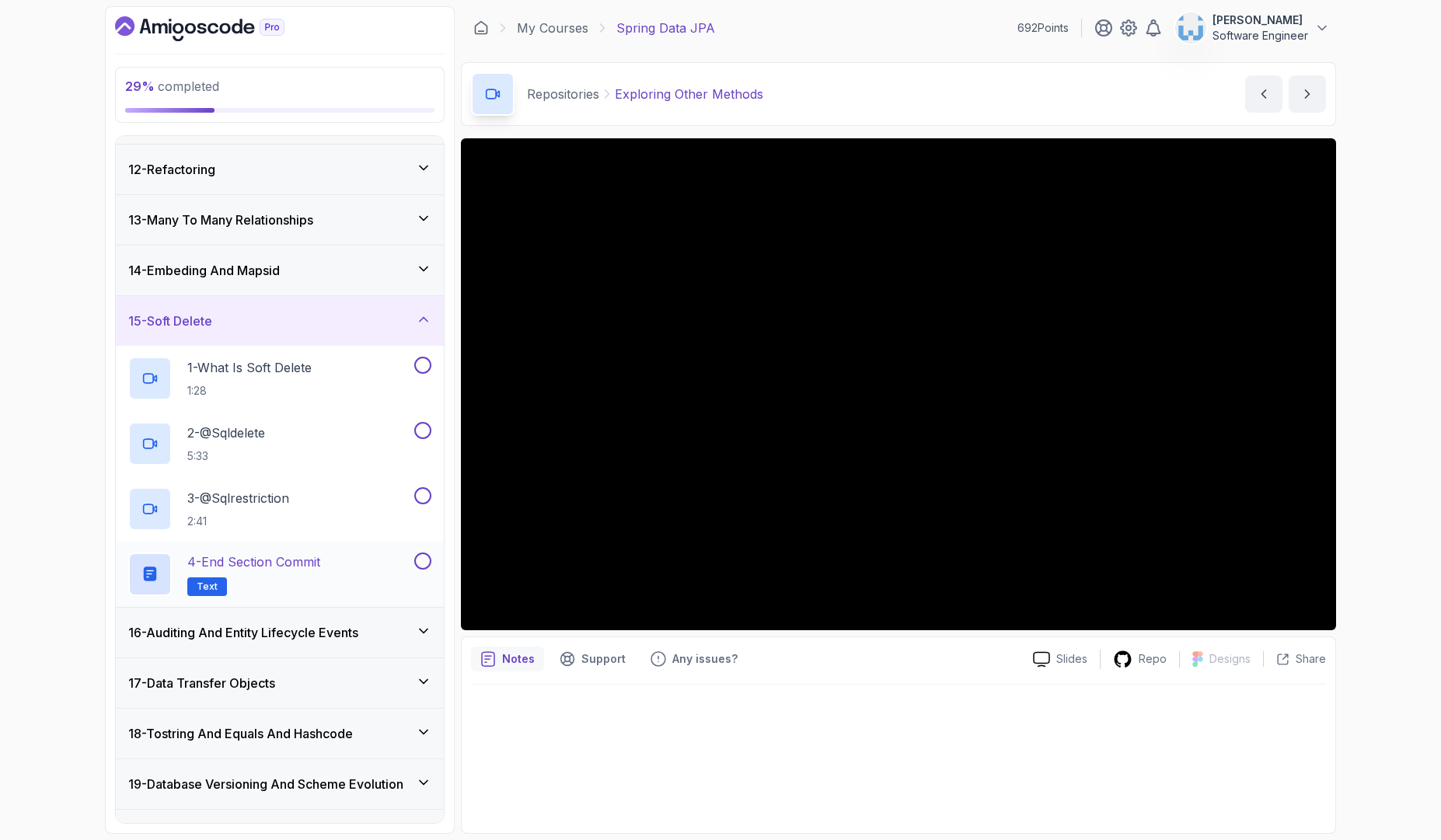
click at [420, 561] on button at bounding box center [422, 561] width 17 height 17
click at [395, 275] on div "14 - Embeding And Mapsid" at bounding box center [280, 270] width 303 height 18
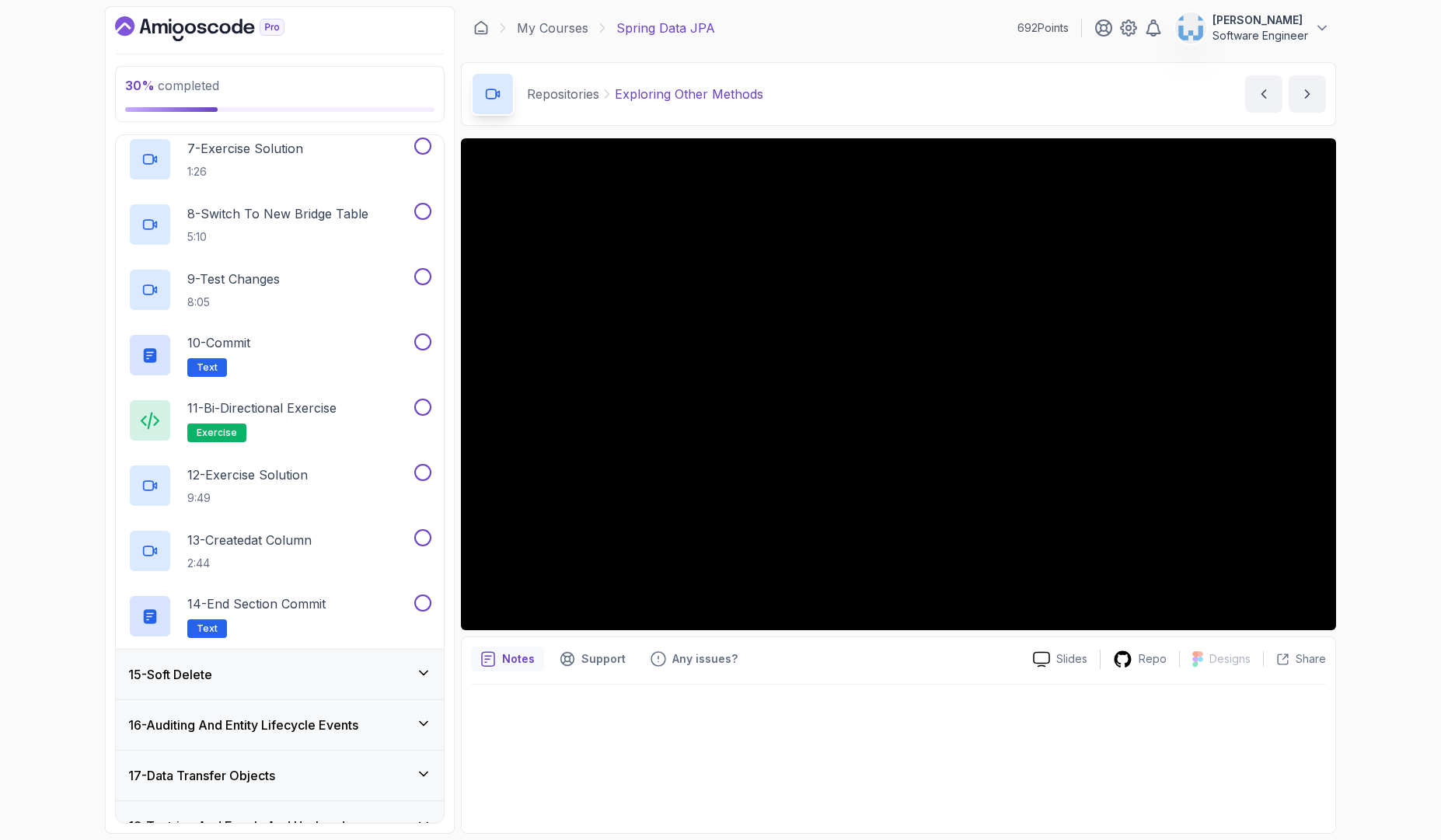
scroll to position [1285, 0]
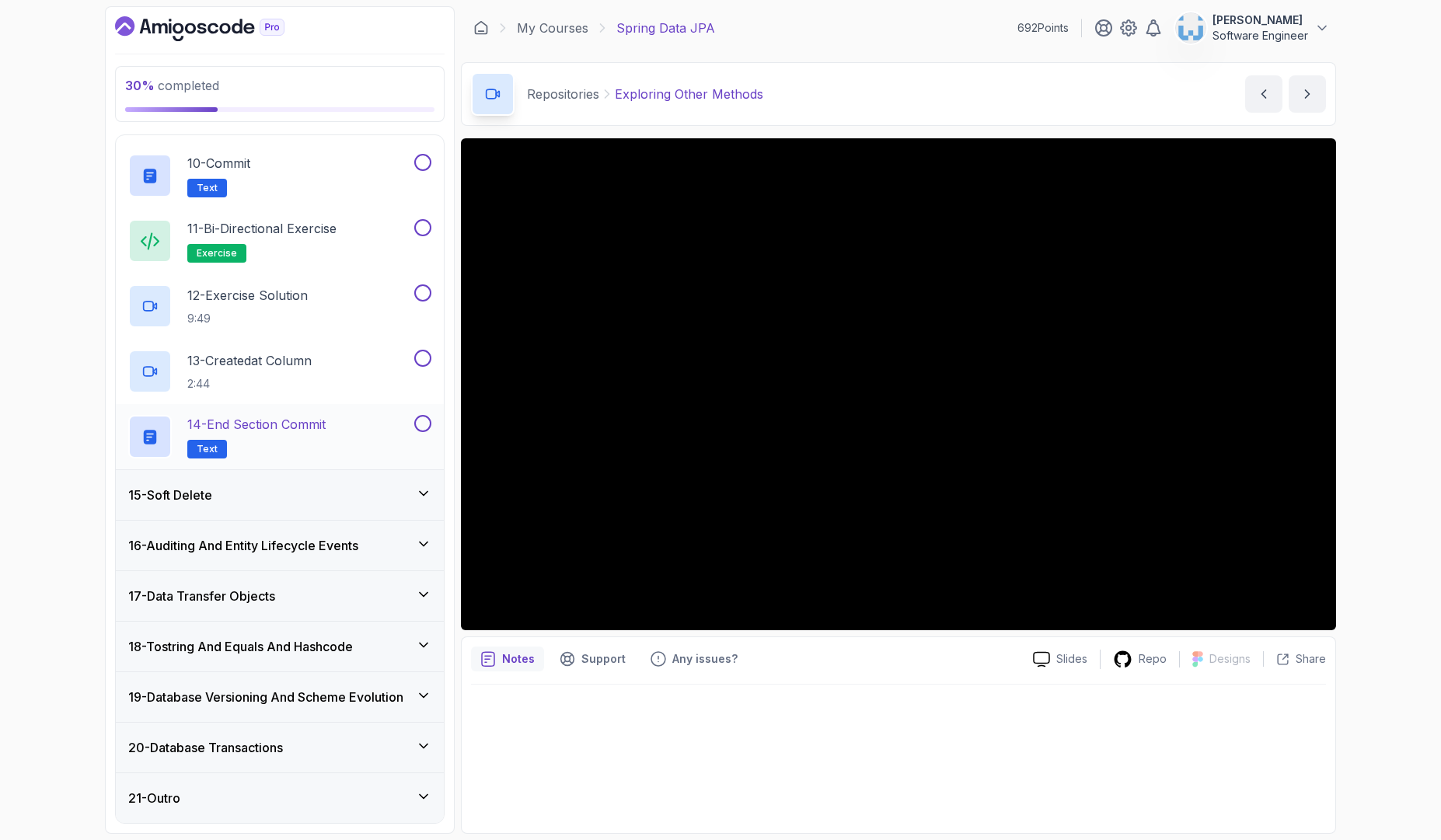
click at [417, 423] on button at bounding box center [422, 423] width 17 height 17
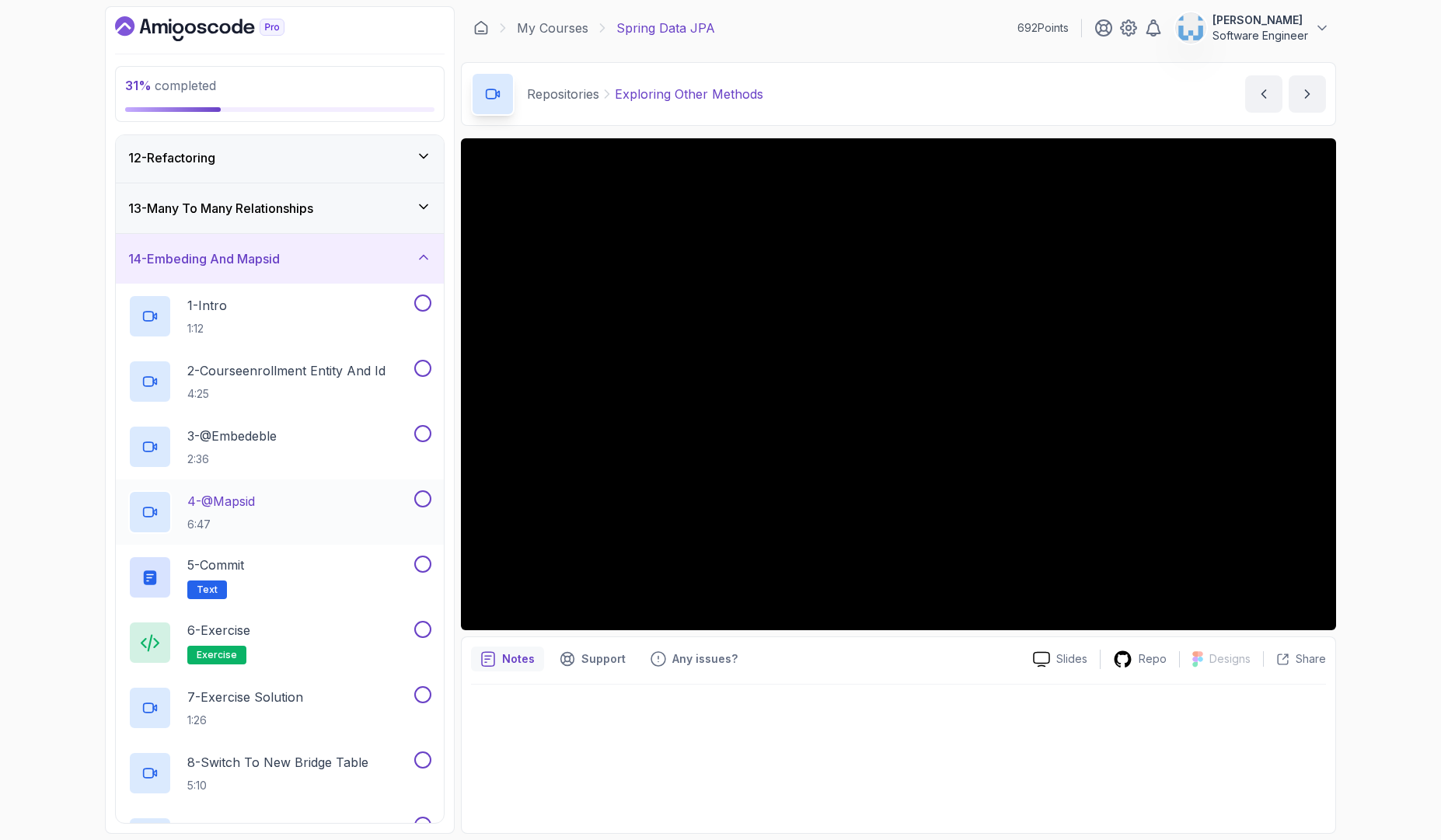
scroll to position [558, 0]
click at [423, 563] on button at bounding box center [422, 563] width 17 height 17
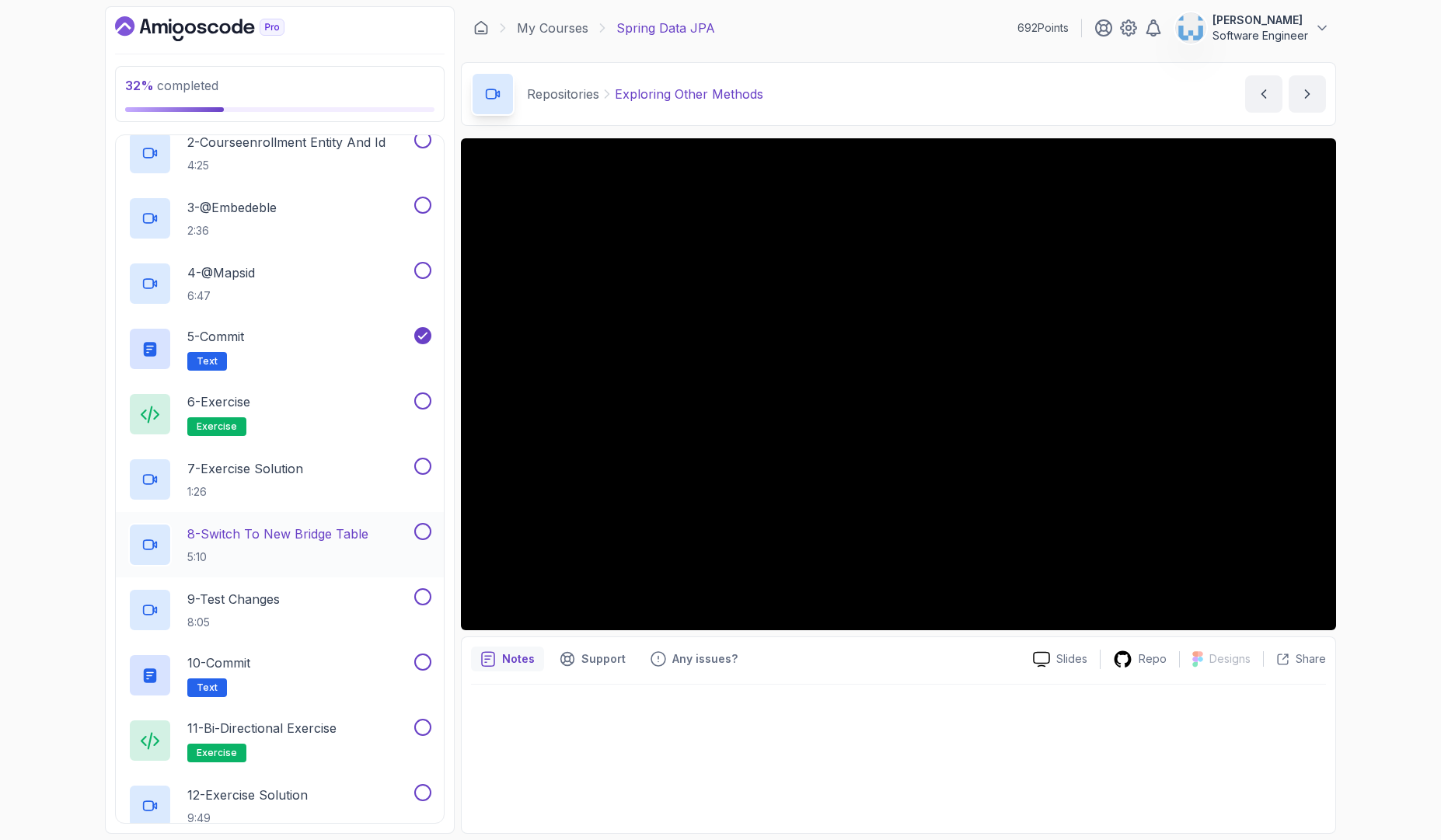
scroll to position [789, 0]
click at [423, 659] on button at bounding box center [422, 659] width 17 height 17
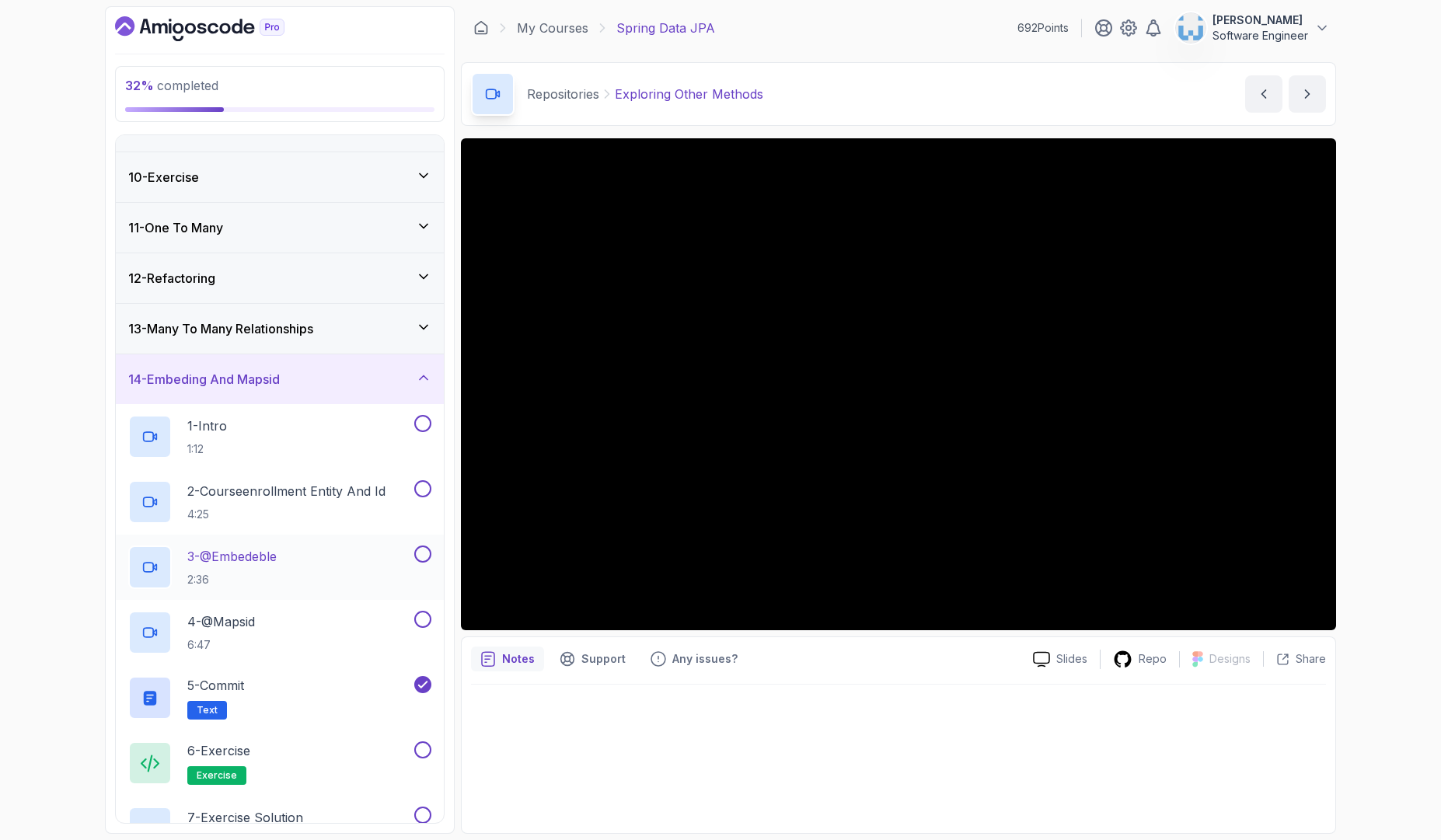
scroll to position [416, 0]
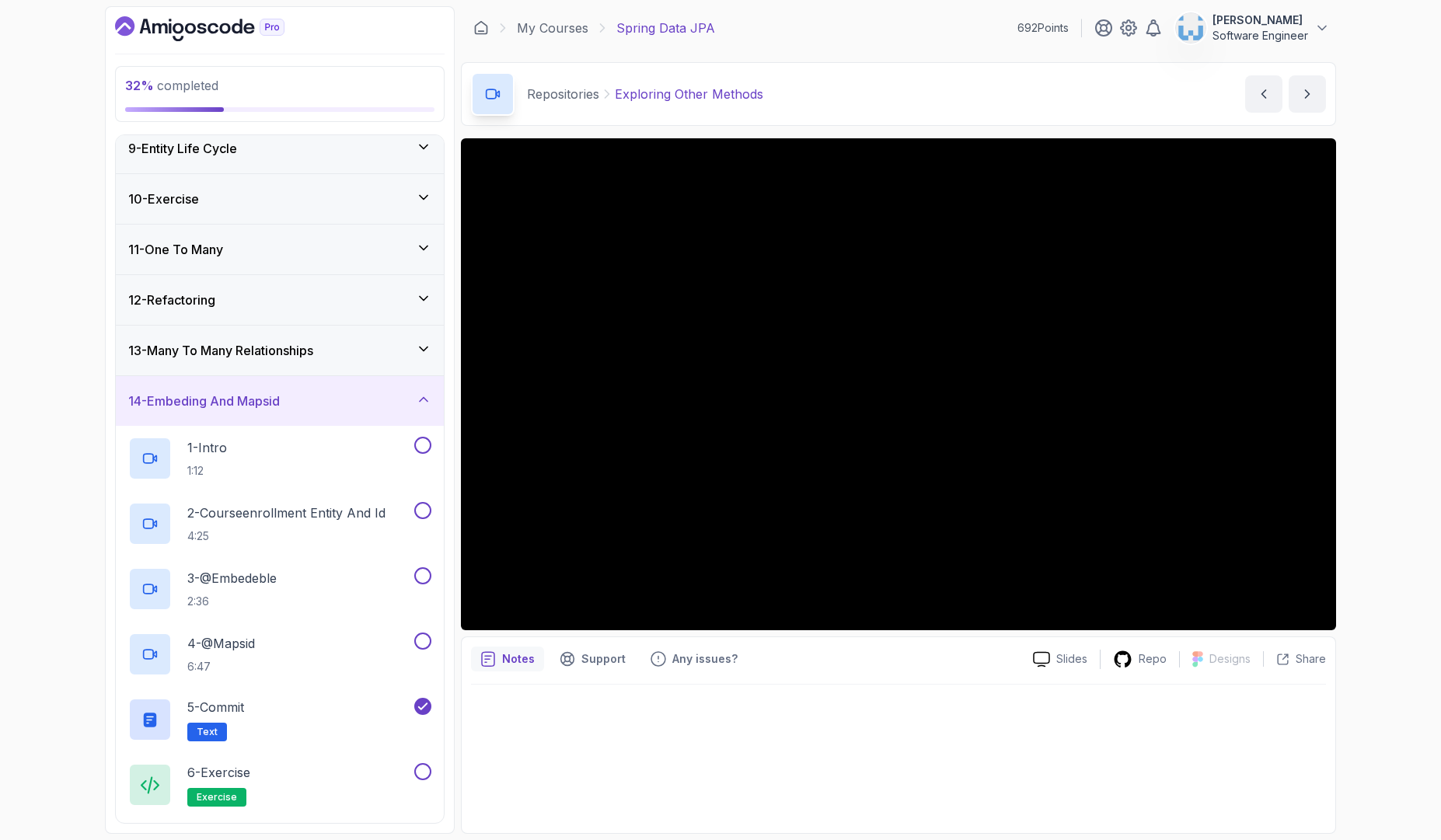
click at [343, 356] on div "13 - Many To Many Relationships" at bounding box center [280, 350] width 303 height 18
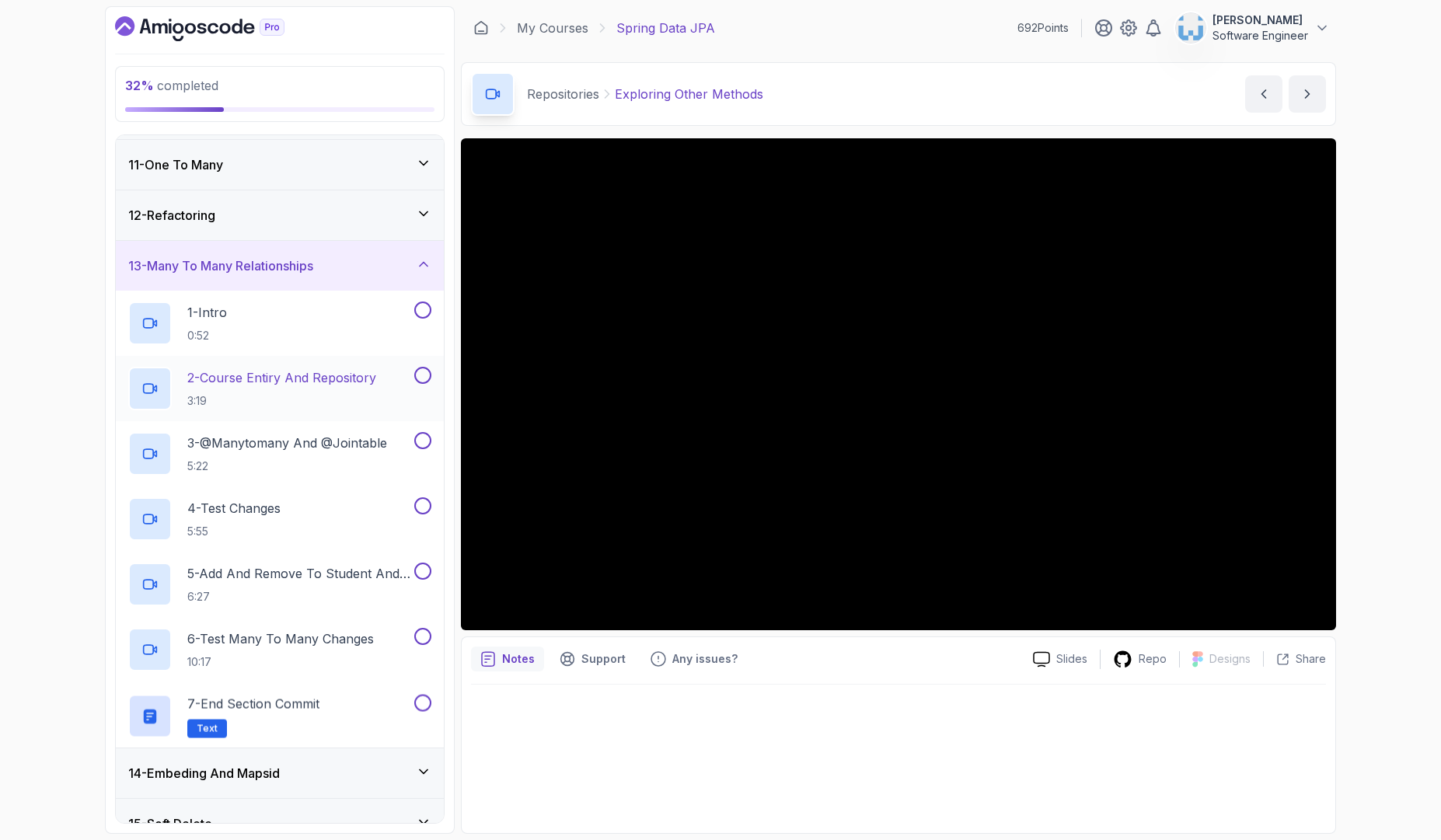
scroll to position [789, 0]
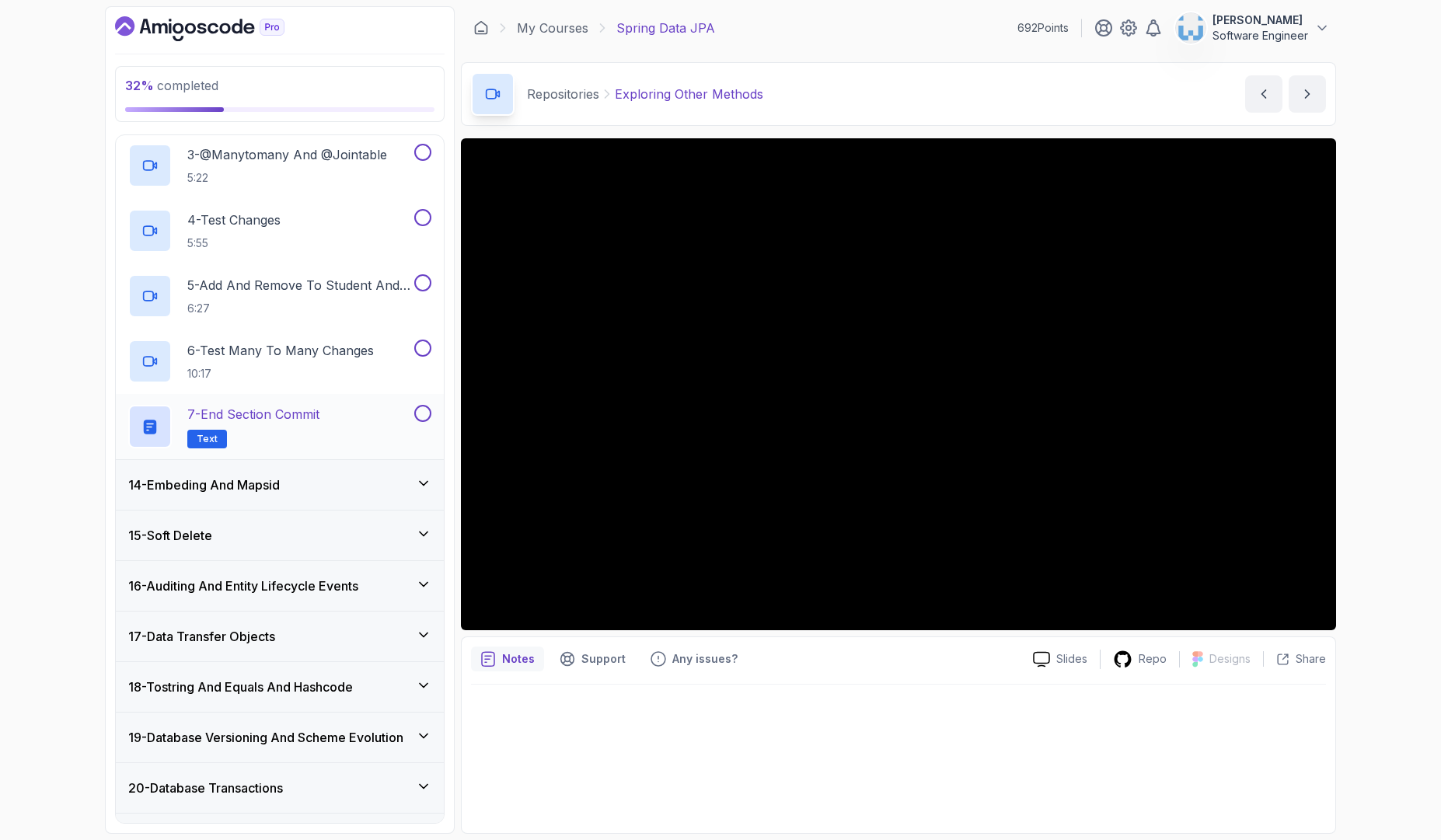
click at [418, 413] on button at bounding box center [422, 413] width 17 height 17
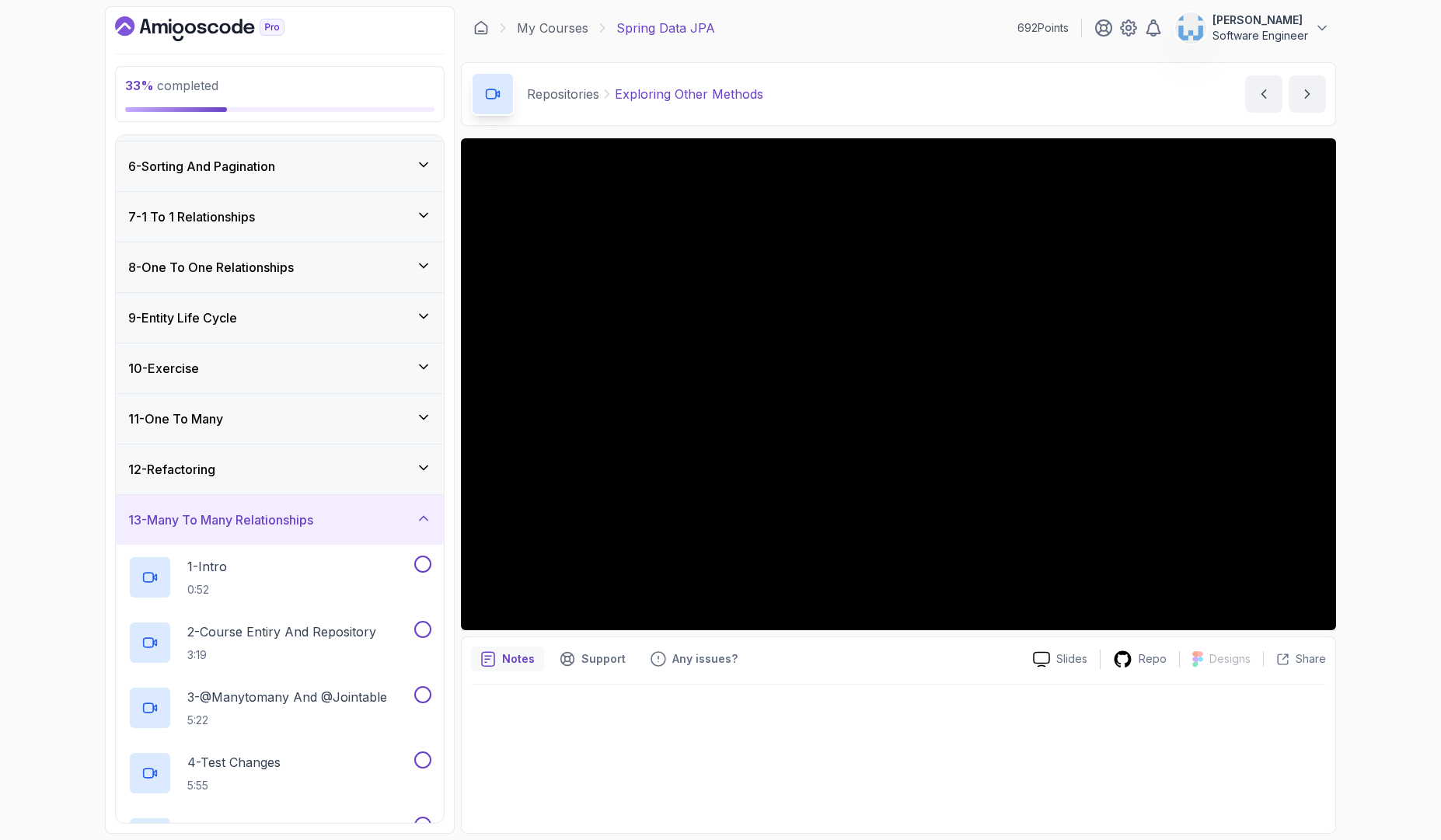
scroll to position [210, 0]
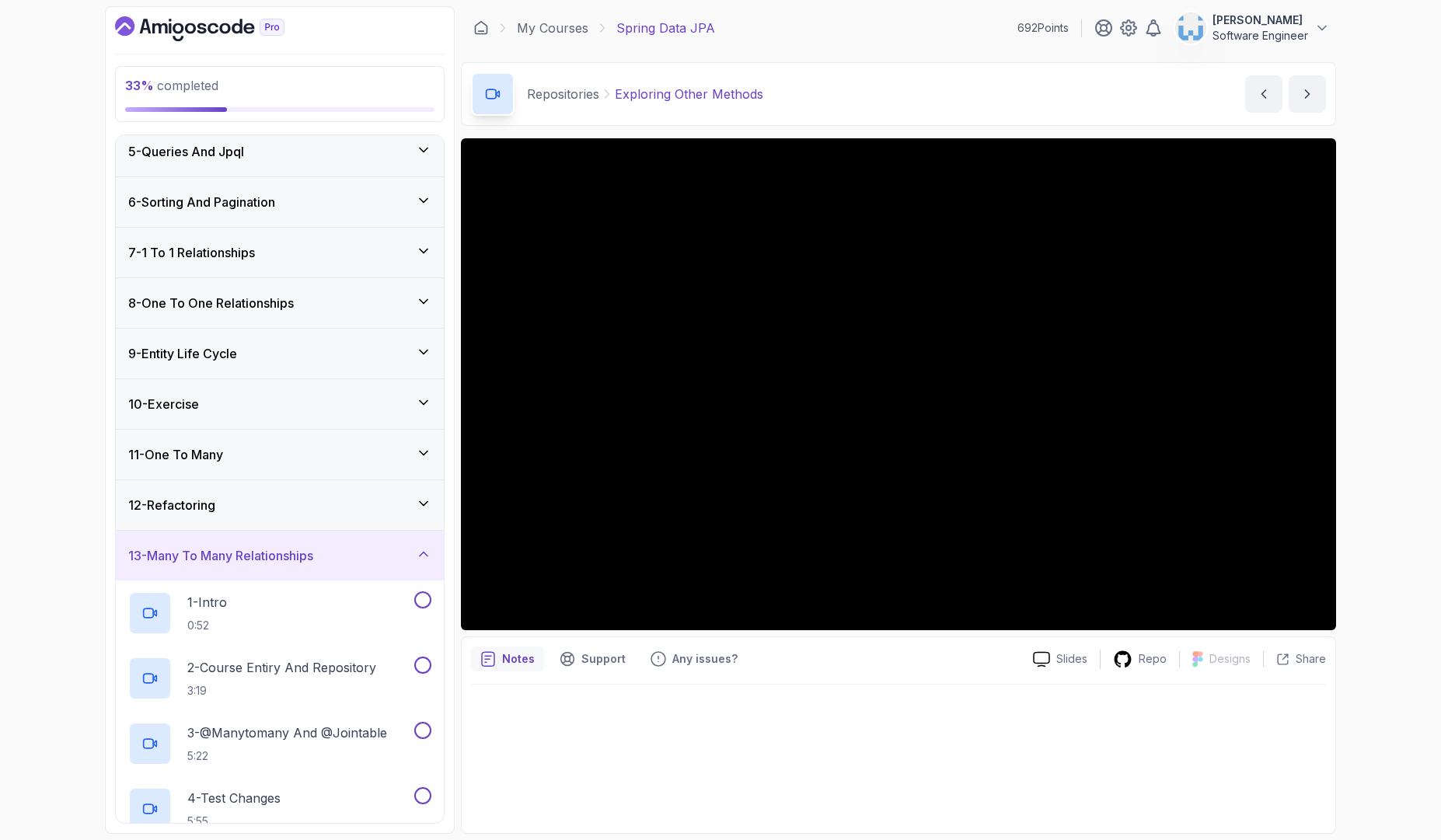
click at [326, 502] on div "12 - Refactoring" at bounding box center [280, 505] width 303 height 18
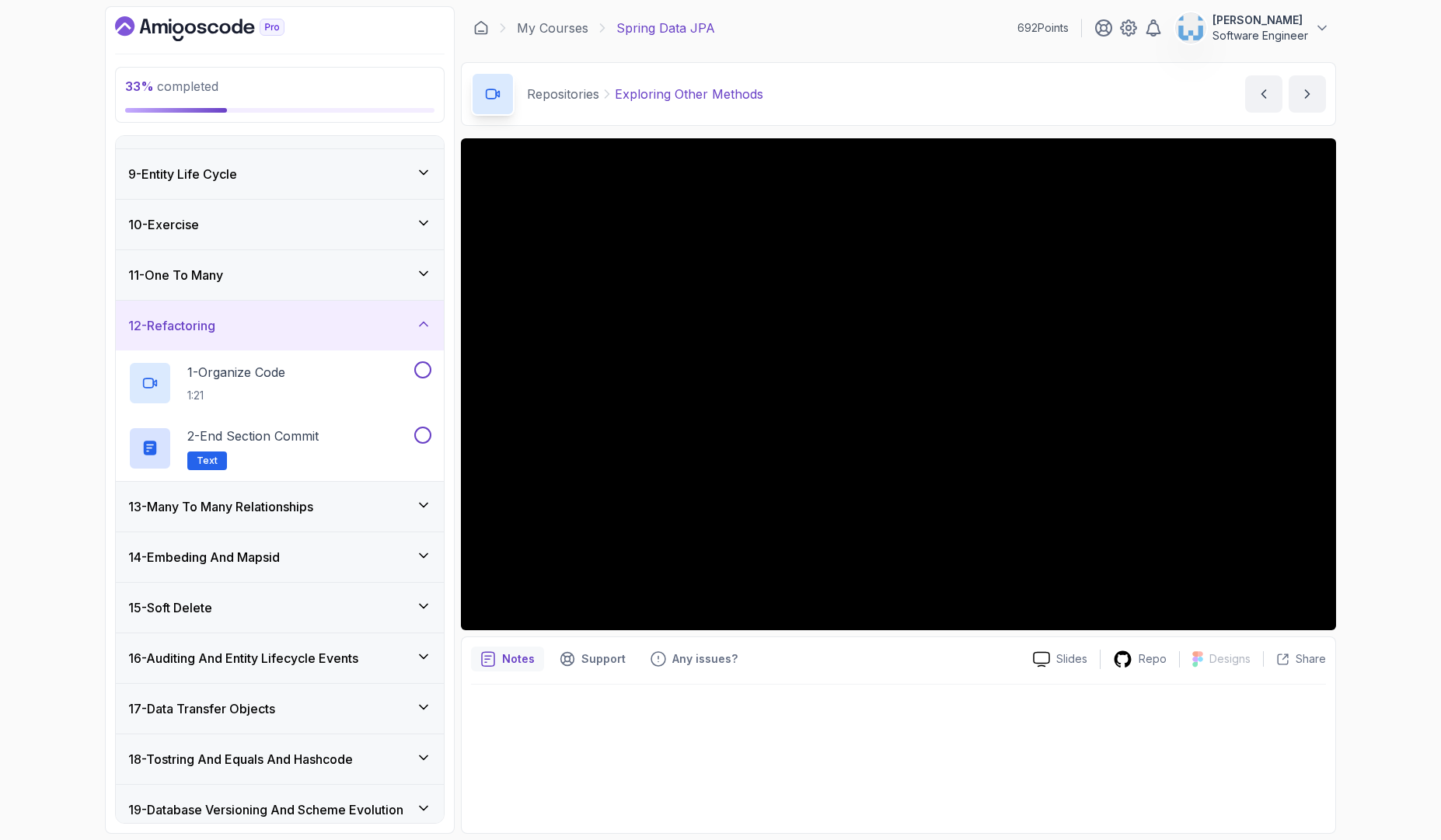
scroll to position [397, 0]
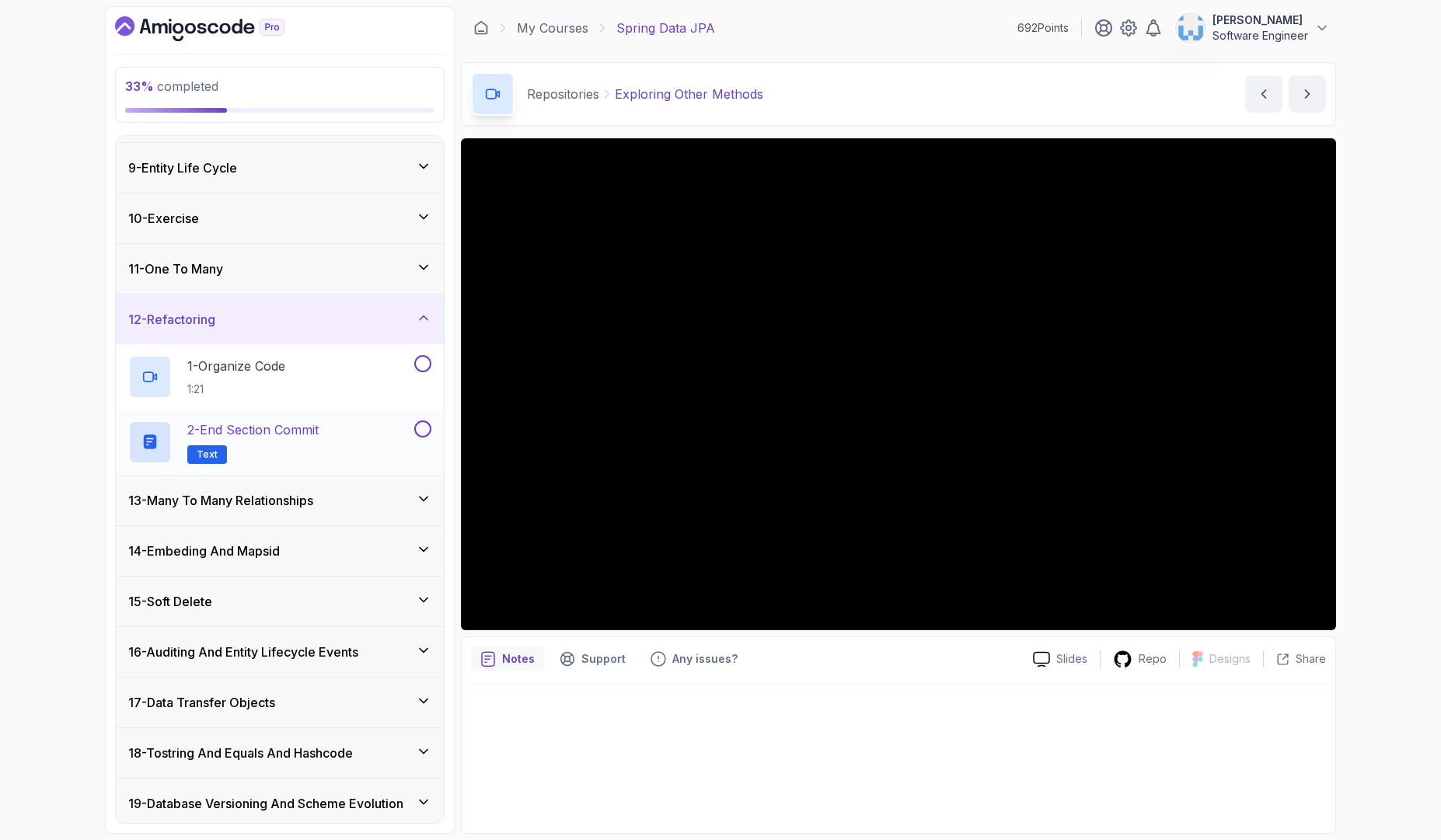
click at [417, 426] on button at bounding box center [422, 429] width 17 height 17
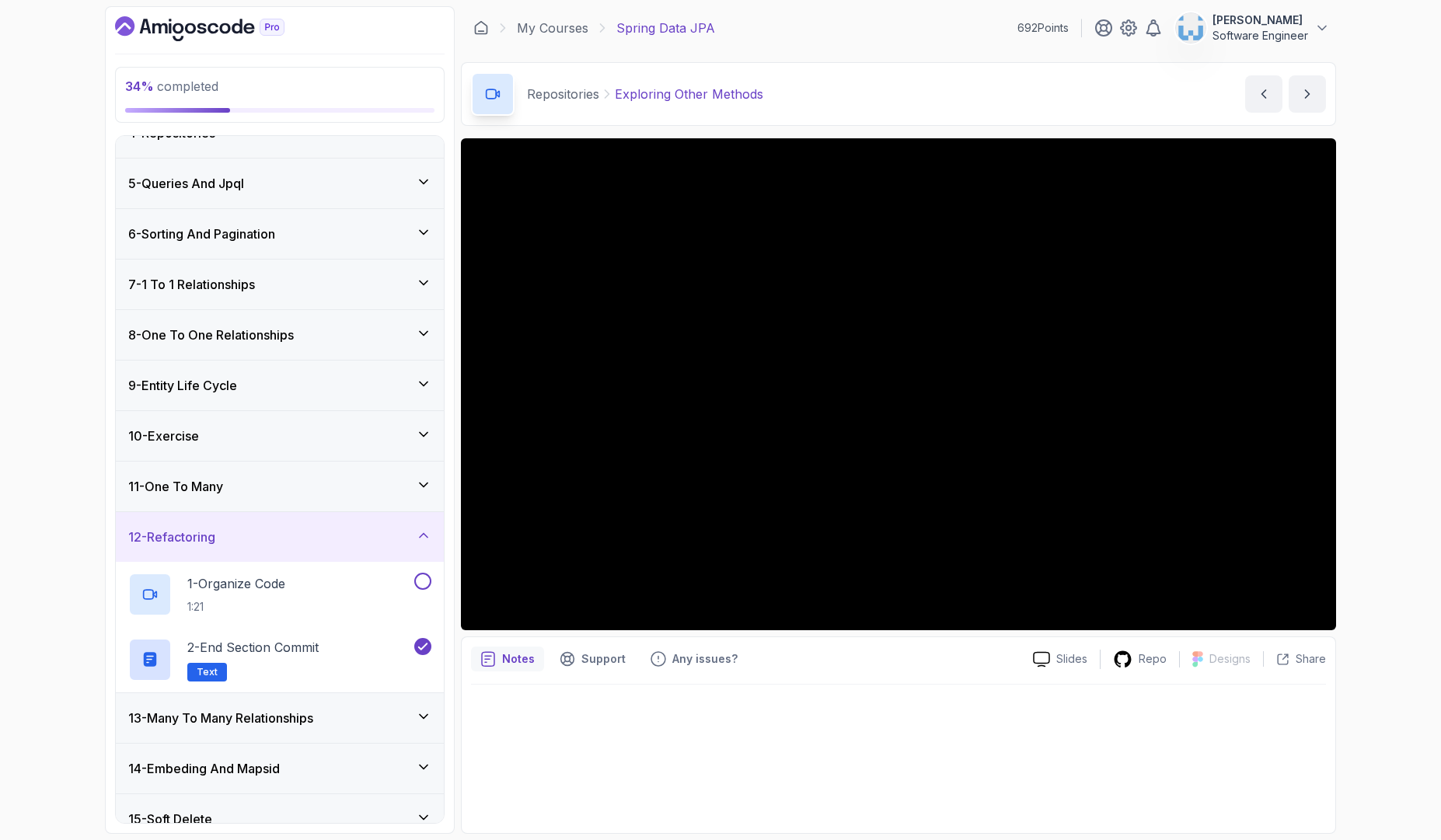
click at [320, 482] on div "11 - One To Many" at bounding box center [280, 487] width 303 height 18
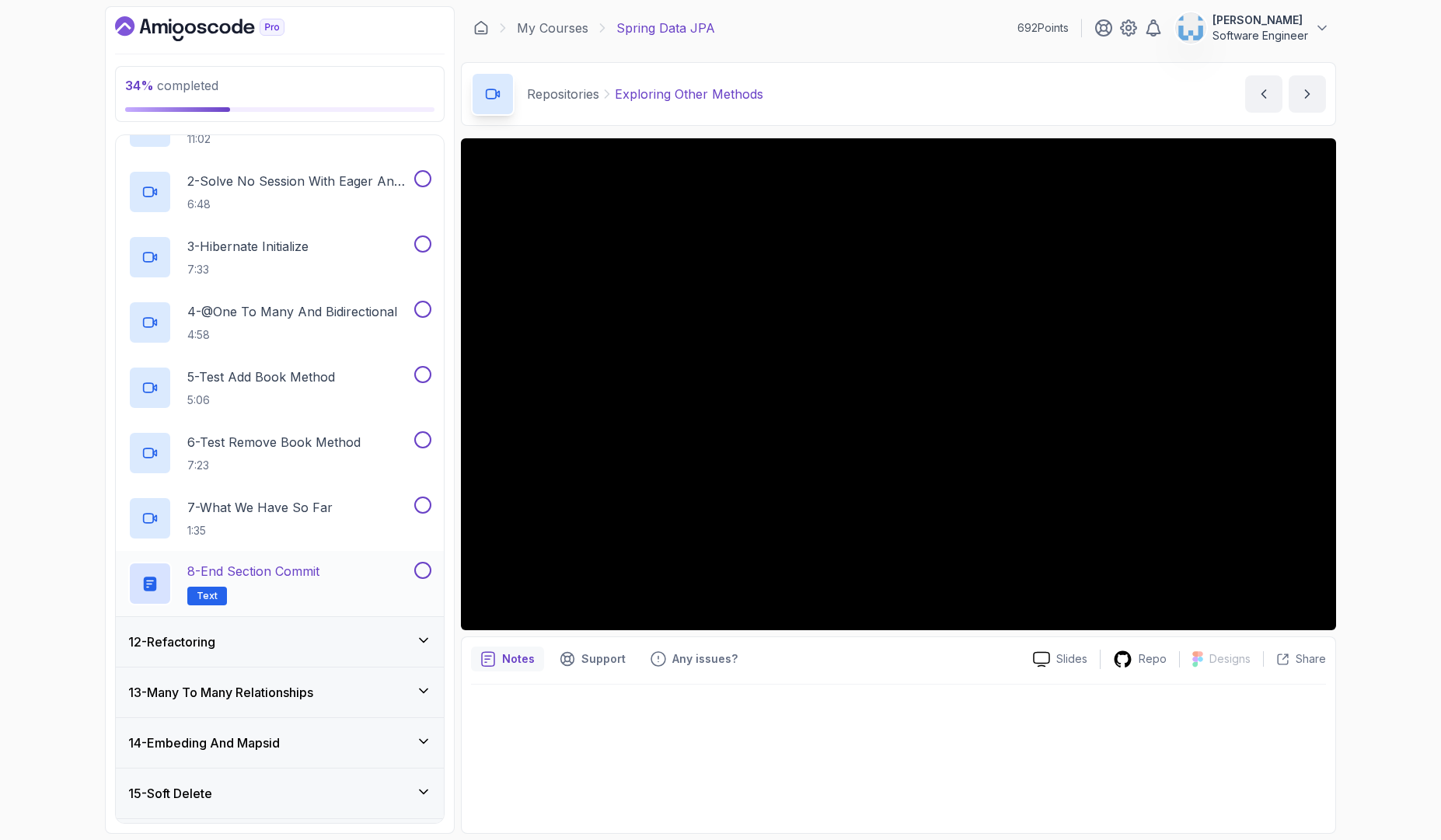
scroll to position [683, 0]
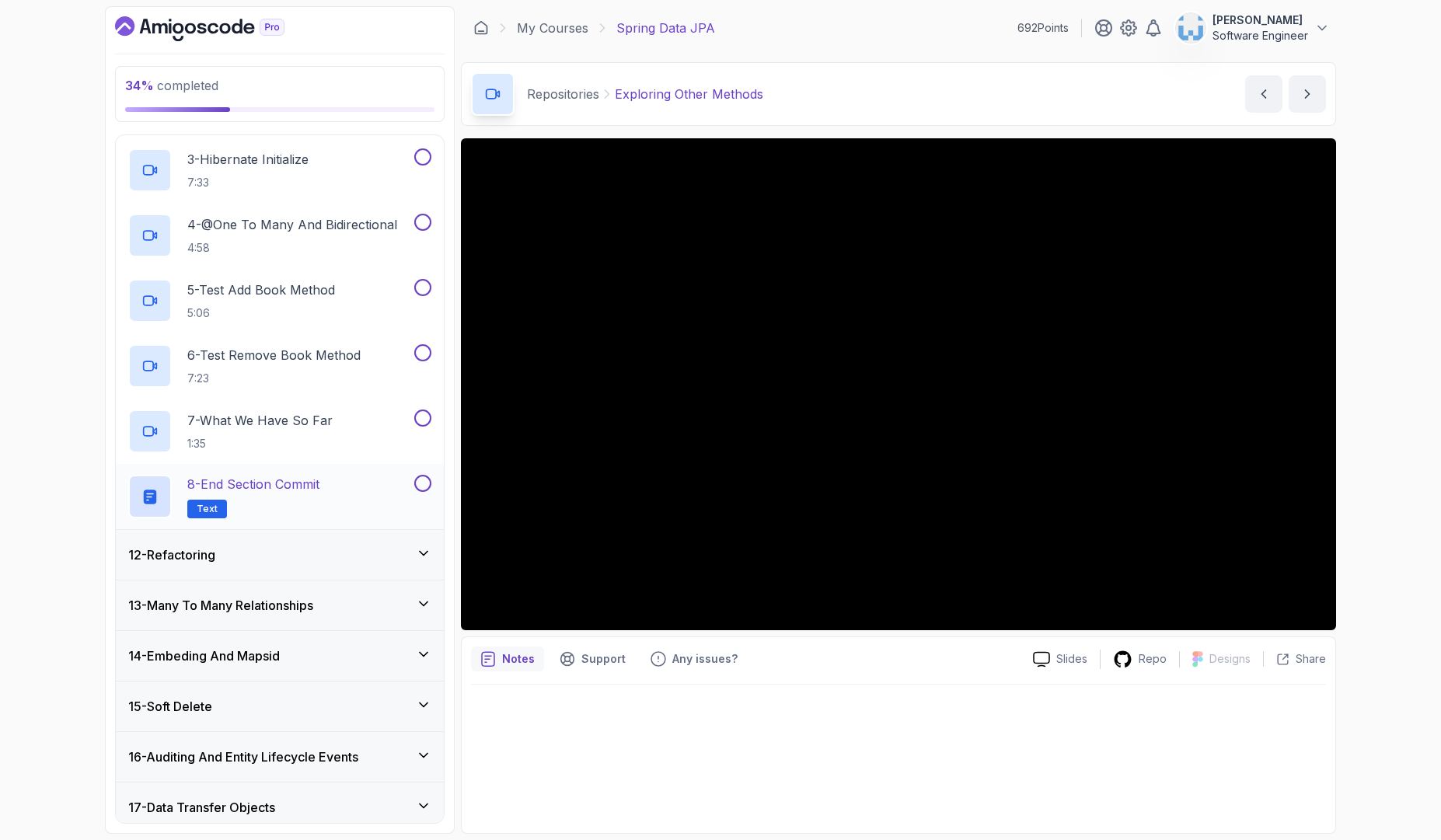
click at [420, 483] on button at bounding box center [422, 483] width 17 height 17
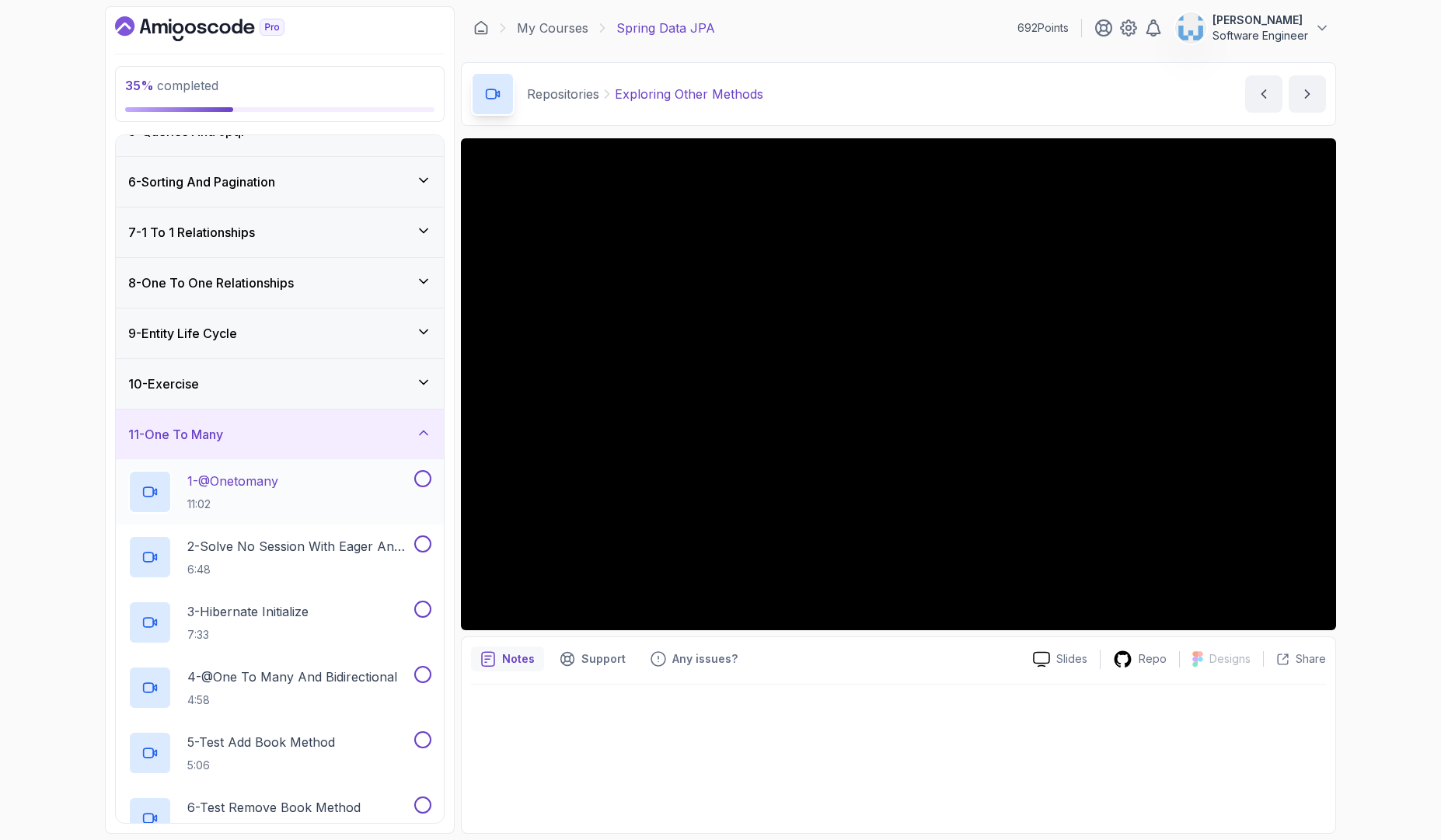
scroll to position [198, 0]
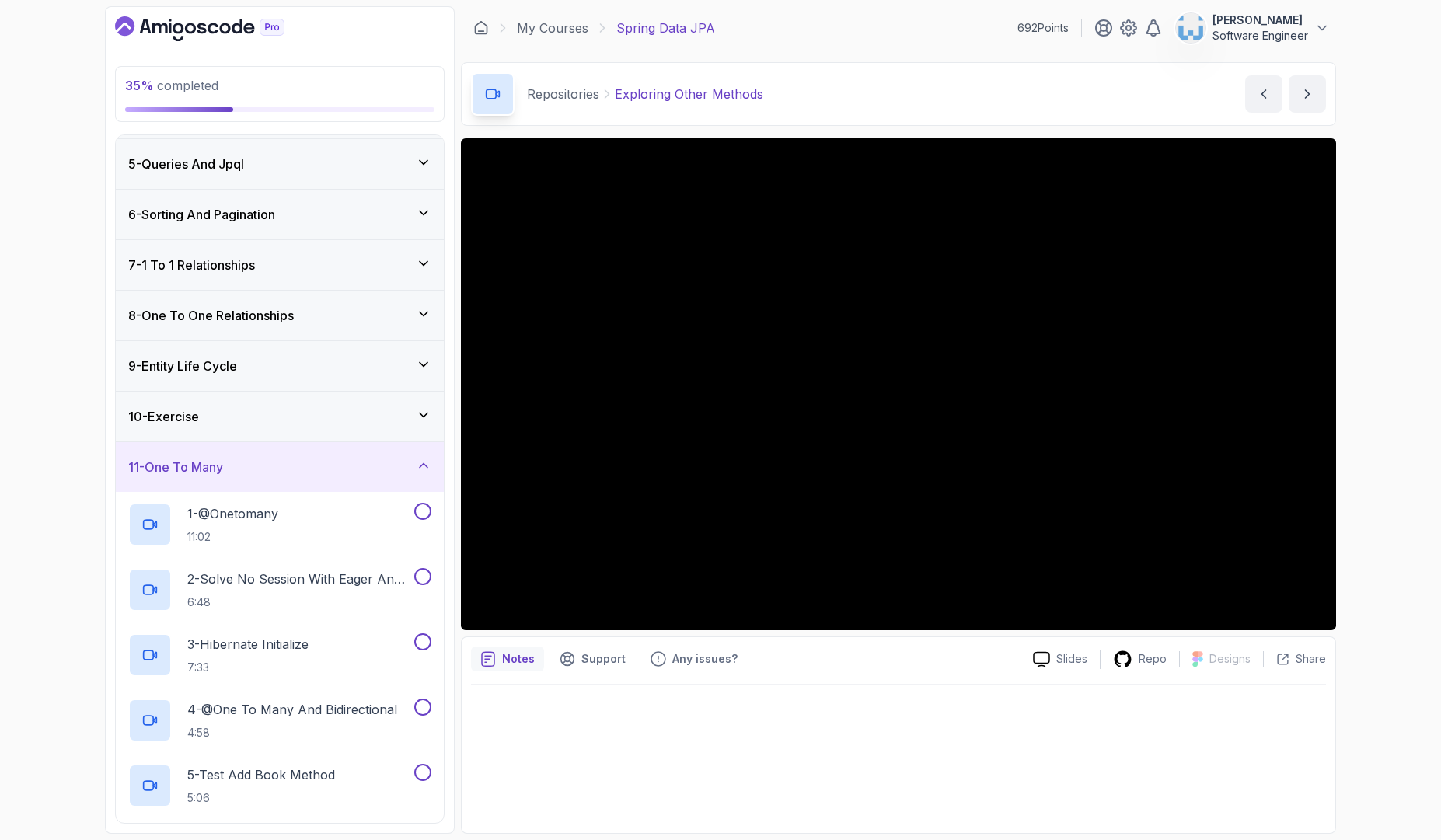
click at [320, 427] on div "10 - Exercise" at bounding box center [279, 416] width 328 height 50
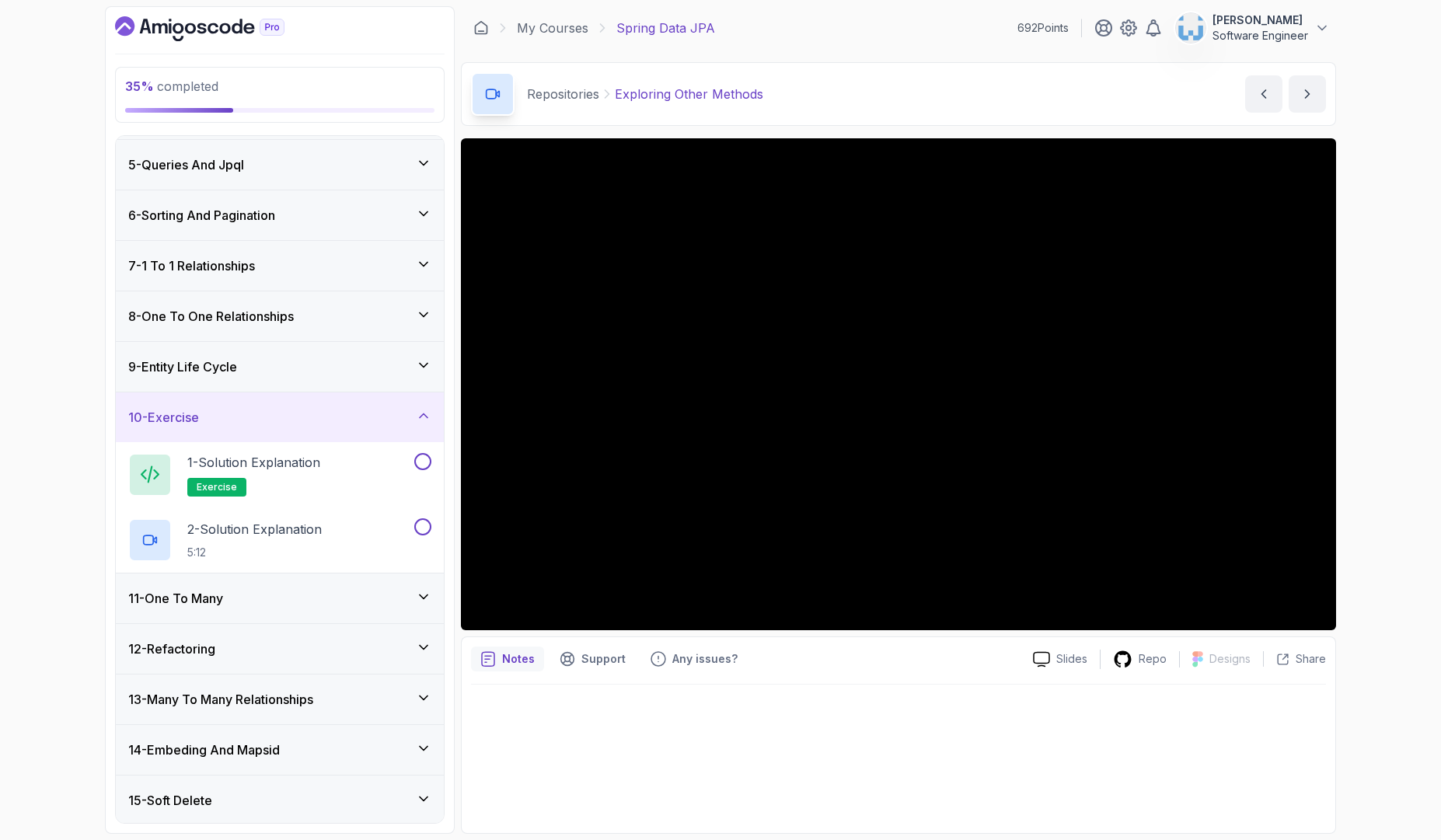
click at [351, 375] on div "9 - Entity Life Cycle" at bounding box center [280, 366] width 303 height 18
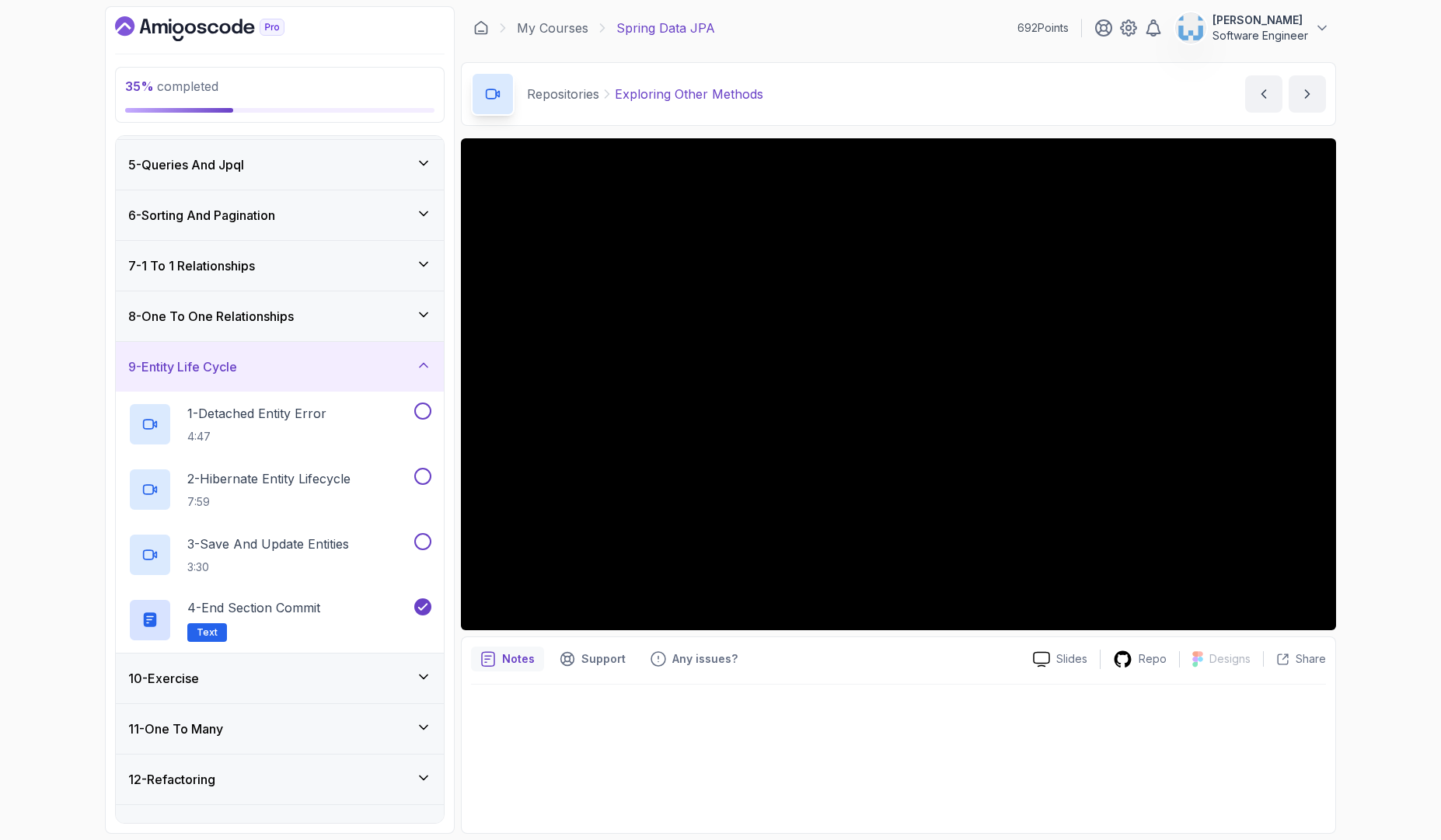
click at [351, 364] on div "9 - Entity Life Cycle" at bounding box center [280, 366] width 303 height 18
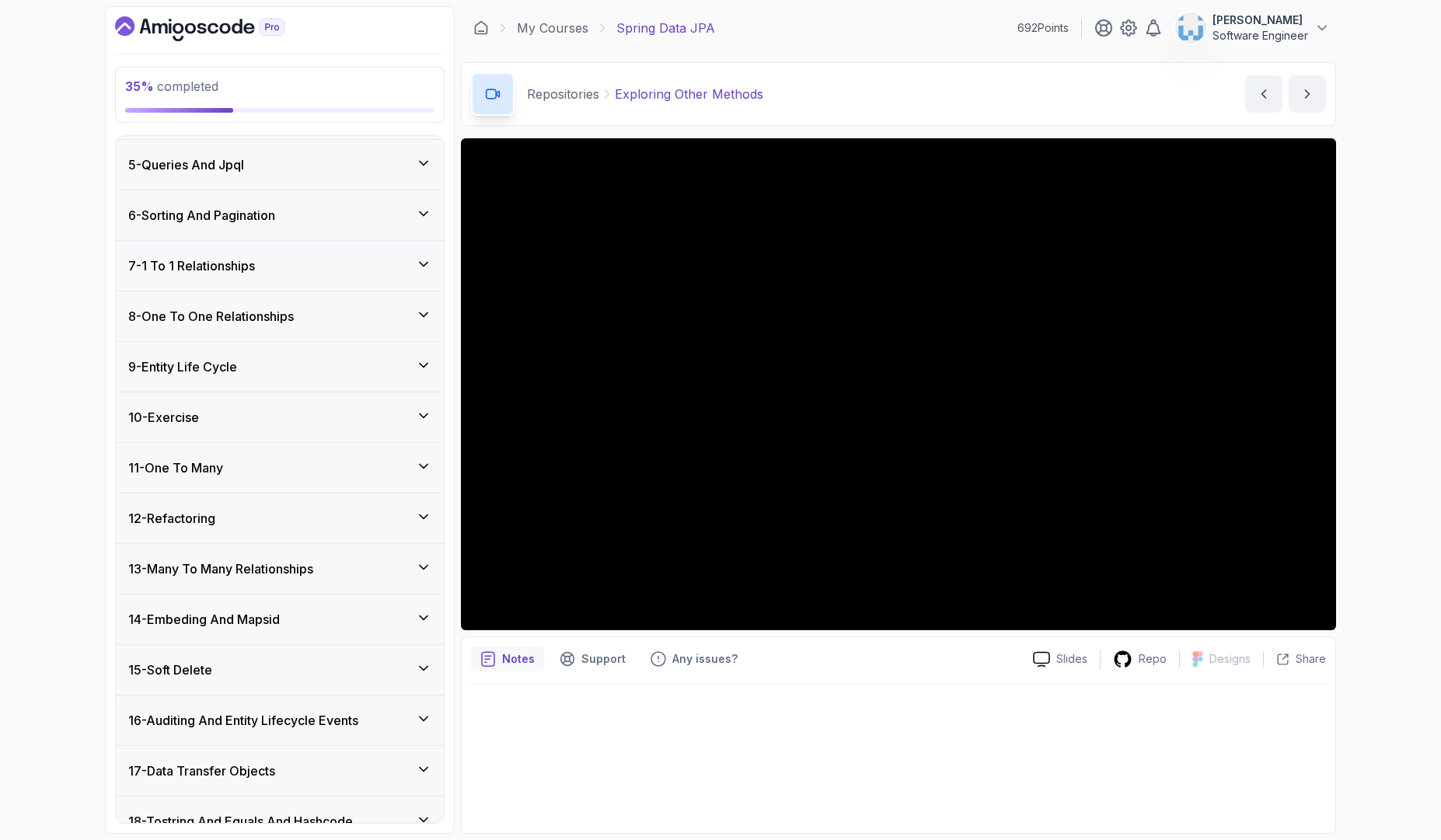
click at [361, 266] on div "7 - 1 To 1 Relationships" at bounding box center [280, 265] width 303 height 18
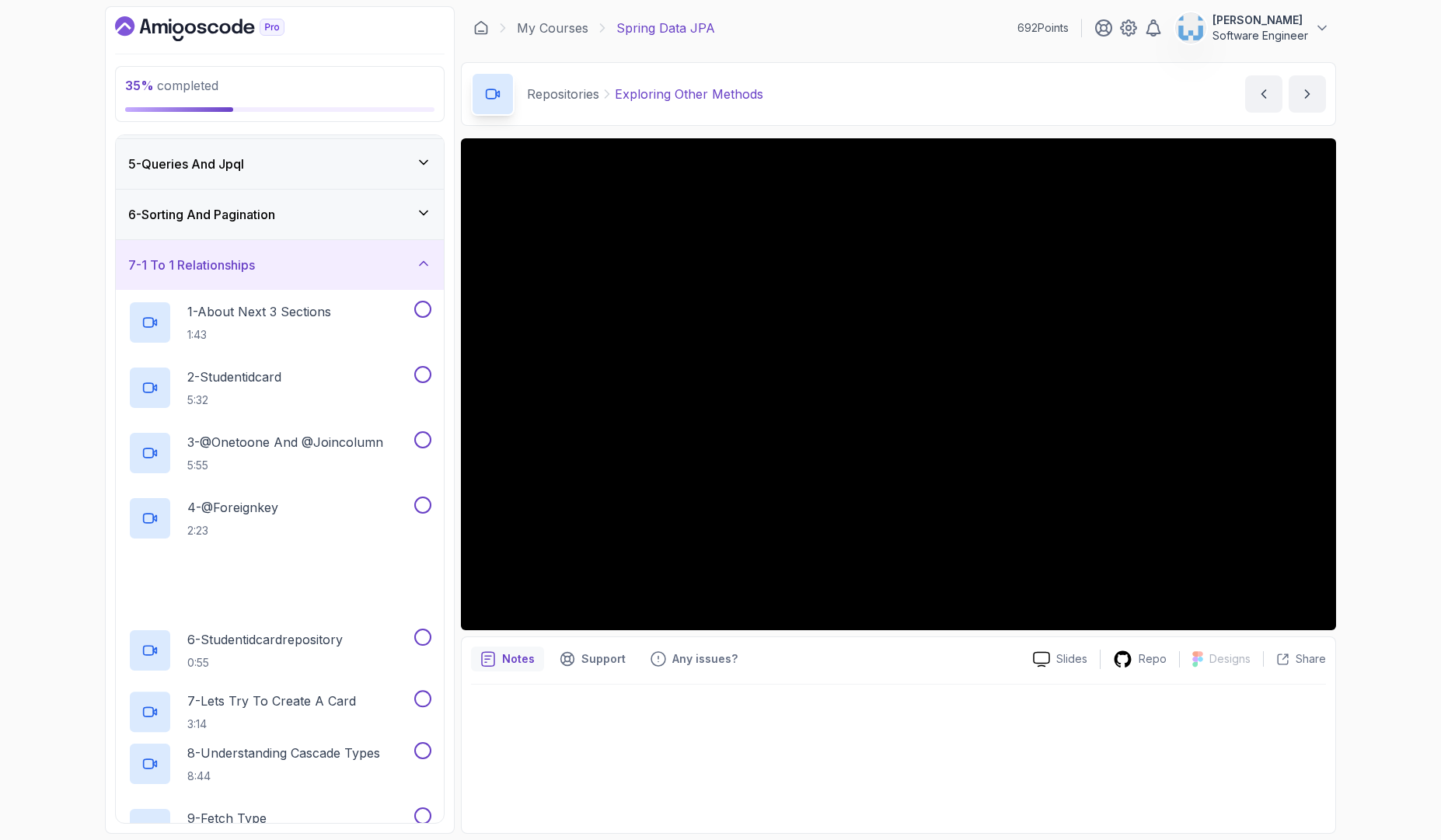
drag, startPoint x: 361, startPoint y: 266, endPoint x: 361, endPoint y: 250, distance: 16.0
click at [361, 266] on div "7 - 1 To 1 Relationships" at bounding box center [280, 264] width 303 height 18
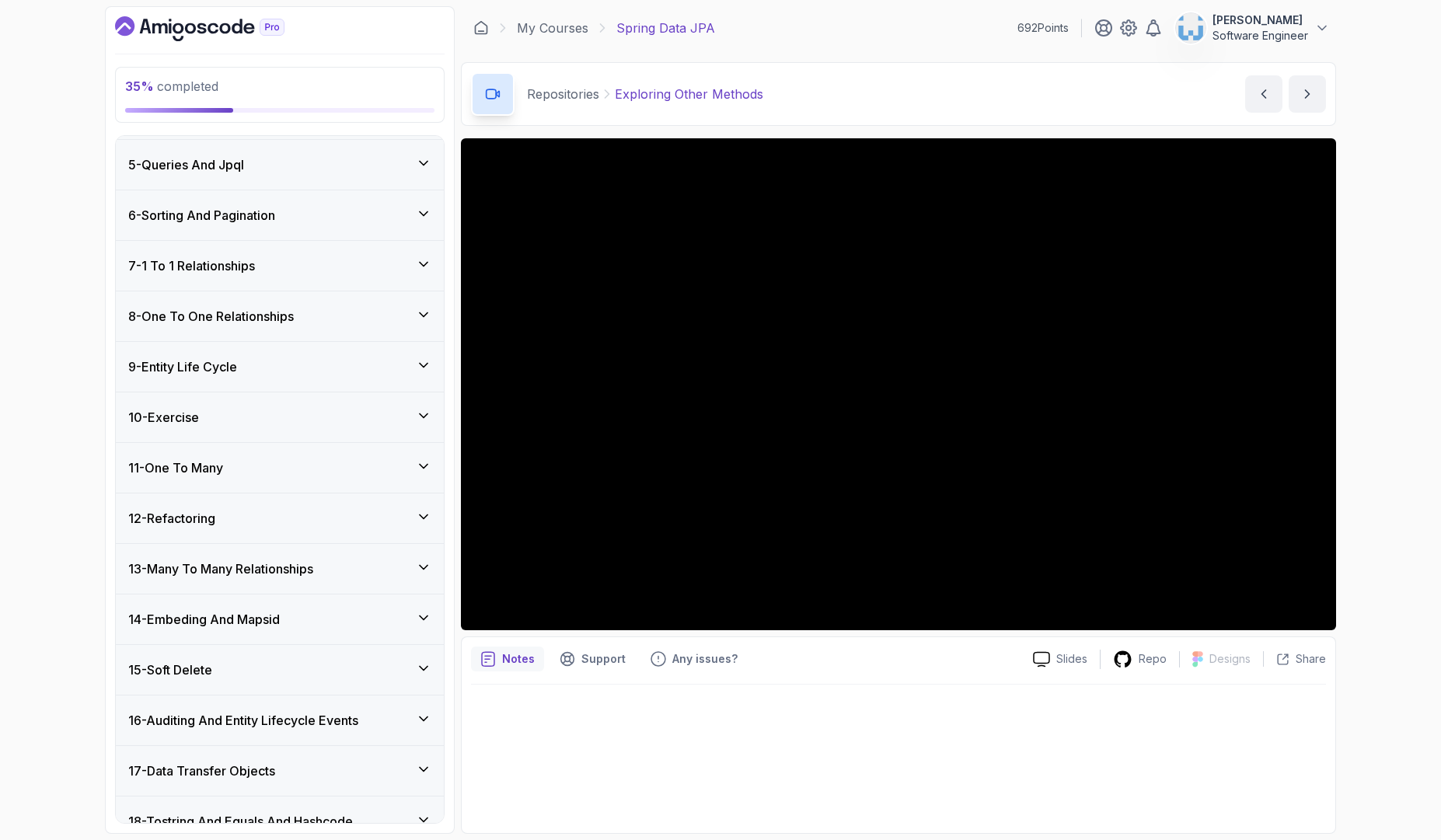
click at [361, 219] on div "6 - Sorting And Pagination" at bounding box center [280, 215] width 303 height 18
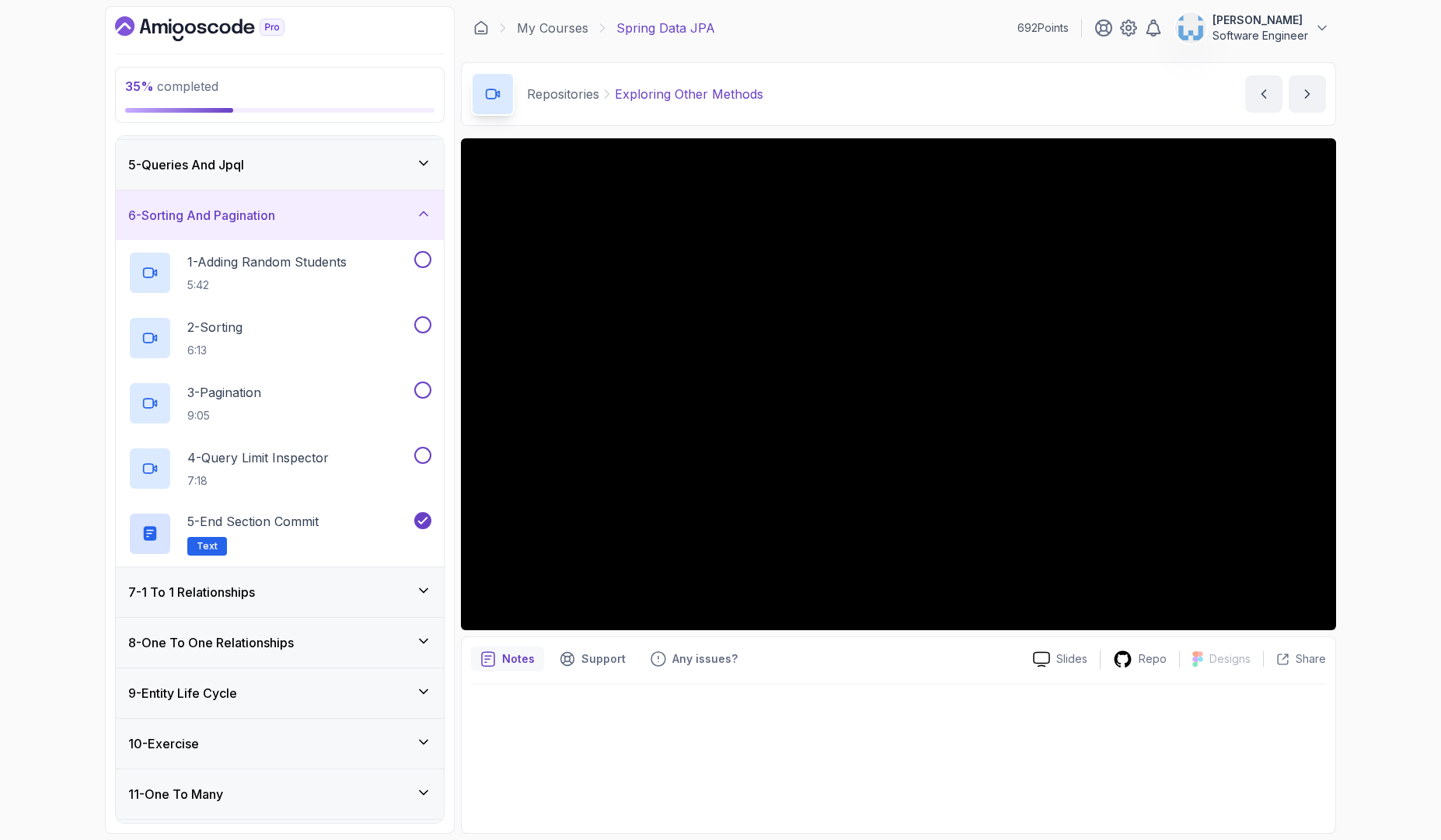
click at [375, 223] on div "6 - Sorting And Pagination" at bounding box center [280, 215] width 303 height 18
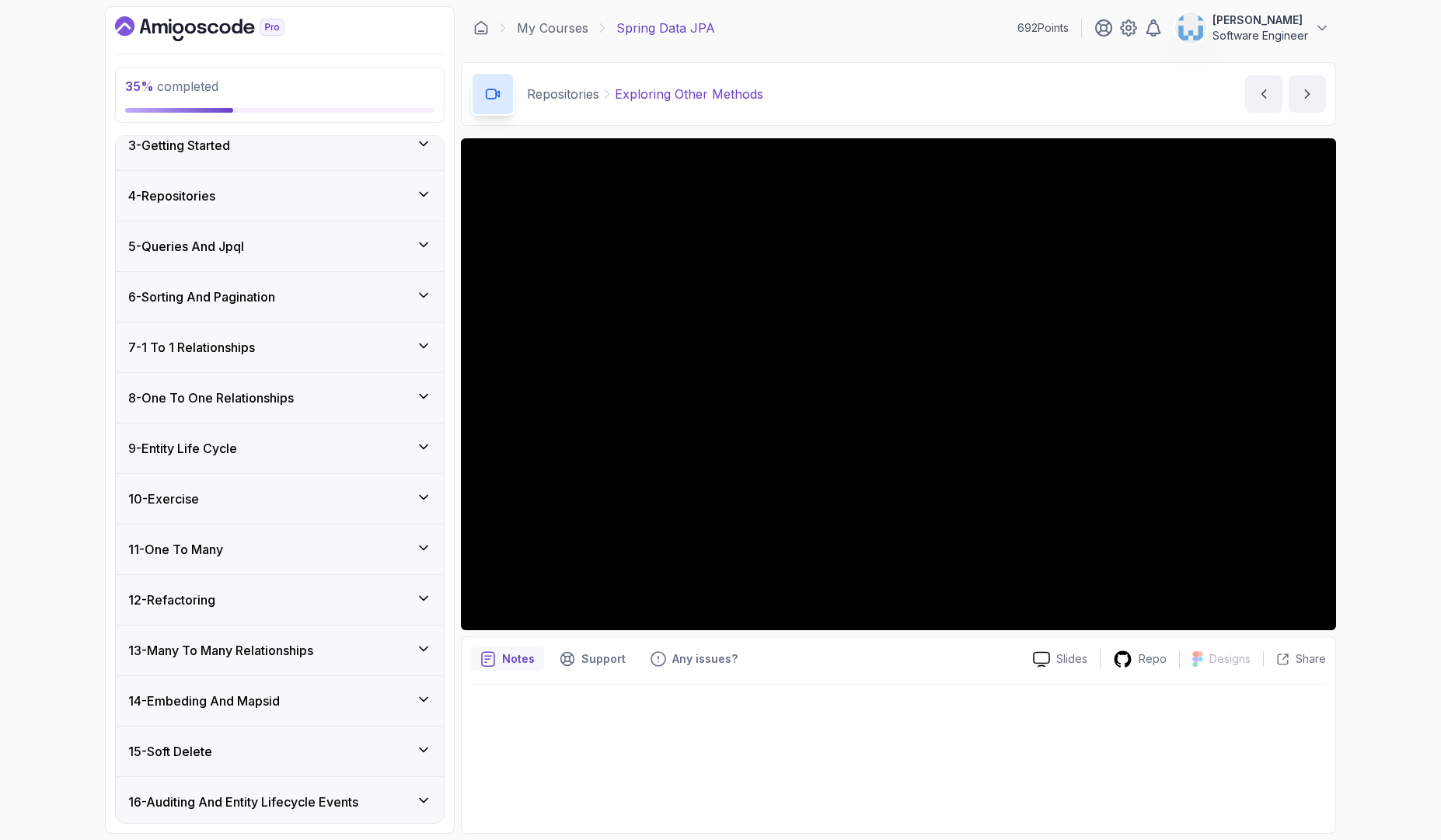
scroll to position [12, 0]
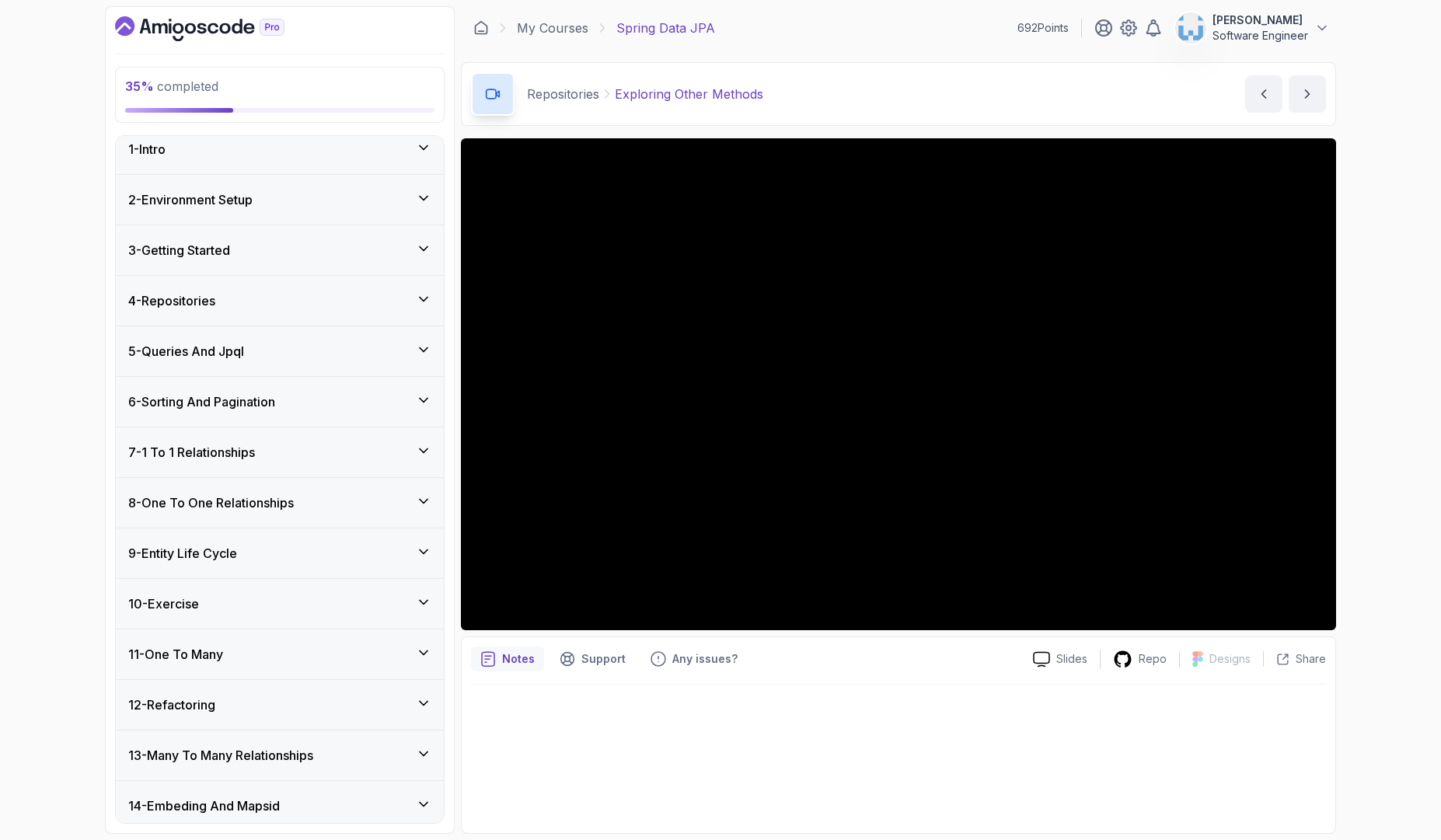
click at [355, 305] on div "4 - Repositories" at bounding box center [280, 300] width 303 height 18
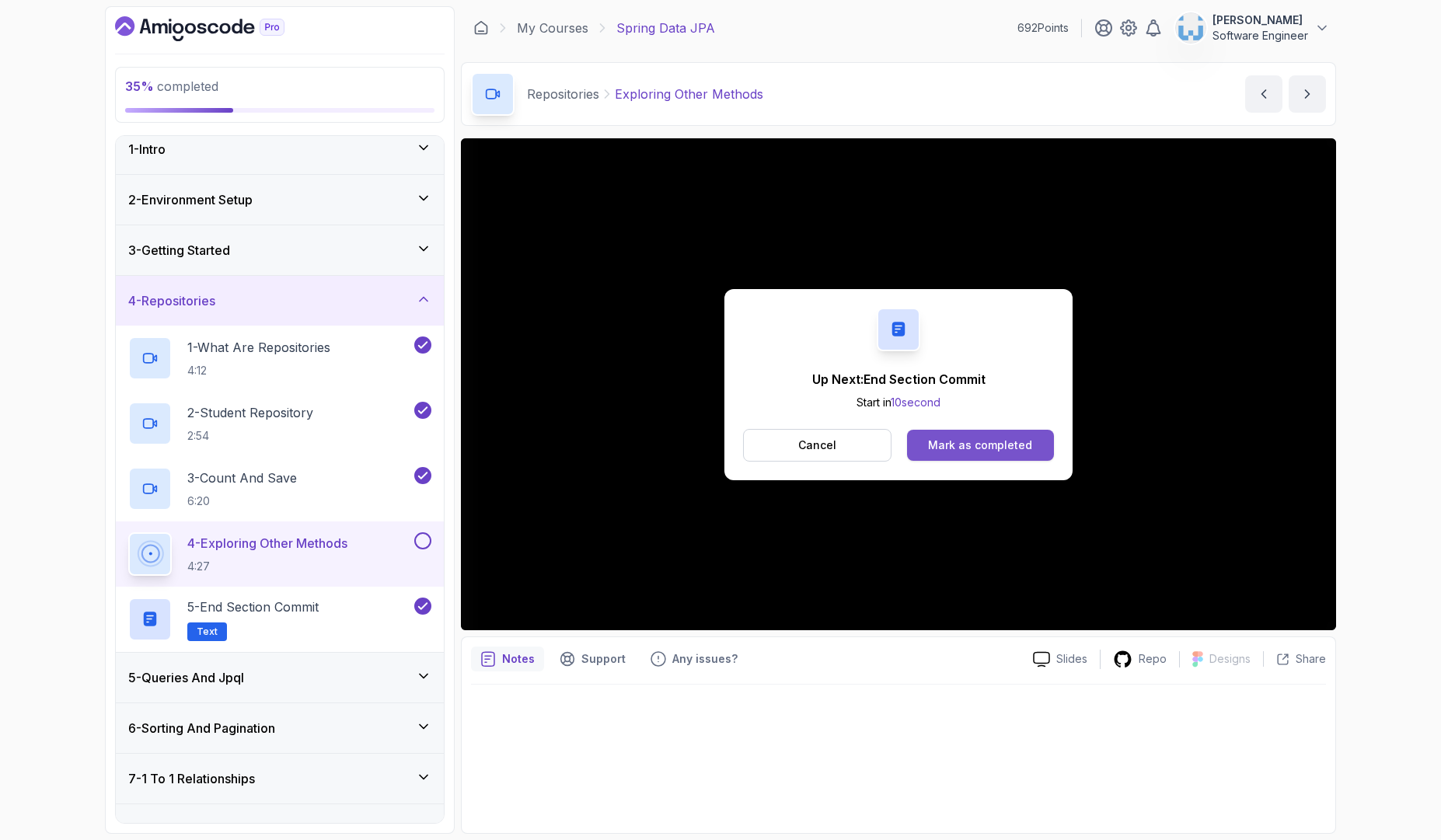
click at [967, 446] on div "Mark as completed" at bounding box center [979, 444] width 104 height 16
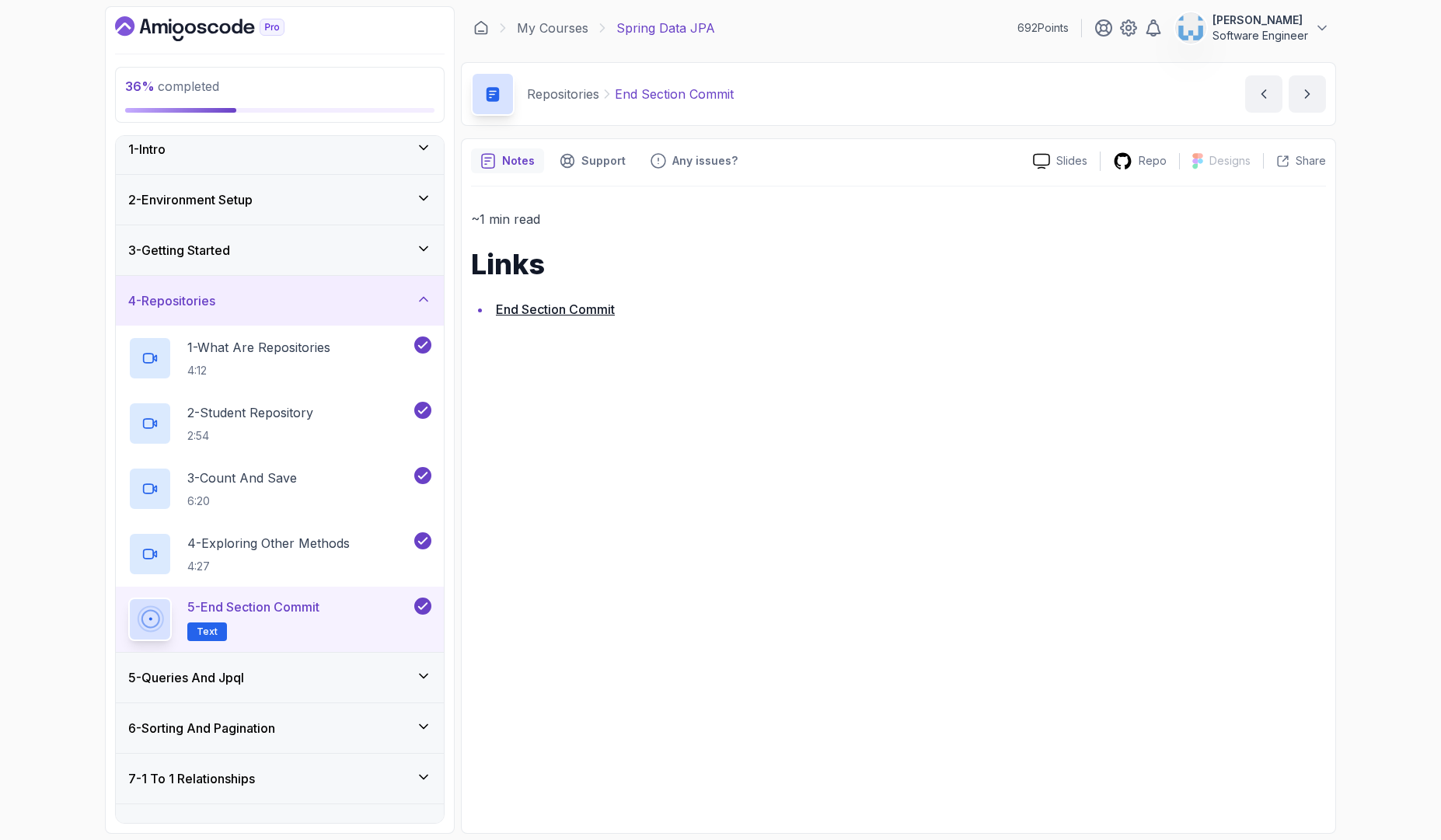
click at [302, 660] on div "5 - Queries And Jpql" at bounding box center [279, 678] width 328 height 50
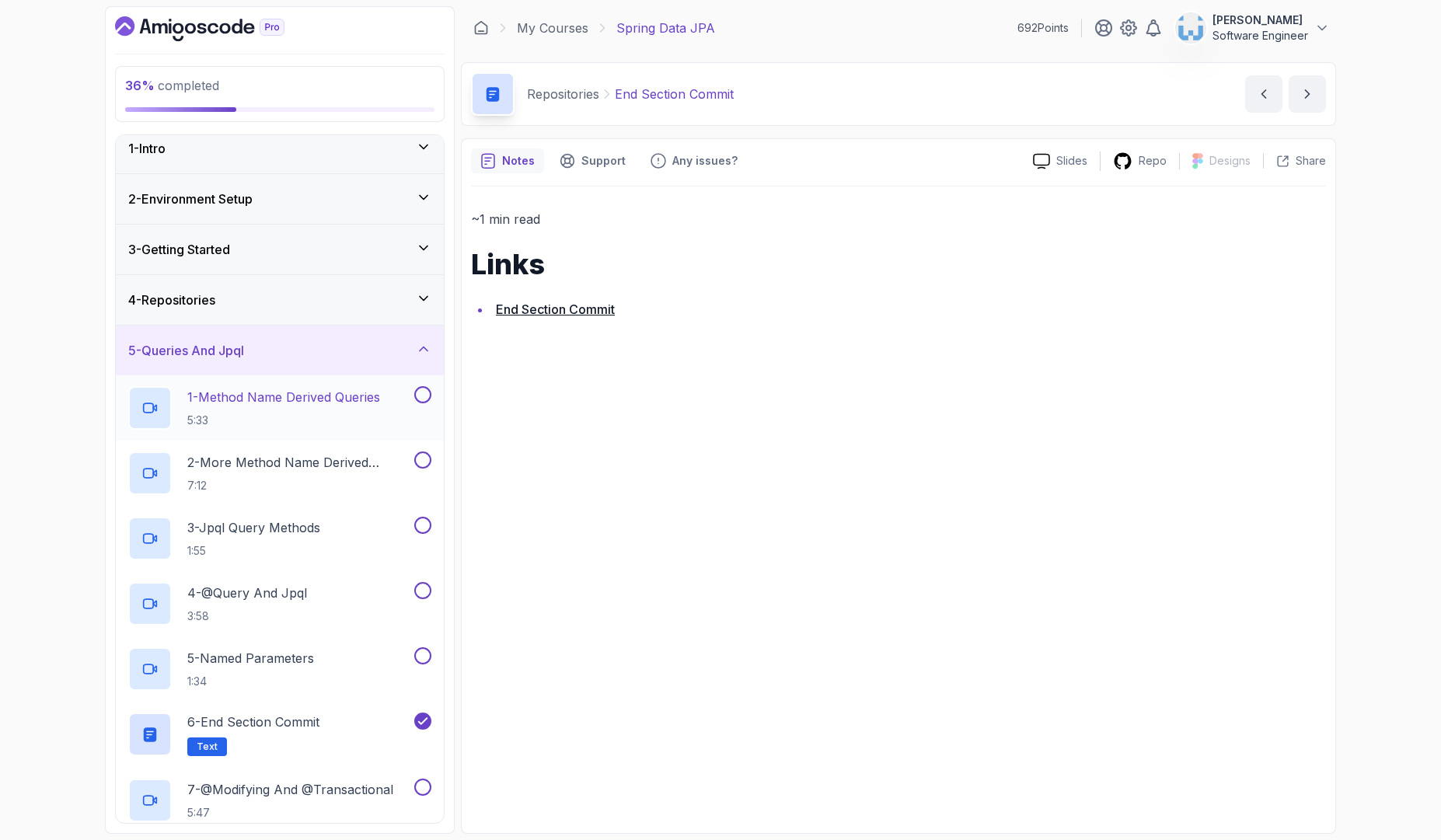
click at [258, 413] on p "5:33" at bounding box center [284, 420] width 193 height 16
